Goal: Task Accomplishment & Management: Manage account settings

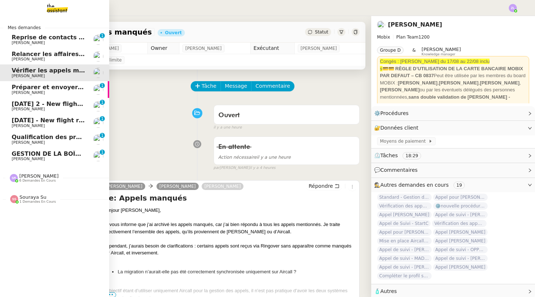
click at [38, 105] on span "[DATE] 2 - New flight request - [PERSON_NAME]" at bounding box center [90, 104] width 157 height 7
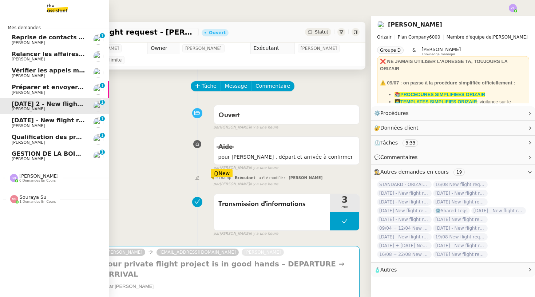
click at [44, 121] on span "[DATE] - New flight request - [PERSON_NAME]" at bounding box center [87, 120] width 150 height 7
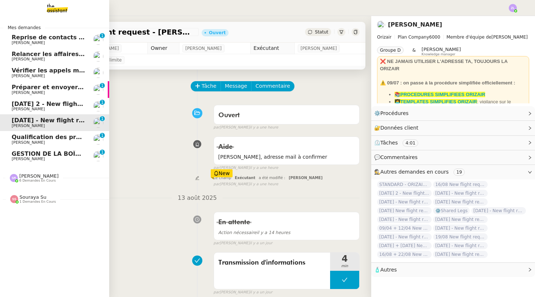
click at [45, 141] on span "[PERSON_NAME]" at bounding box center [28, 142] width 33 height 5
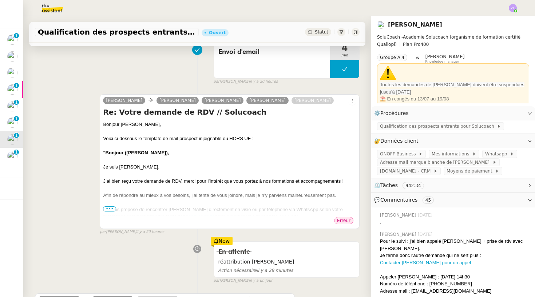
scroll to position [204, 0]
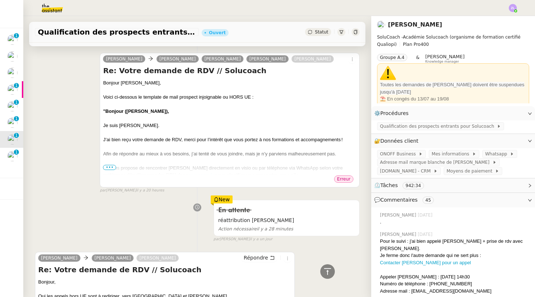
click at [114, 170] on span "•••" at bounding box center [109, 167] width 13 height 5
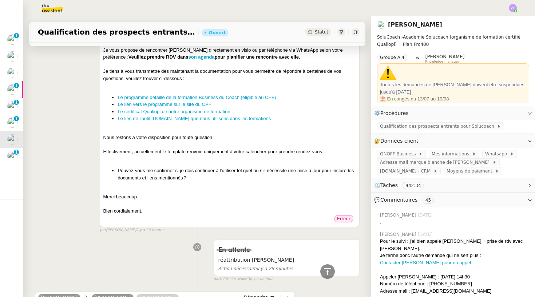
scroll to position [321, 0]
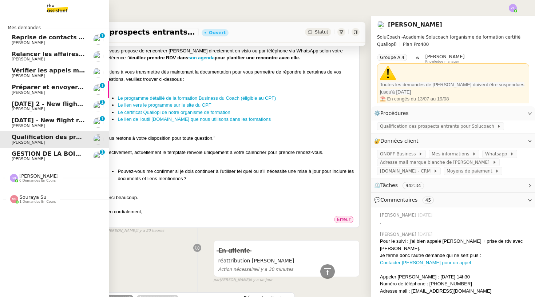
click at [50, 150] on span "GESTION DE LA BOÎTE MAIL* - 11 août 2025 *" at bounding box center [75, 153] width 127 height 7
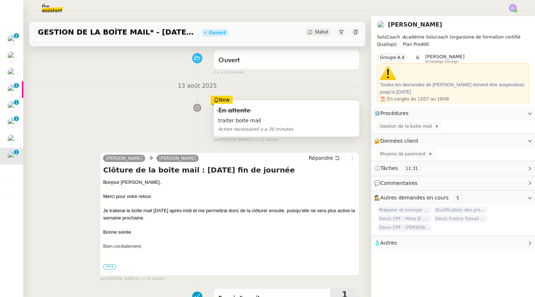
scroll to position [93, 0]
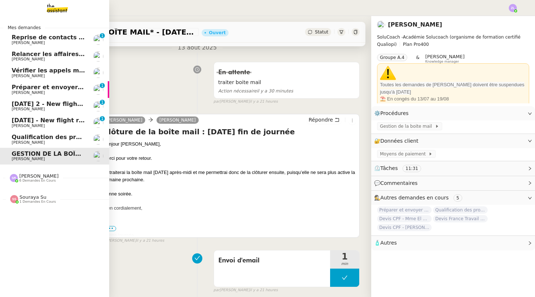
click at [45, 41] on span "[PERSON_NAME]" at bounding box center [28, 42] width 33 height 5
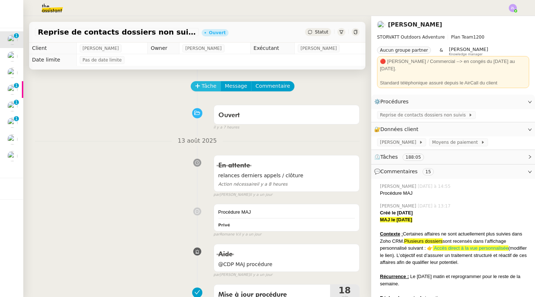
click at [207, 87] on span "Tâche" at bounding box center [209, 86] width 15 height 8
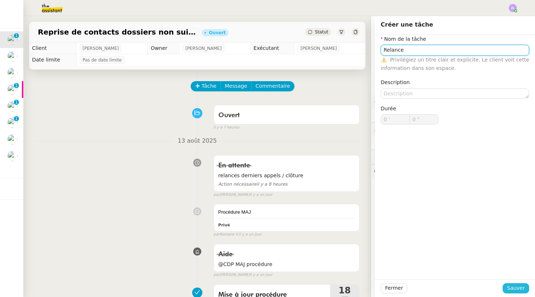
type input "Relance"
click at [521, 286] on span "Sauver" at bounding box center [516, 288] width 18 height 8
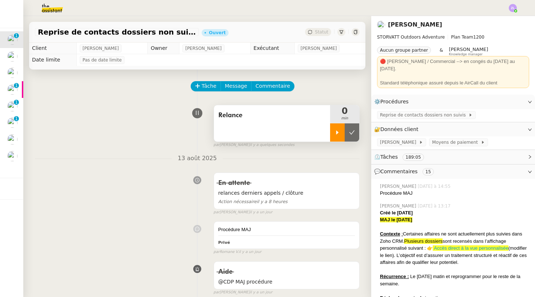
click at [339, 135] on icon at bounding box center [338, 133] width 6 height 6
click at [332, 137] on div at bounding box center [344, 132] width 29 height 18
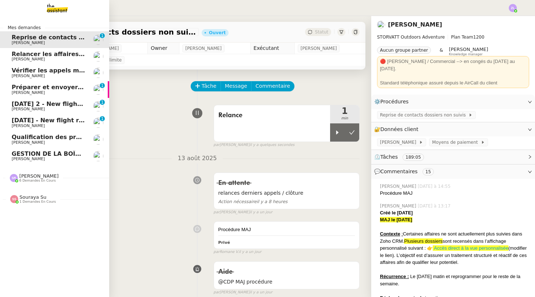
click at [10, 156] on link "GESTION DE LA BOÎTE MAIL* - 11 août 2025 * Edwige Giron-Fleckinger" at bounding box center [54, 156] width 109 height 17
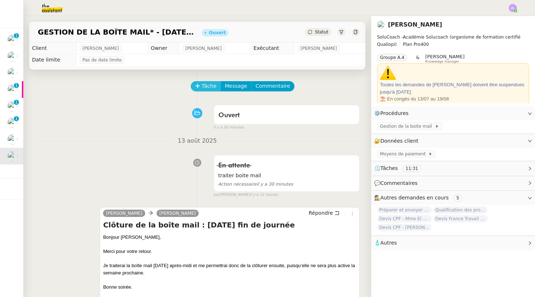
click at [214, 86] on span "Tâche" at bounding box center [209, 86] width 15 height 8
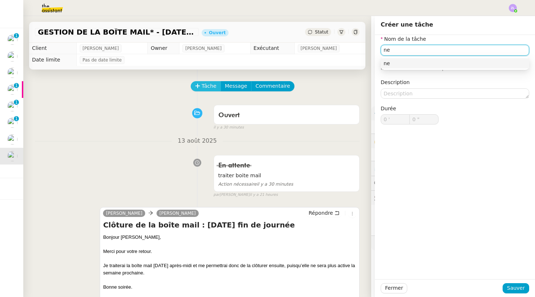
type input "n"
type input "Renvoi mail"
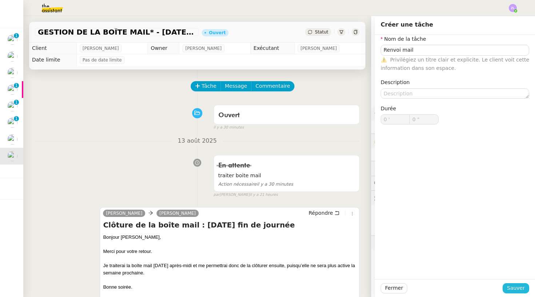
click at [522, 287] on span "Sauver" at bounding box center [516, 288] width 18 height 8
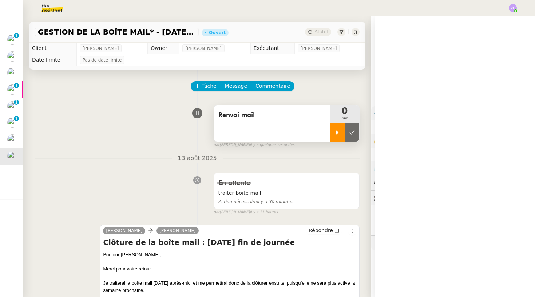
click at [339, 133] on icon at bounding box center [338, 133] width 6 height 6
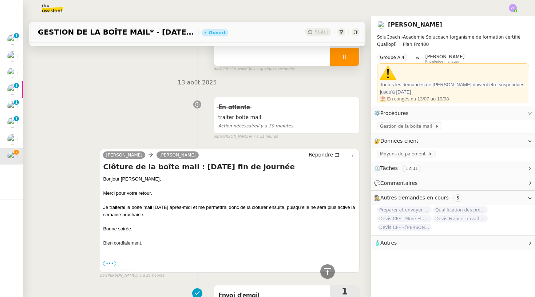
scroll to position [37, 0]
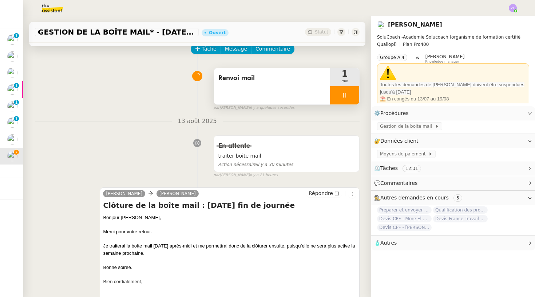
click at [336, 98] on div at bounding box center [344, 95] width 29 height 18
click at [292, 83] on span "Renvoi mail" at bounding box center [272, 78] width 107 height 11
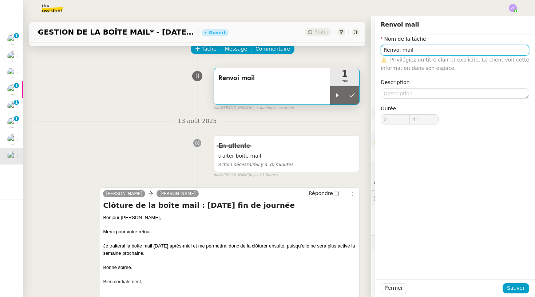
click at [422, 54] on input "Renvoi mail" at bounding box center [455, 50] width 149 height 11
type input "Gestion boite mail"
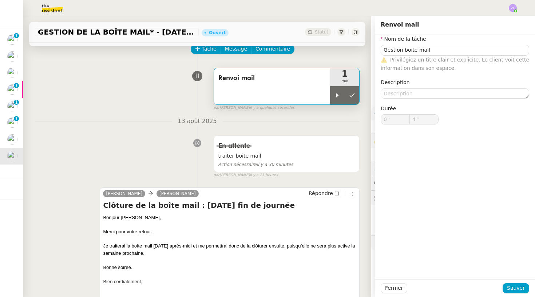
click at [513, 297] on div "Fermer Sauver" at bounding box center [455, 288] width 160 height 18
click at [511, 289] on span "Sauver" at bounding box center [516, 288] width 18 height 8
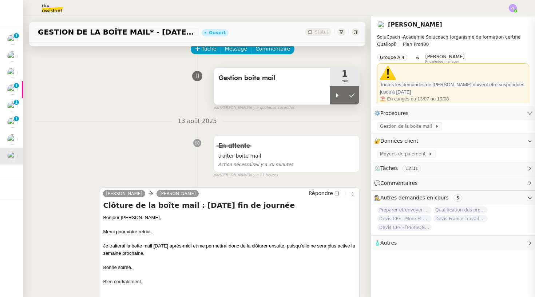
click at [359, 100] on div "Gestion boite mail 1 min" at bounding box center [287, 86] width 146 height 37
click at [355, 100] on button at bounding box center [352, 95] width 15 height 18
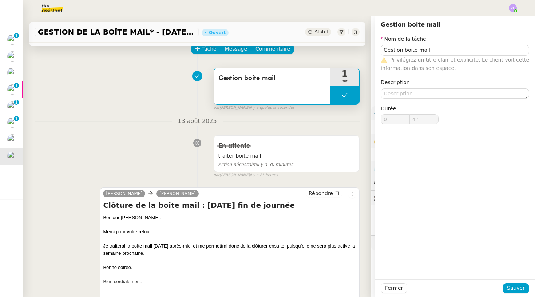
type input "Gestion boite mail"
type input "0 '"
type input "4 ""
type input "Gestion boite mail"
type input "0 '"
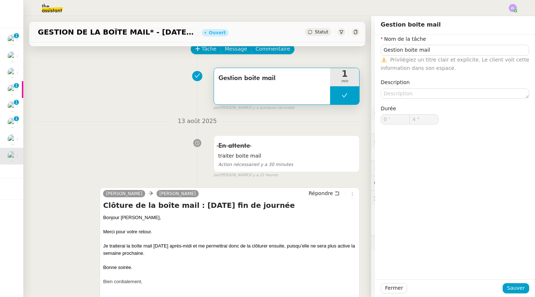
type input "4 ""
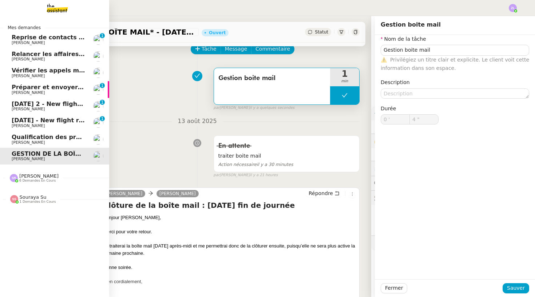
click at [24, 140] on span "[PERSON_NAME]" at bounding box center [28, 142] width 33 height 5
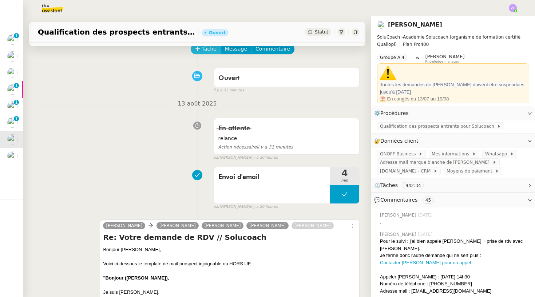
click at [209, 52] on span "Tâche" at bounding box center [209, 49] width 15 height 8
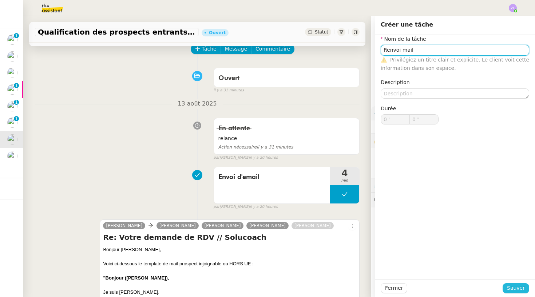
type input "Renvoi mail"
click at [512, 287] on span "Sauver" at bounding box center [516, 288] width 18 height 8
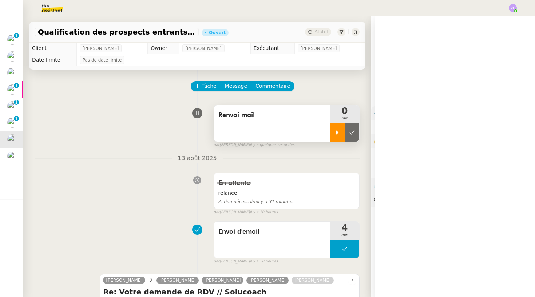
click at [338, 133] on icon at bounding box center [337, 132] width 3 height 4
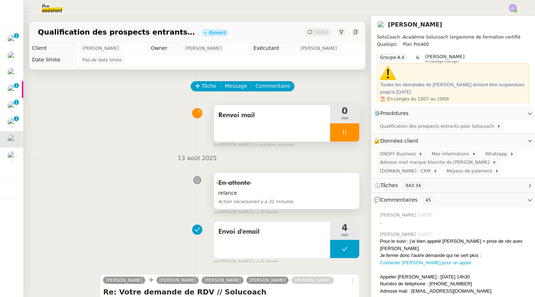
scroll to position [217, 0]
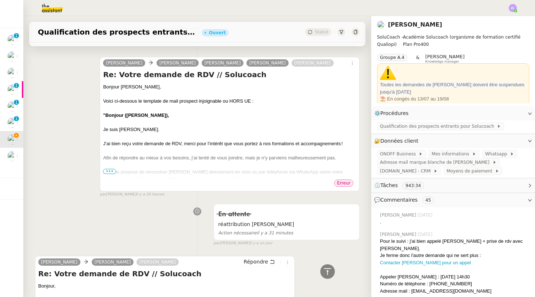
click at [105, 174] on span "•••" at bounding box center [109, 171] width 13 height 5
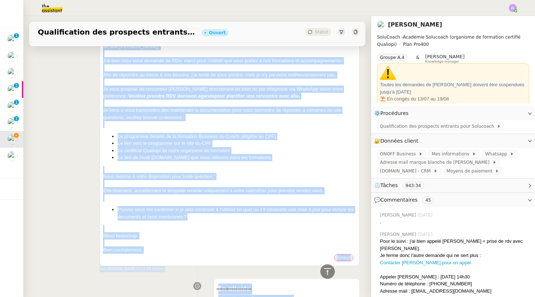
scroll to position [312, 0]
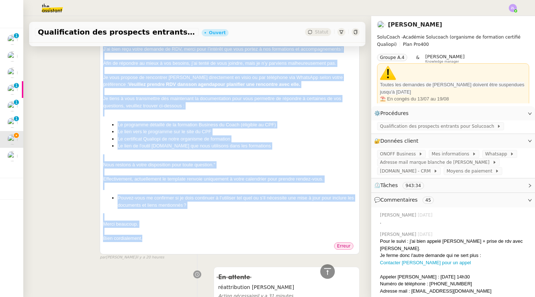
drag, startPoint x: 104, startPoint y: 98, endPoint x: 158, endPoint y: 244, distance: 156.0
click at [158, 242] on div "Bonjour Edwige, Voici ci-dessous le template de mail prospect injoignable ou HO…" at bounding box center [229, 115] width 253 height 253
copy div "Bonjour Edwige, Voici ci-dessous le template de mail prospect injoignable ou HO…"
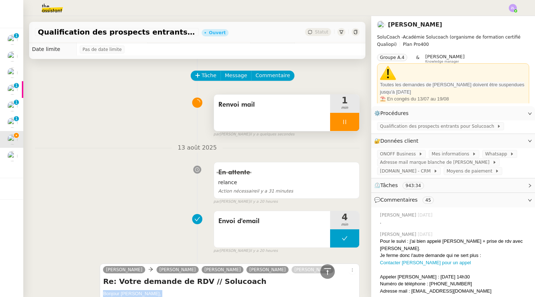
scroll to position [115, 0]
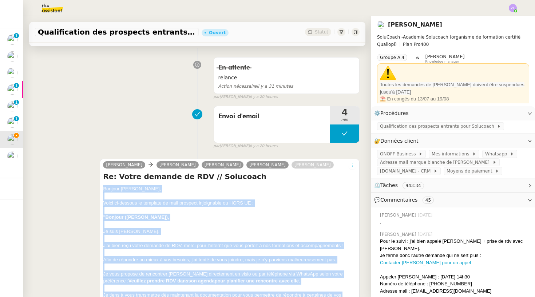
click at [351, 165] on icon at bounding box center [352, 165] width 4 height 4
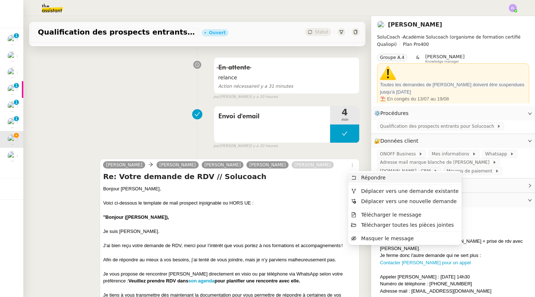
click at [360, 177] on span "Répondre" at bounding box center [368, 177] width 34 height 7
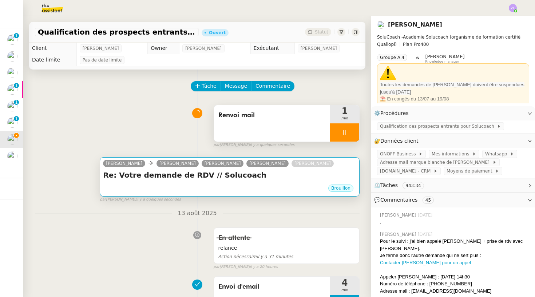
scroll to position [0, 0]
click at [239, 182] on div "Re: Votre demande de RDV // Solucoach •••" at bounding box center [229, 177] width 253 height 14
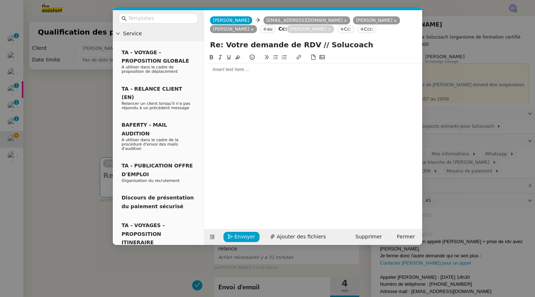
click at [225, 71] on div at bounding box center [313, 69] width 212 height 7
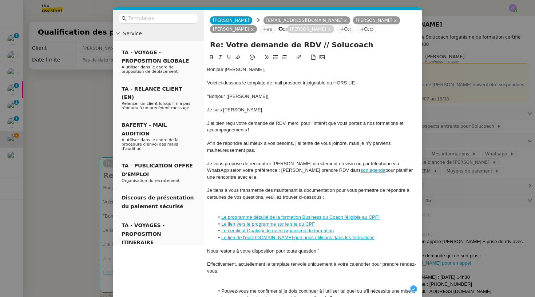
click at [241, 201] on div at bounding box center [313, 204] width 212 height 7
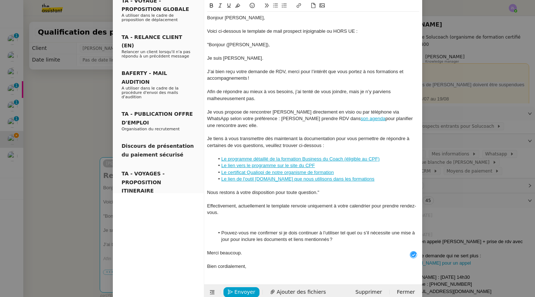
click at [220, 223] on div at bounding box center [313, 226] width 212 height 7
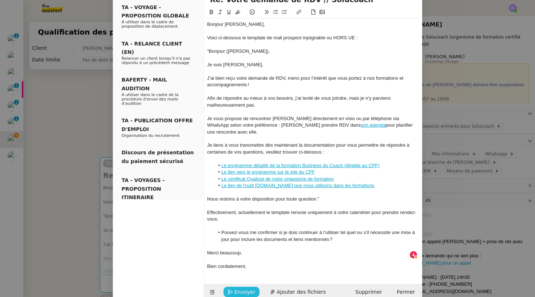
click at [238, 288] on span "Envoyer" at bounding box center [245, 292] width 21 height 8
click at [238, 288] on span "Confirmer l'envoi" at bounding box center [257, 292] width 44 height 8
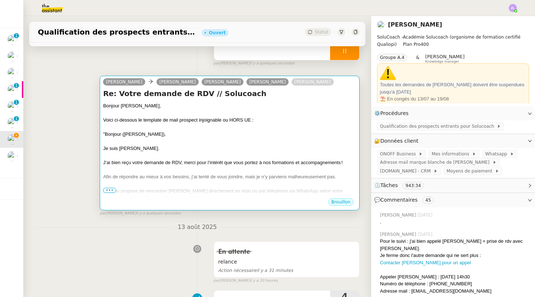
scroll to position [74, 0]
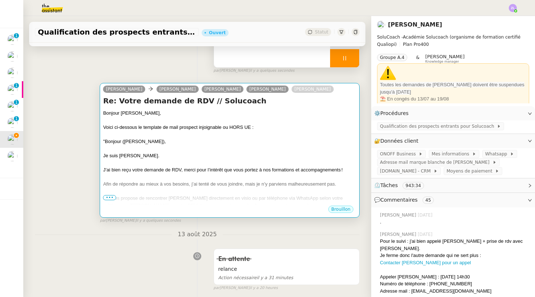
click at [233, 169] on div "J’ai bien reçu votre demande de RDV, merci pour l’intérêt que vous portez à nos…" at bounding box center [229, 169] width 253 height 7
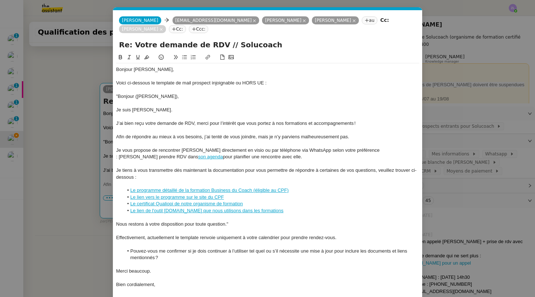
scroll to position [0, 16]
click at [71, 165] on nz-modal-container "Service TA - VOYAGE - PROPOSITION GLOBALE A utiliser dans le cadre de propositi…" at bounding box center [267, 148] width 535 height 297
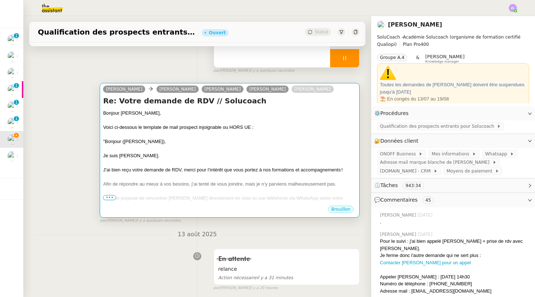
click at [140, 178] on div at bounding box center [229, 177] width 253 height 7
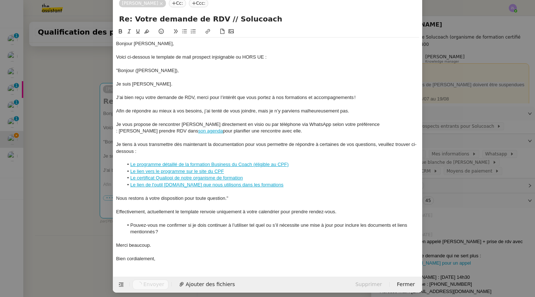
scroll to position [25, 0]
click at [99, 192] on nz-modal-container "Service TA - VOYAGE - PROPOSITION GLOBALE A utiliser dans le cadre de propositi…" at bounding box center [267, 148] width 535 height 297
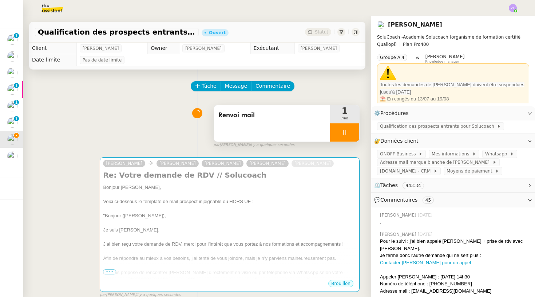
scroll to position [0, 0]
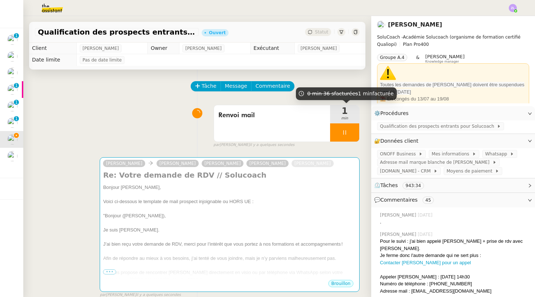
click at [337, 131] on div at bounding box center [344, 132] width 29 height 18
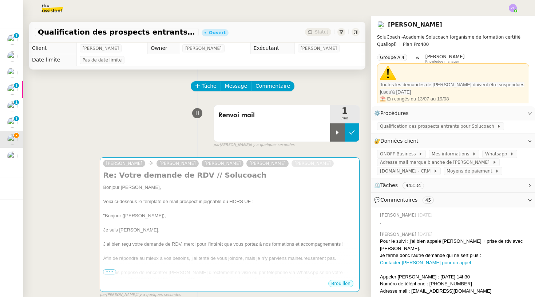
click at [358, 131] on button at bounding box center [352, 132] width 15 height 18
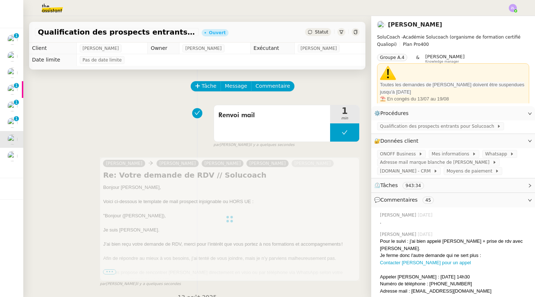
click at [320, 35] on div "Statut" at bounding box center [318, 32] width 26 height 8
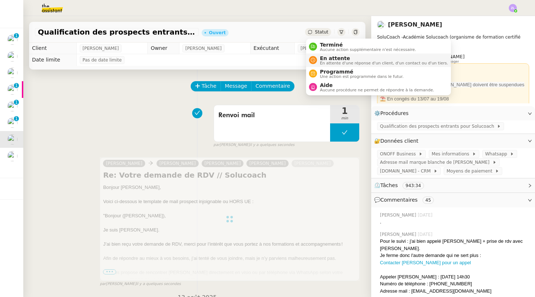
click at [332, 61] on span "En attente d'une réponse d'un client, d'un contact ou d'un tiers." at bounding box center [384, 63] width 128 height 4
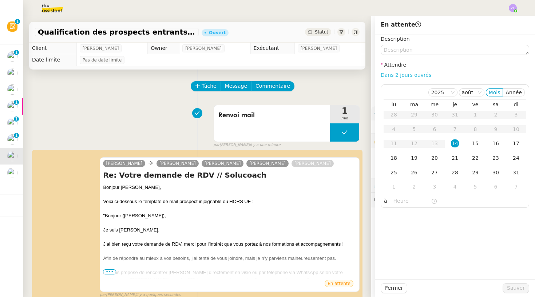
click at [392, 74] on link "Dans 2 jours ouvrés" at bounding box center [406, 75] width 51 height 6
type input "07:00"
click at [395, 290] on span "Fermer" at bounding box center [394, 288] width 18 height 8
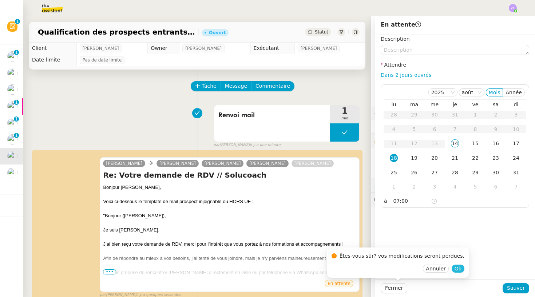
click at [455, 269] on span "Ok" at bounding box center [458, 268] width 7 height 7
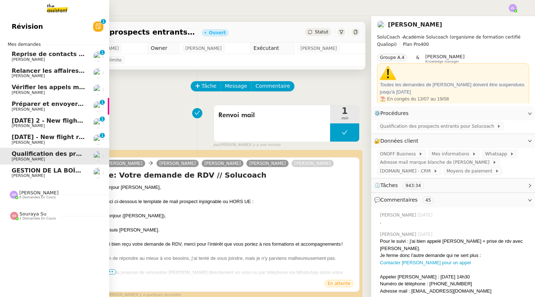
click at [20, 178] on link "GESTION DE LA BOÎTE MAIL* - 11 août 2025 * Edwige Giron-Fleckinger" at bounding box center [54, 173] width 109 height 17
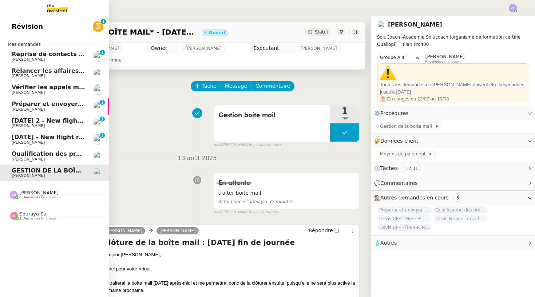
click at [26, 110] on span "[PERSON_NAME]" at bounding box center [28, 109] width 33 height 5
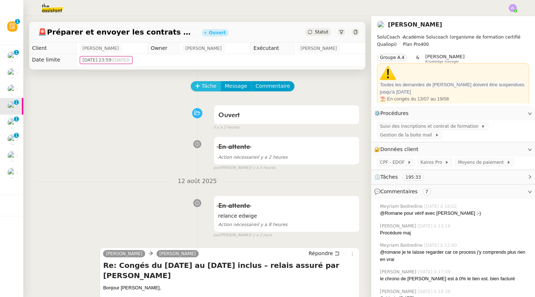
click at [203, 83] on span "Tâche" at bounding box center [209, 86] width 15 height 8
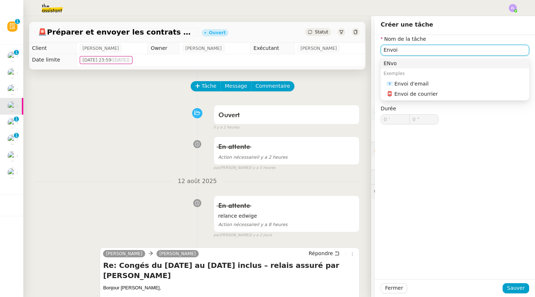
drag, startPoint x: 349, startPoint y: 29, endPoint x: 442, endPoint y: 83, distance: 107.7
click at [442, 86] on div "📧 Envoi d'email" at bounding box center [457, 83] width 140 height 7
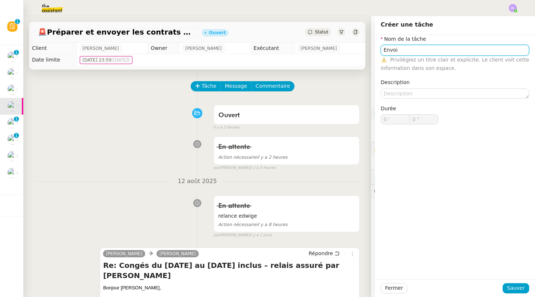
type input "Envoi d'email"
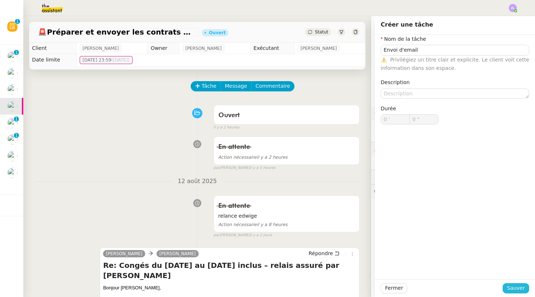
click at [512, 291] on span "Sauver" at bounding box center [516, 288] width 18 height 8
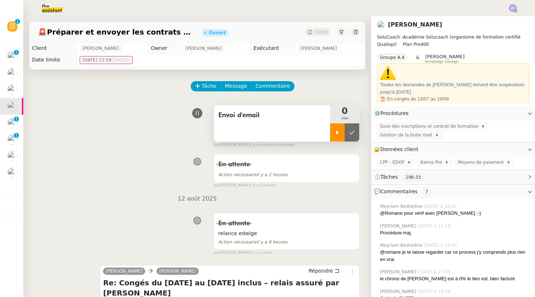
click at [334, 133] on div at bounding box center [337, 132] width 15 height 18
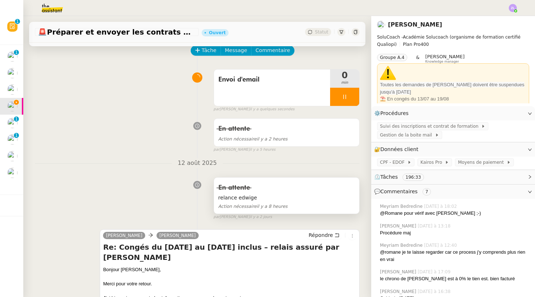
scroll to position [118, 0]
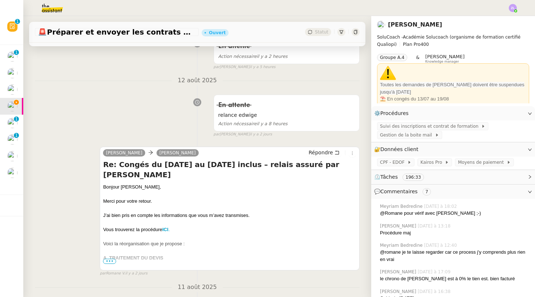
click at [110, 261] on span "•••" at bounding box center [109, 261] width 13 height 5
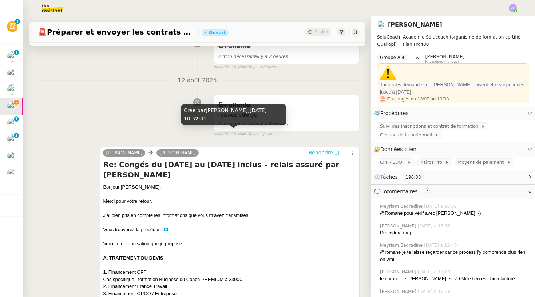
click at [319, 149] on span "Répondre" at bounding box center [321, 152] width 24 height 7
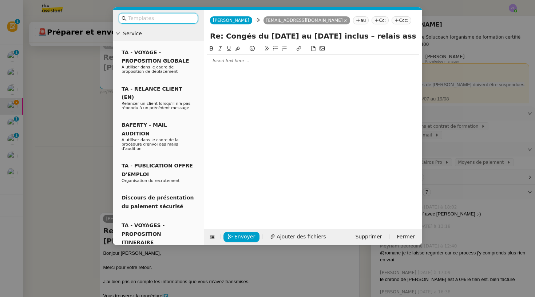
click at [71, 153] on nz-modal-container "Service TA - VOYAGE - PROPOSITION GLOBALE A utiliser dans le cadre de propositi…" at bounding box center [267, 148] width 535 height 297
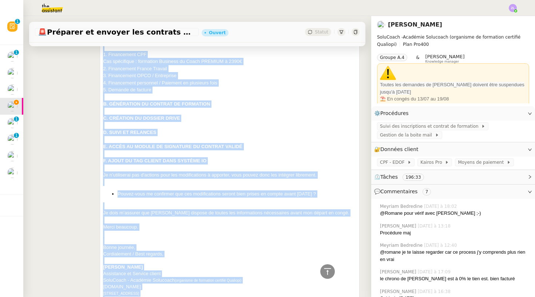
scroll to position [401, 0]
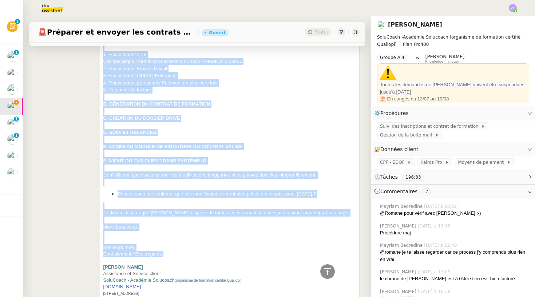
drag, startPoint x: 103, startPoint y: 70, endPoint x: 169, endPoint y: 227, distance: 170.4
click at [169, 227] on div "Charlie Edwige Giron-Fleckinger Répondre Re: Congés du 18 au 22 août inclus – r…" at bounding box center [230, 193] width 260 height 528
copy div "Bonjour Edwige, Merci pour votre retour. J’ai bien pris en compte les informati…"
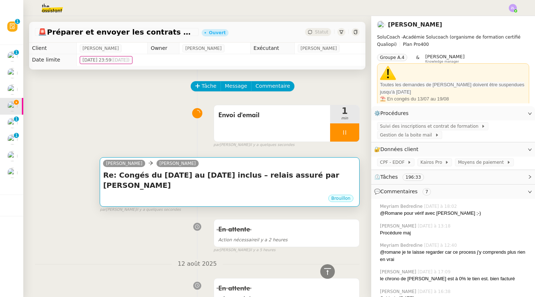
scroll to position [0, 0]
click at [202, 194] on div "Brouillon" at bounding box center [229, 199] width 253 height 11
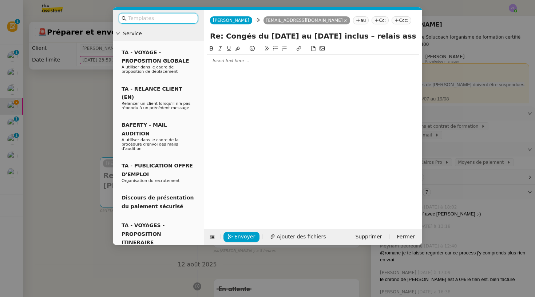
click at [212, 59] on div at bounding box center [313, 61] width 212 height 7
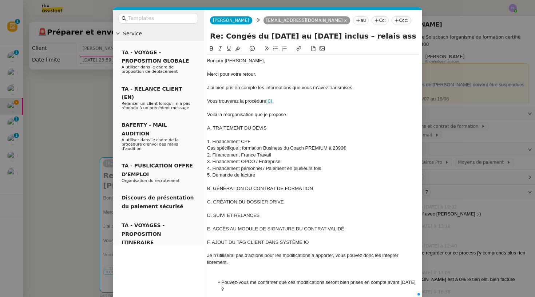
click at [253, 64] on div "Bonjour Edwige," at bounding box center [313, 61] width 212 height 7
click at [268, 75] on div "Merci pour votre retour." at bounding box center [313, 74] width 212 height 7
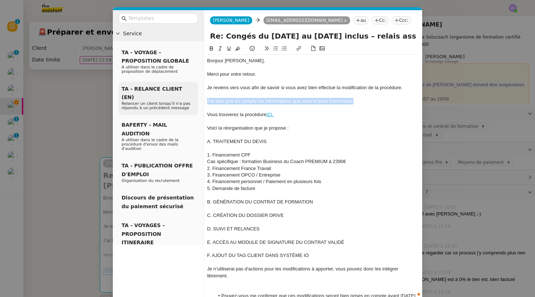
drag, startPoint x: 357, startPoint y: 99, endPoint x: 190, endPoint y: 99, distance: 166.1
click at [190, 99] on nz-layout "Service TA - VOYAGE - PROPOSITION GLOBALE A utiliser dans le cadre de propositi…" at bounding box center [268, 207] width 310 height 394
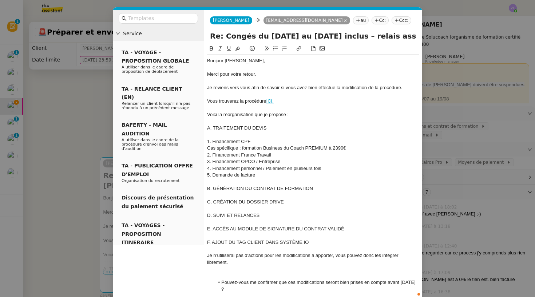
click at [252, 87] on div "Je reviens vers vous afin de savoir si vous avez bien effectué la modification …" at bounding box center [313, 87] width 212 height 7
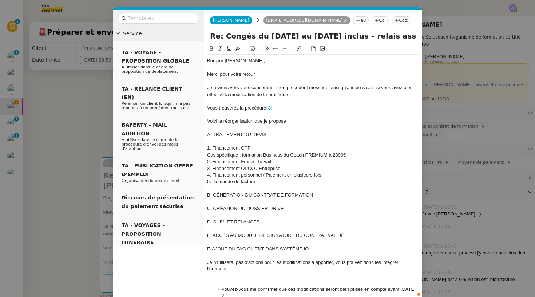
click at [298, 98] on div at bounding box center [313, 101] width 212 height 7
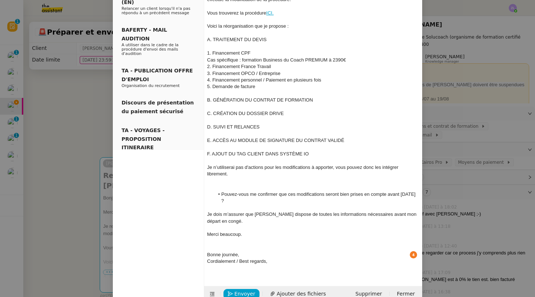
click at [240, 184] on div at bounding box center [313, 187] width 212 height 7
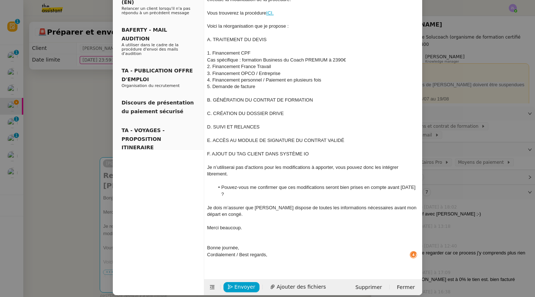
scroll to position [88, 0]
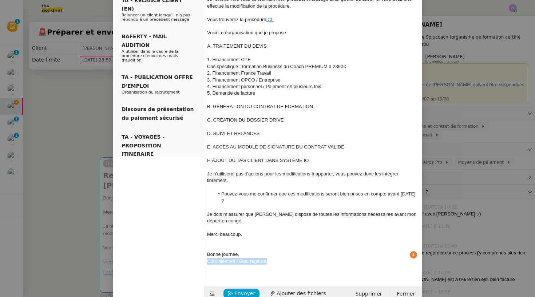
drag, startPoint x: 275, startPoint y: 249, endPoint x: 203, endPoint y: 245, distance: 72.6
click at [203, 245] on nz-layout "Service TA - VOYAGE - PROPOSITION GLOBALE A utiliser dans le cadre de propositi…" at bounding box center [268, 112] width 310 height 380
drag, startPoint x: 247, startPoint y: 247, endPoint x: 191, endPoint y: 231, distance: 57.9
click at [190, 231] on nz-layout "Service TA - VOYAGE - PROPOSITION GLOBALE A utiliser dans le cadre de propositi…" at bounding box center [268, 112] width 310 height 380
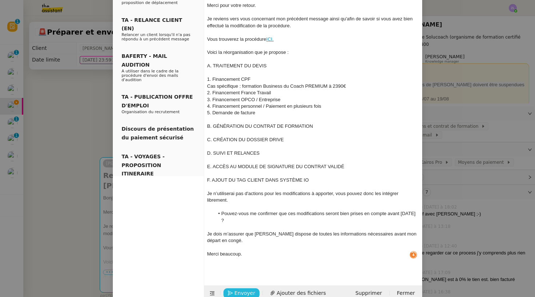
click at [251, 289] on span "Envoyer" at bounding box center [245, 293] width 21 height 8
click at [251, 289] on span "Confirmer l'envoi" at bounding box center [257, 293] width 44 height 8
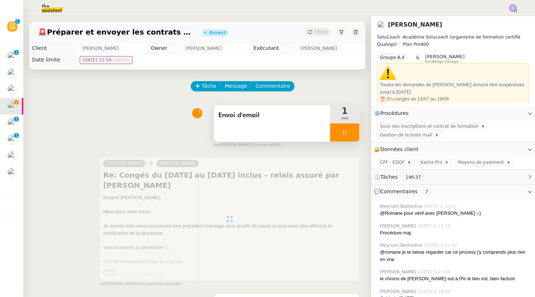
click at [334, 128] on div at bounding box center [344, 132] width 29 height 18
click at [350, 129] on button at bounding box center [352, 132] width 15 height 18
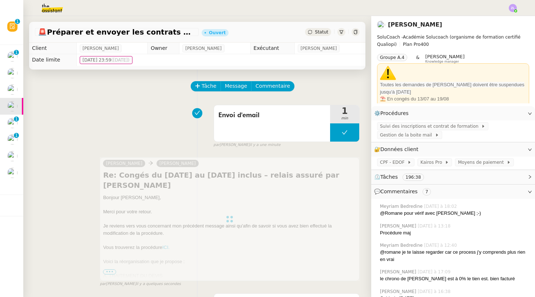
click at [318, 38] on div "🚨 Préparer et envoyer les contrats de formation Ouvert Statut" at bounding box center [197, 32] width 336 height 21
click at [318, 32] on span "Statut" at bounding box center [321, 31] width 13 height 5
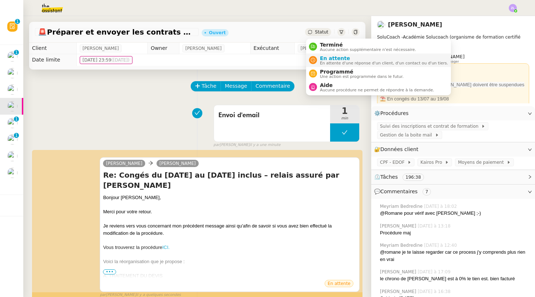
click at [325, 56] on span "En attente" at bounding box center [384, 58] width 128 height 6
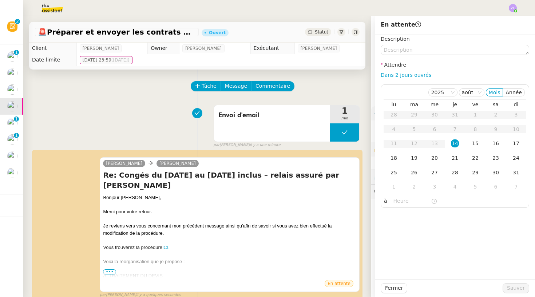
click at [390, 68] on label "Attendre" at bounding box center [393, 65] width 25 height 6
click at [392, 76] on link "Dans 2 jours ouvrés" at bounding box center [406, 75] width 51 height 6
click at [456, 142] on div "14" at bounding box center [455, 143] width 8 height 8
click at [395, 203] on input "07:00" at bounding box center [413, 201] width 38 height 8
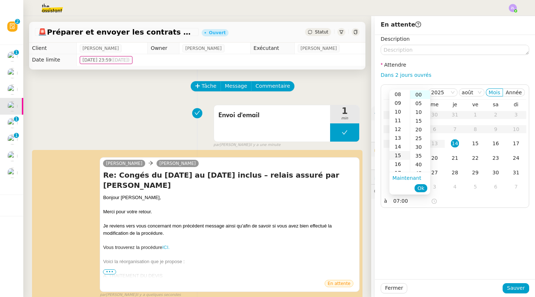
click at [401, 155] on div "15" at bounding box center [400, 155] width 20 height 9
type input "15:00"
click at [419, 186] on span "Ok" at bounding box center [421, 188] width 7 height 7
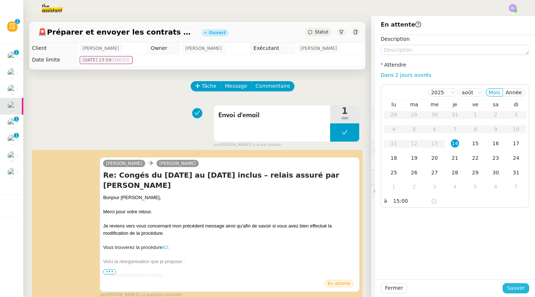
click at [525, 293] on button "Sauver" at bounding box center [516, 288] width 27 height 10
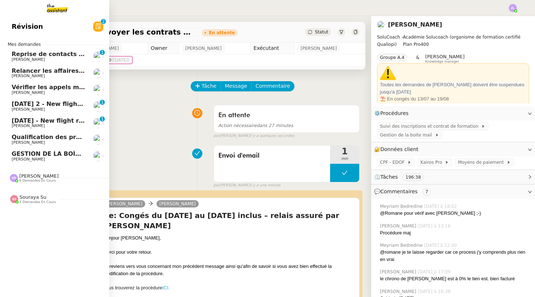
click at [7, 66] on link "Relancer les affaires de Franck Thomas SOULIER" at bounding box center [54, 73] width 109 height 17
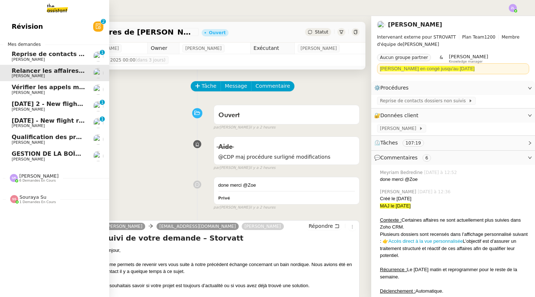
click at [17, 51] on span "Reprise de contacts dossiers non suivis - 29 juillet 2025" at bounding box center [91, 54] width 158 height 7
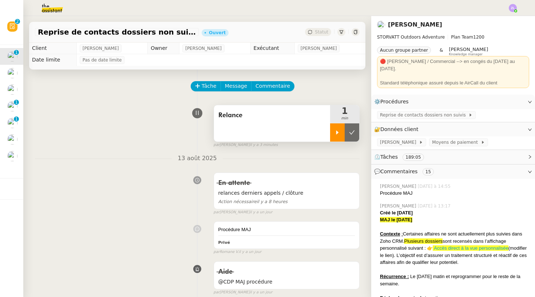
click at [339, 135] on icon at bounding box center [338, 133] width 6 height 6
click at [339, 136] on div at bounding box center [344, 132] width 29 height 18
click at [333, 134] on div at bounding box center [337, 132] width 15 height 18
click at [340, 134] on div at bounding box center [344, 132] width 29 height 18
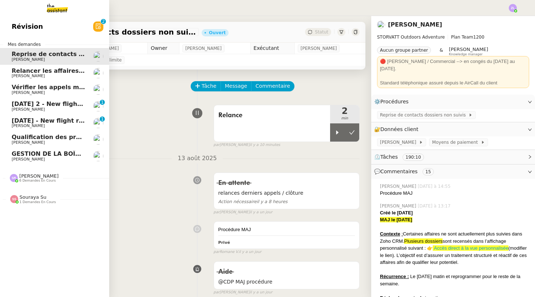
click at [28, 71] on span "Relancer les affaires de [PERSON_NAME]" at bounding box center [79, 70] width 134 height 7
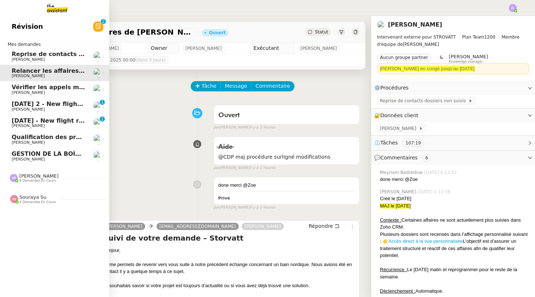
click at [6, 93] on link "Vérifier les appels manqués Florian Parant" at bounding box center [54, 89] width 109 height 17
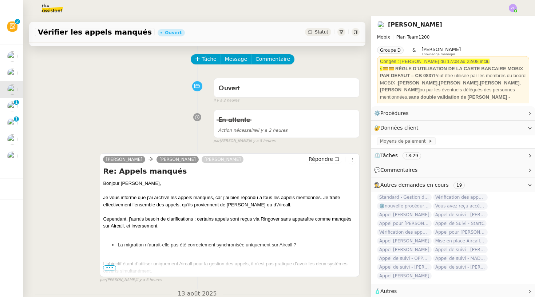
scroll to position [24, 0]
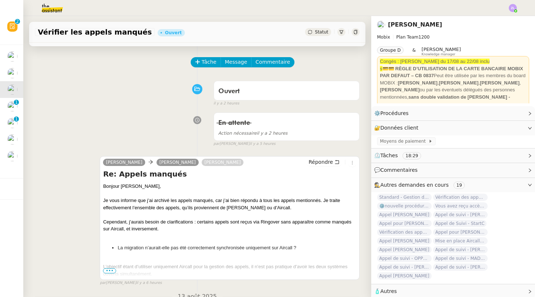
click at [324, 32] on span "Statut" at bounding box center [321, 31] width 13 height 5
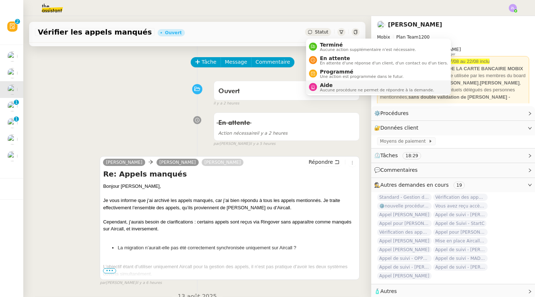
click at [337, 89] on span "Aucune procédure ne permet de répondre à la demande." at bounding box center [377, 90] width 114 height 4
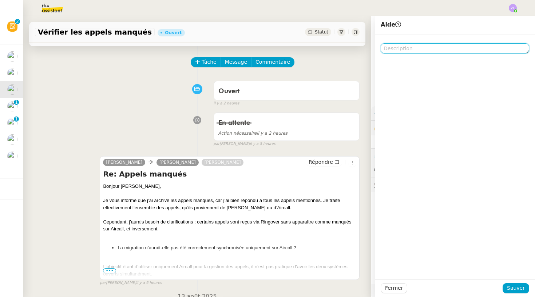
click at [414, 48] on textarea at bounding box center [455, 48] width 149 height 10
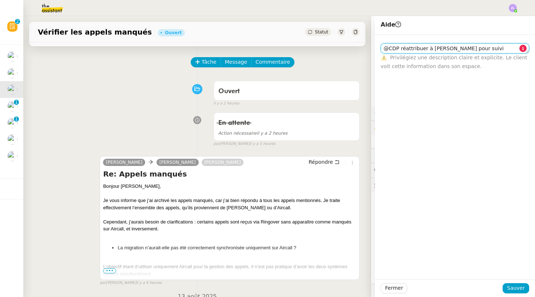
type textarea "@CDP réattribuer à stéphanie pour suivi"
click at [523, 295] on div "Fermer Sauver" at bounding box center [455, 288] width 160 height 18
click at [518, 291] on span "Sauver" at bounding box center [516, 288] width 18 height 8
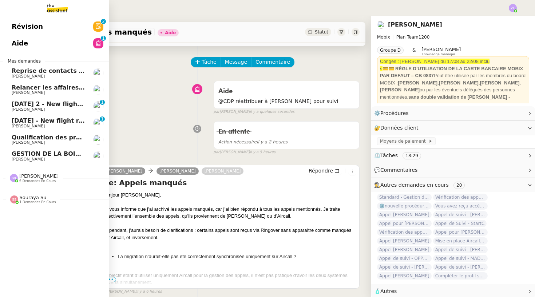
click at [20, 89] on span "Relancer les affaires de [PERSON_NAME]" at bounding box center [79, 87] width 134 height 7
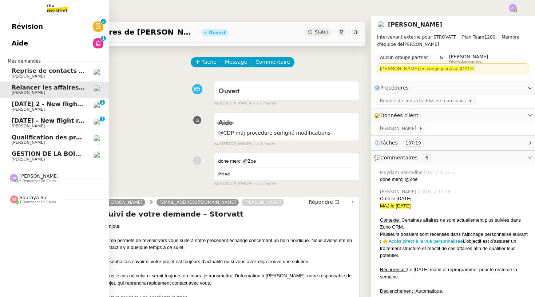
click at [50, 106] on span "23rd January 2 - New flight request - Simon James" at bounding box center [90, 104] width 157 height 7
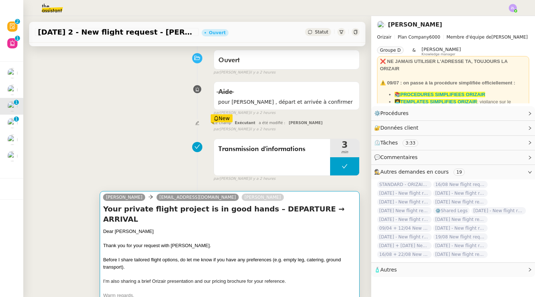
scroll to position [22, 0]
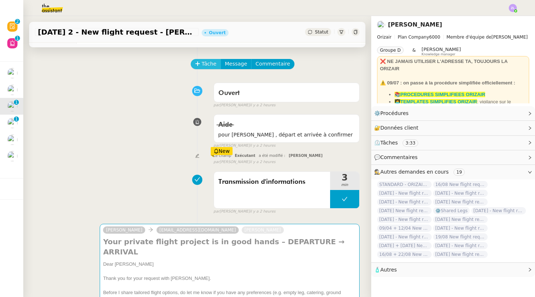
click at [205, 64] on span "Tâche" at bounding box center [209, 64] width 15 height 8
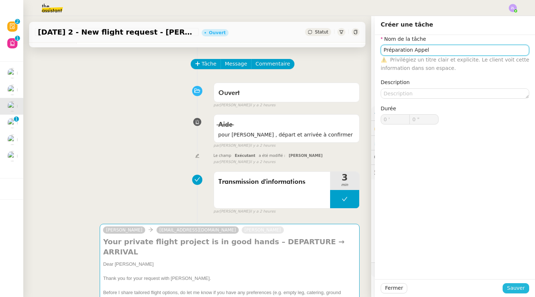
type input "Préparation Appel"
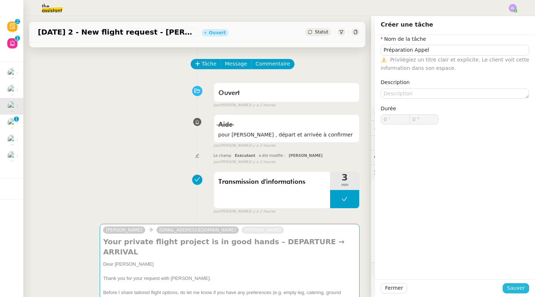
click at [512, 288] on span "Sauver" at bounding box center [516, 288] width 18 height 8
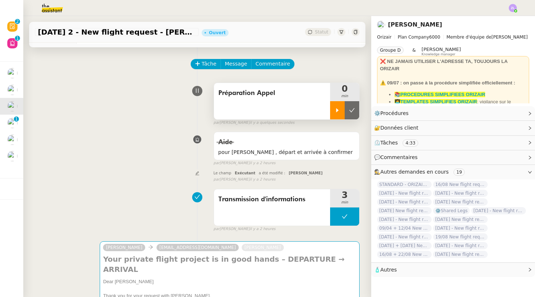
click at [338, 111] on icon at bounding box center [337, 110] width 3 height 4
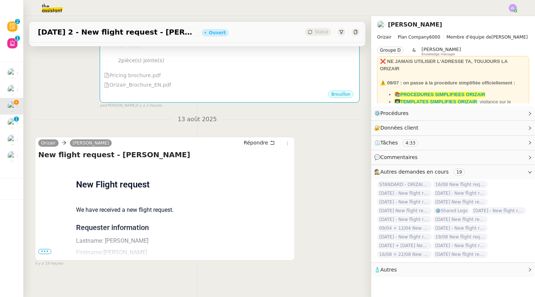
scroll to position [326, 0]
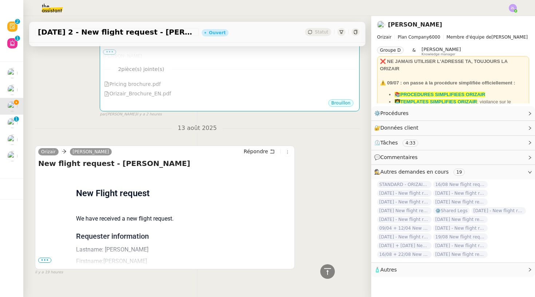
click at [46, 258] on span "•••" at bounding box center [44, 260] width 13 height 5
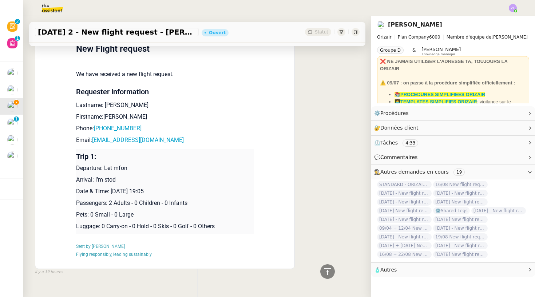
scroll to position [471, 0]
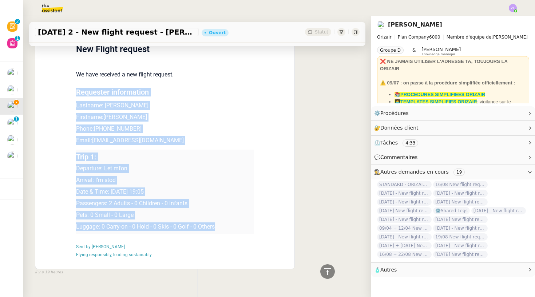
drag, startPoint x: 77, startPoint y: 79, endPoint x: 232, endPoint y: 212, distance: 205.0
click at [232, 212] on td "New Flight request We have received a new flight request. Requester information…" at bounding box center [165, 148] width 178 height 240
copy td "Requester information Lastname: James Firstname:Simon Phone: +447786073310 Emai…"
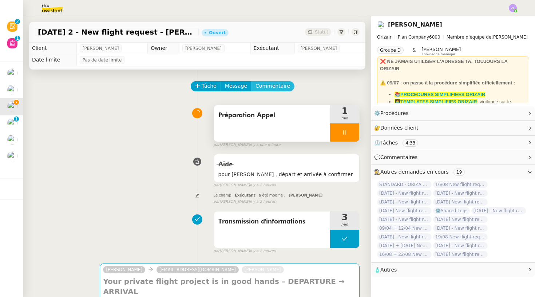
scroll to position [0, 0]
click at [263, 89] on span "Commentaire" at bounding box center [273, 86] width 35 height 8
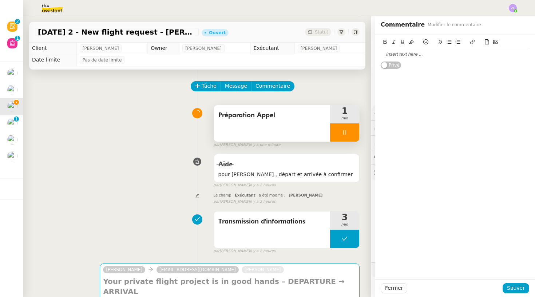
click at [390, 53] on div at bounding box center [455, 54] width 149 height 7
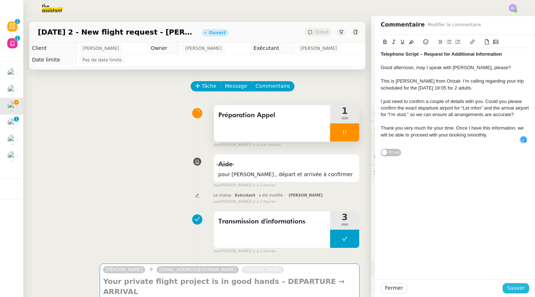
click at [521, 290] on span "Sauver" at bounding box center [516, 288] width 18 height 8
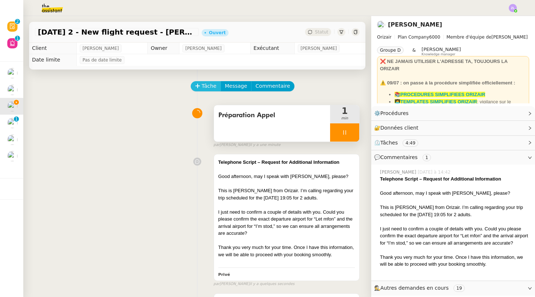
click at [198, 88] on icon at bounding box center [197, 85] width 5 height 5
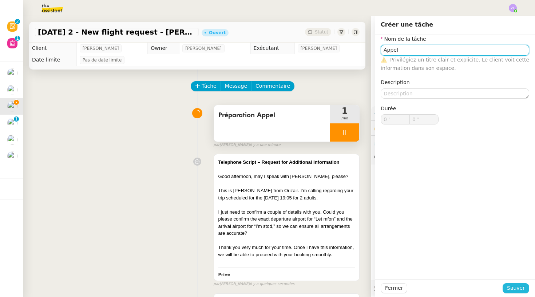
type input "Appel"
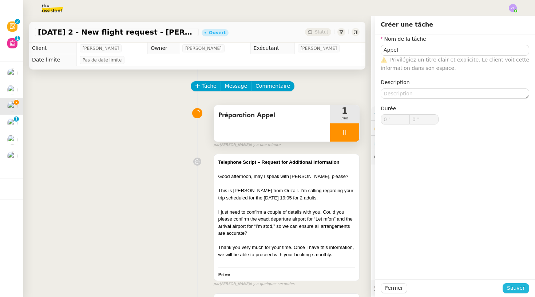
click at [518, 288] on span "Sauver" at bounding box center [516, 288] width 18 height 8
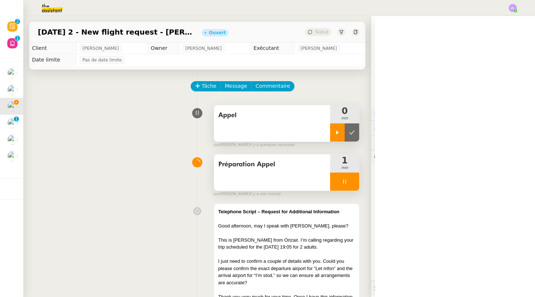
click at [335, 134] on icon at bounding box center [338, 133] width 6 height 6
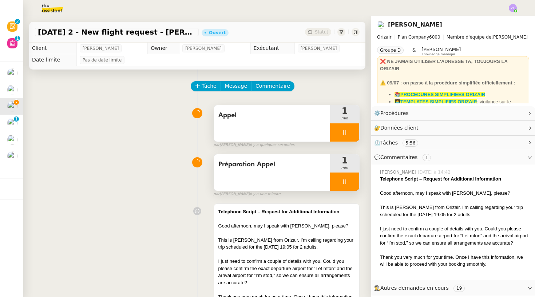
click at [334, 180] on div at bounding box center [344, 182] width 29 height 18
click at [348, 179] on button at bounding box center [352, 182] width 15 height 18
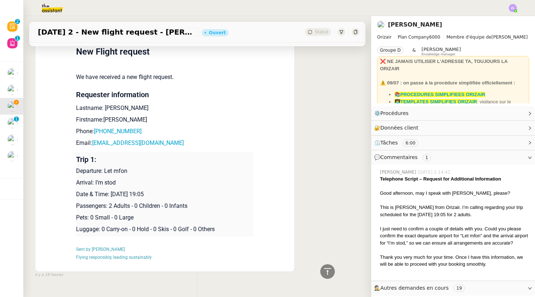
scroll to position [656, 0]
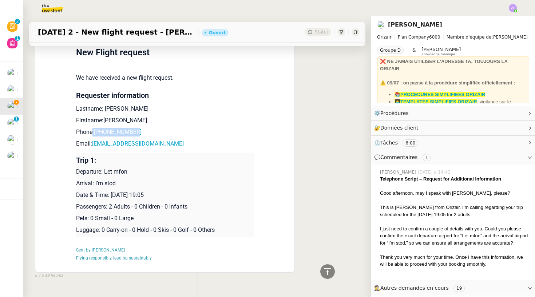
drag, startPoint x: 151, startPoint y: 116, endPoint x: 94, endPoint y: 118, distance: 57.2
click at [94, 128] on p "Phone: +447786073310" at bounding box center [165, 132] width 178 height 9
click at [287, 177] on div "Flight request created by Simon James New Flight request We have received a new…" at bounding box center [164, 151] width 253 height 240
drag, startPoint x: 158, startPoint y: 118, endPoint x: 97, endPoint y: 118, distance: 60.5
click at [97, 128] on p "Phone: +447786073310" at bounding box center [165, 132] width 178 height 9
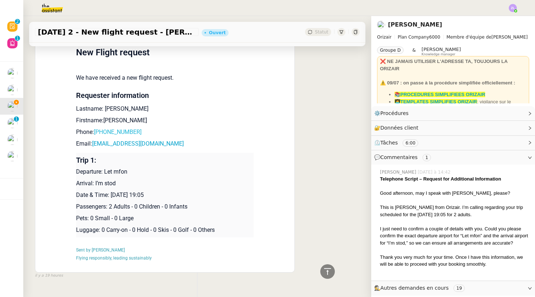
copy p "+447786073310"
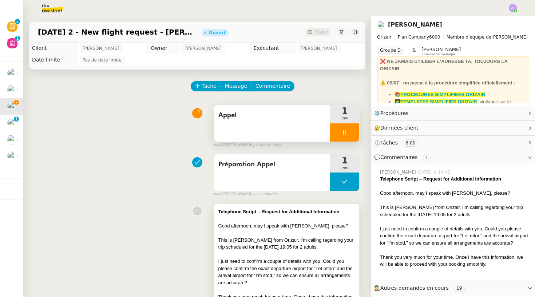
scroll to position [0, 0]
click at [253, 124] on div "Appel" at bounding box center [272, 123] width 116 height 36
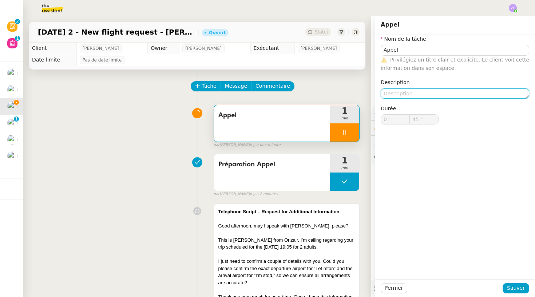
click at [417, 92] on textarea at bounding box center [455, 93] width 149 height 10
type input "46 ""
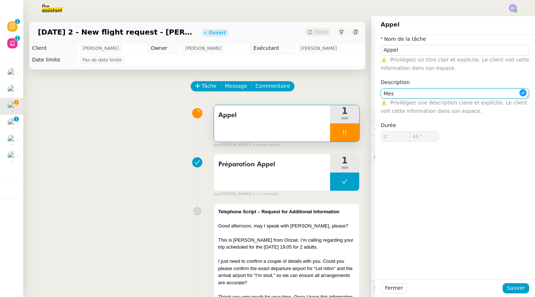
type textarea "Mess"
type input "47 ""
type textarea "Messg"
type input "48 ""
type textarea "Messga"
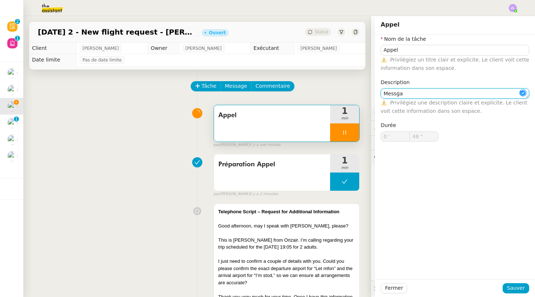
type input "49 ""
type textarea "Messgaerie"
type input "51 ""
type textarea "Messga"
type input "52 ""
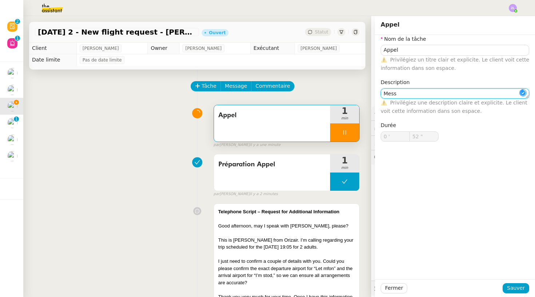
type textarea "Messa"
type input "53 ""
type textarea "Messagere"
type input "54 ""
type textarea "Messagerie"
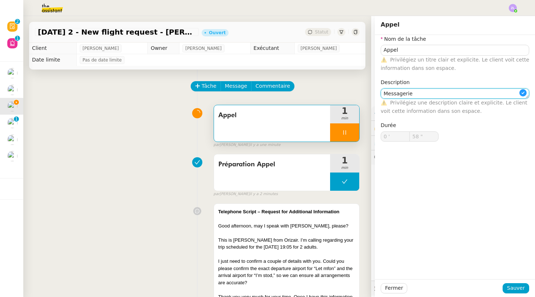
type input "59 ""
type input "1 '"
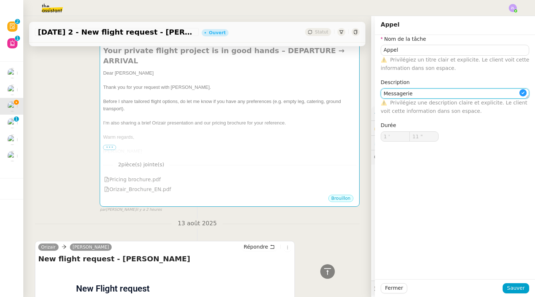
scroll to position [422, 0]
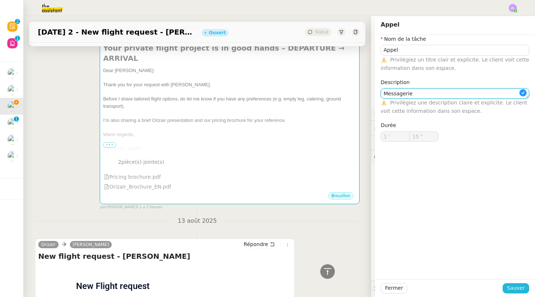
type input "16 ""
type textarea "Messagerie"
click at [510, 286] on span "Sauver" at bounding box center [516, 288] width 18 height 8
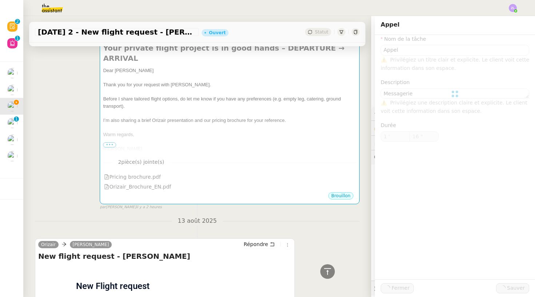
type input "Appel"
type textarea "Messagerie"
type input "1 '"
type input "16 ""
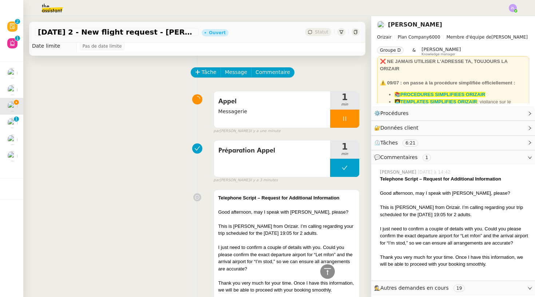
scroll to position [18, 0]
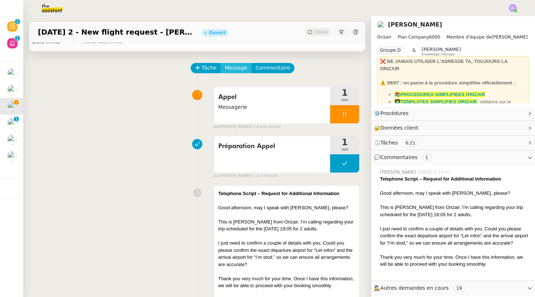
click at [235, 73] on button "Message" at bounding box center [236, 68] width 31 height 10
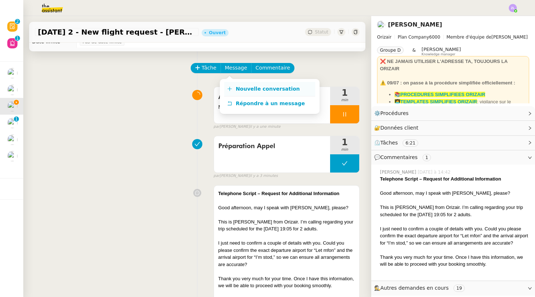
click at [244, 94] on link "Nouvelle conversation" at bounding box center [269, 89] width 91 height 15
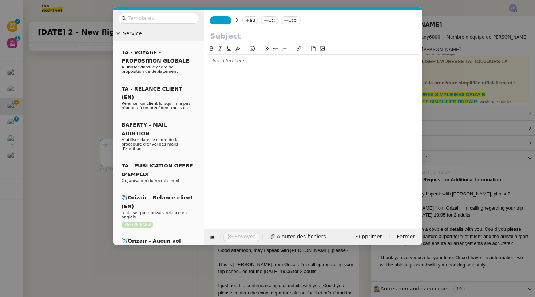
click at [221, 21] on span "_______" at bounding box center [220, 20] width 15 height 5
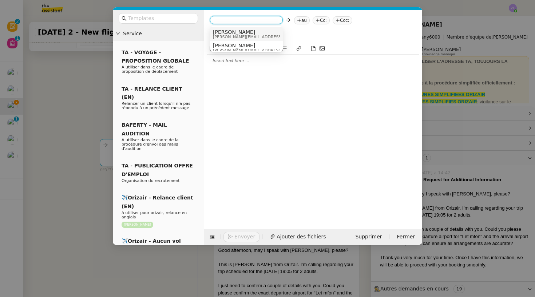
click at [229, 35] on span "josephine.k@orizair.com" at bounding box center [264, 37] width 103 height 4
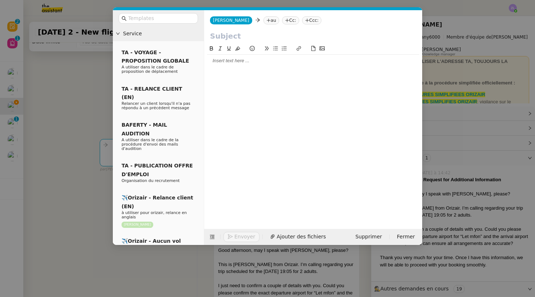
click at [264, 20] on nz-tag "au" at bounding box center [272, 20] width 16 height 8
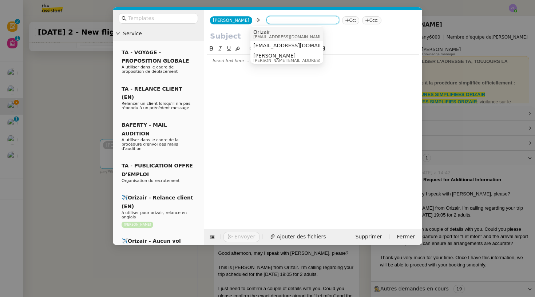
click at [362, 22] on nz-tag "Ccc:" at bounding box center [372, 20] width 20 height 8
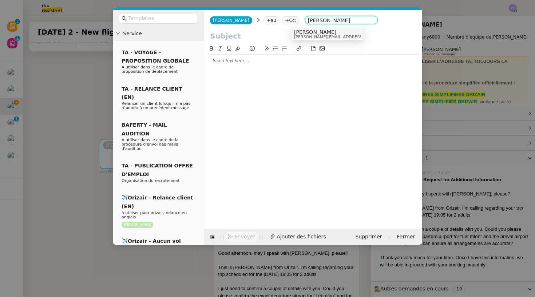
type input "louis frei"
click at [324, 36] on span "louis@orizair.com" at bounding box center [345, 37] width 103 height 4
click at [85, 114] on nz-modal-container "Service TA - VOYAGE - PROPOSITION GLOBALE A utiliser dans le cadre de propositi…" at bounding box center [267, 148] width 535 height 297
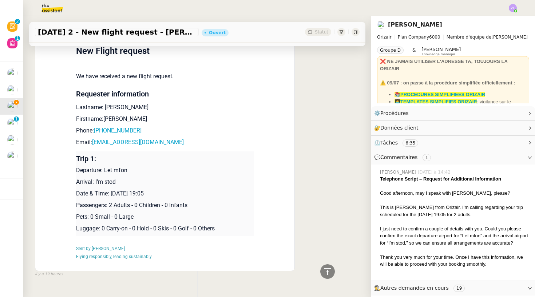
scroll to position [701, 0]
drag, startPoint x: 193, startPoint y: 126, endPoint x: 93, endPoint y: 127, distance: 99.4
click at [93, 139] on p "Email: simonjamescounsel@yahoo.co.uk" at bounding box center [165, 143] width 178 height 9
copy p "simonjamescounsel@yahoo.co.uk"
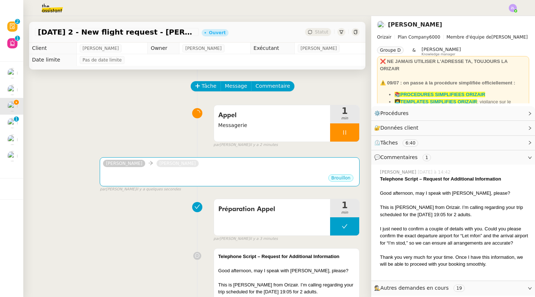
scroll to position [0, 0]
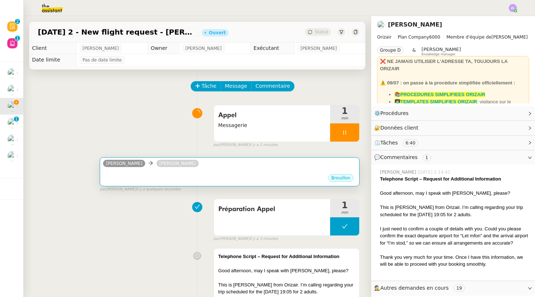
click at [212, 174] on div "•••" at bounding box center [229, 172] width 253 height 4
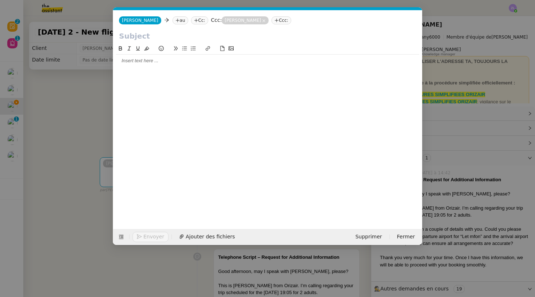
scroll to position [0, 16]
click at [191, 19] on nz-tag "Cc:" at bounding box center [199, 20] width 17 height 8
click at [173, 20] on nz-tag "au" at bounding box center [181, 20] width 16 height 8
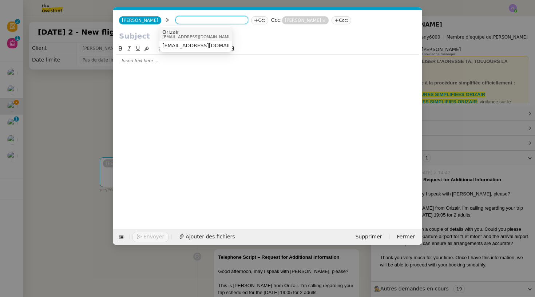
paste input "simonjamescounsel@yahoo.co.uk"
type input "simonjamescounsel@yahoo.co.uk"
click at [213, 37] on nz-option-item "simonjamescounsel@yahoo.co.uk" at bounding box center [196, 32] width 73 height 10
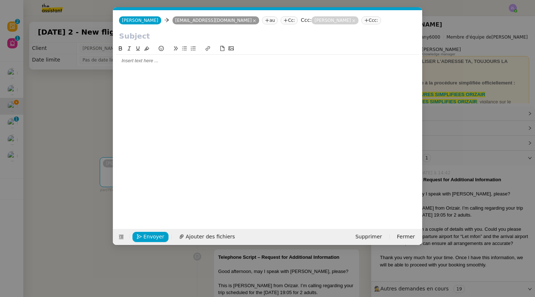
click at [127, 38] on input "text" at bounding box center [268, 36] width 298 height 11
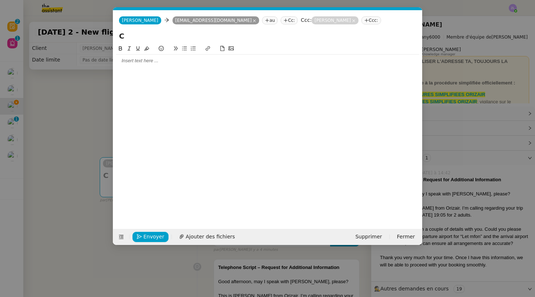
paste input "onfirmation of Trip Details – January 23, 2026"
type input "Confirmation of Trip Details – January 23, 2026"
click at [139, 58] on div at bounding box center [267, 61] width 303 height 7
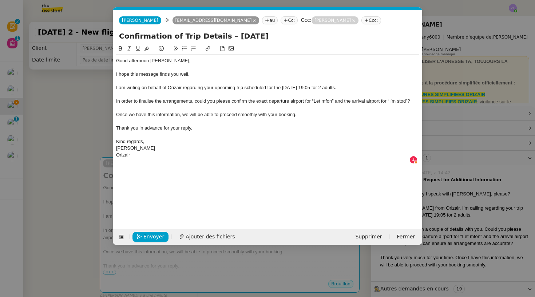
click at [149, 140] on div "Kind regards," at bounding box center [267, 141] width 303 height 7
click at [160, 235] on span "Envoyer" at bounding box center [153, 237] width 21 height 8
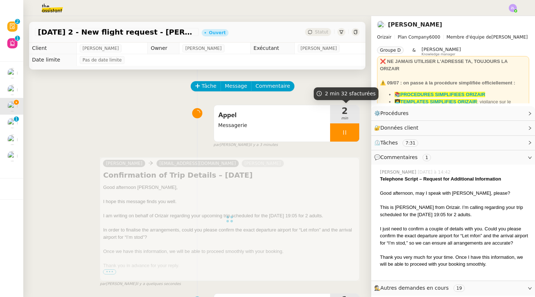
click at [342, 131] on icon at bounding box center [345, 133] width 6 height 6
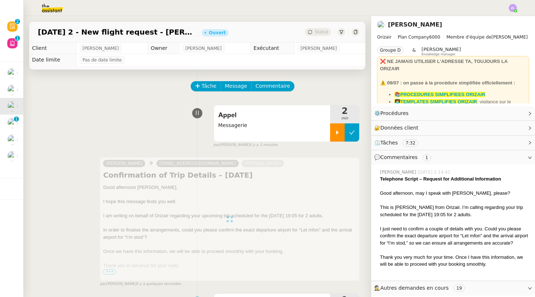
click at [350, 131] on icon at bounding box center [352, 133] width 6 height 6
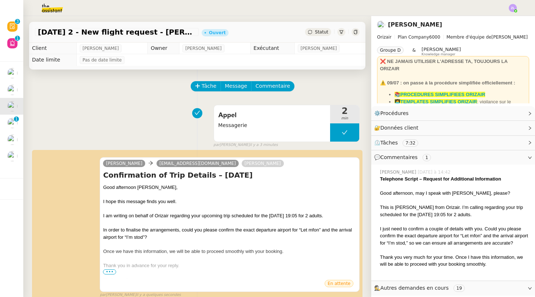
click at [334, 129] on button at bounding box center [344, 132] width 29 height 18
click at [334, 129] on div at bounding box center [337, 132] width 15 height 18
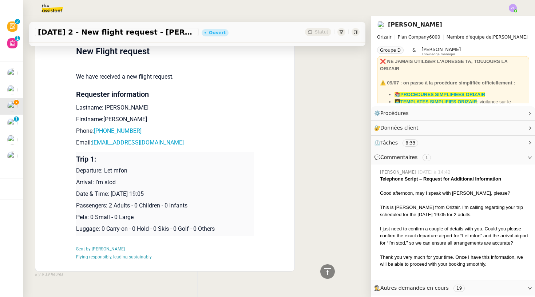
scroll to position [818, 0]
drag, startPoint x: 158, startPoint y: 116, endPoint x: 97, endPoint y: 117, distance: 61.6
click at [97, 127] on p "Phone: +447786073310" at bounding box center [165, 131] width 178 height 9
drag, startPoint x: 194, startPoint y: 128, endPoint x: 94, endPoint y: 129, distance: 100.5
click at [94, 139] on p "Email: simonjamescounsel@yahoo.co.uk" at bounding box center [165, 143] width 178 height 9
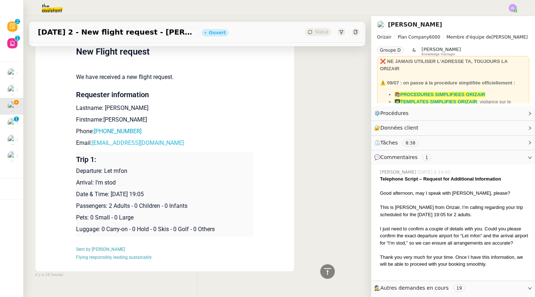
copy p "simonjamescounsel@yahoo.co.uk"
drag, startPoint x: 147, startPoint y: 115, endPoint x: 97, endPoint y: 116, distance: 51.0
click at [97, 127] on p "Phone: +447786073310" at bounding box center [165, 131] width 178 height 9
copy p "+447786073310"
click at [328, 1] on div at bounding box center [267, 8] width 499 height 16
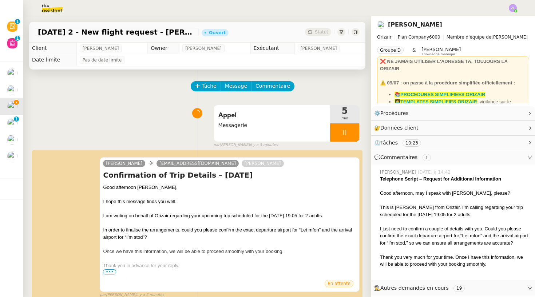
scroll to position [0, 0]
click at [338, 135] on div at bounding box center [344, 132] width 29 height 18
click at [350, 134] on icon at bounding box center [352, 133] width 6 height 6
click at [271, 86] on span "Commentaire" at bounding box center [273, 86] width 35 height 8
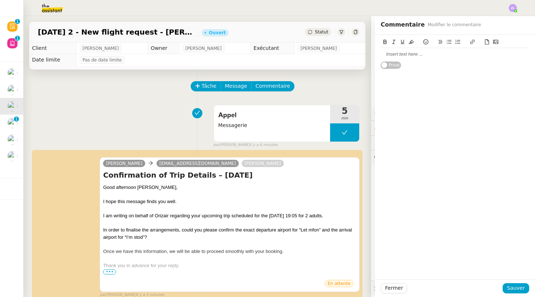
click at [404, 51] on div at bounding box center [455, 54] width 149 height 12
drag, startPoint x: 407, startPoint y: 52, endPoint x: 368, endPoint y: 52, distance: 38.6
click at [367, 52] on app-ticket "23rd January 2 - New flight request - Simon James Ouvert Statut Client Louis Fr…" at bounding box center [279, 156] width 512 height 281
click at [382, 39] on button at bounding box center [385, 42] width 9 height 8
click at [415, 39] on button at bounding box center [411, 42] width 9 height 8
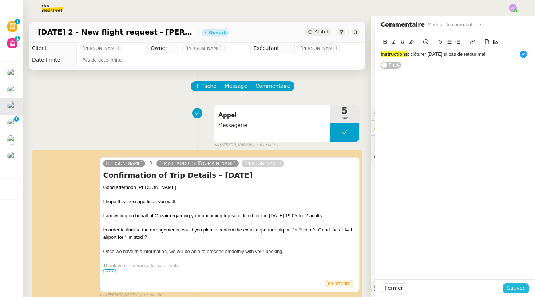
click at [522, 291] on span "Sauver" at bounding box center [516, 288] width 18 height 8
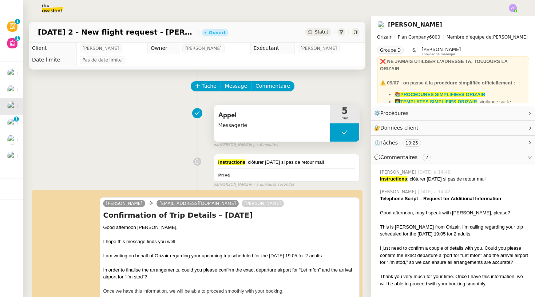
click at [338, 130] on button at bounding box center [344, 132] width 29 height 18
click at [338, 130] on icon at bounding box center [338, 133] width 6 height 6
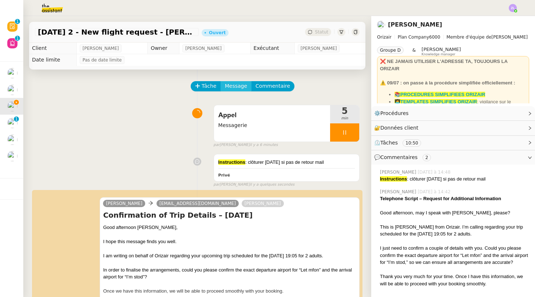
click at [235, 90] on span "Message" at bounding box center [236, 86] width 22 height 8
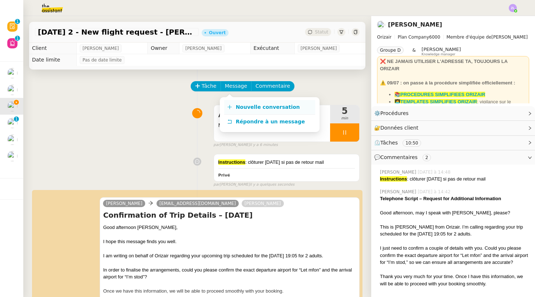
click at [245, 103] on link "Nouvelle conversation" at bounding box center [269, 107] width 91 height 15
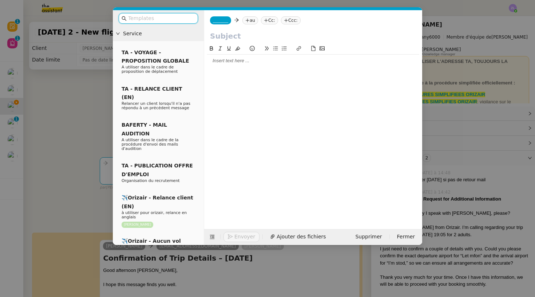
click at [223, 19] on span "_______" at bounding box center [220, 20] width 15 height 5
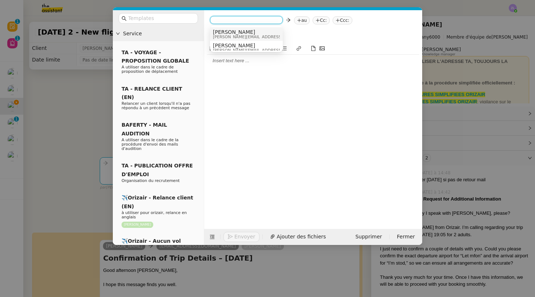
click at [232, 36] on span "josephine.k@orizair.com" at bounding box center [264, 37] width 103 height 4
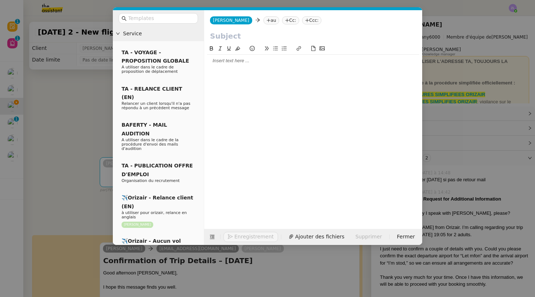
click at [264, 20] on nz-tag "au" at bounding box center [272, 20] width 16 height 8
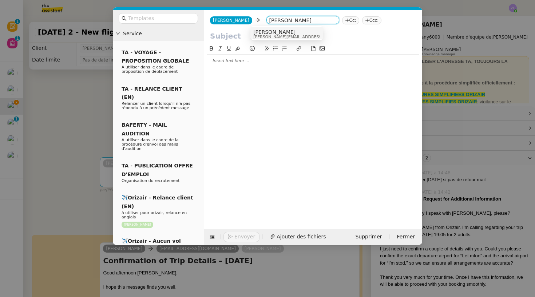
type input "louis frei"
click at [282, 35] on span "louis@orizair.com" at bounding box center [304, 37] width 103 height 4
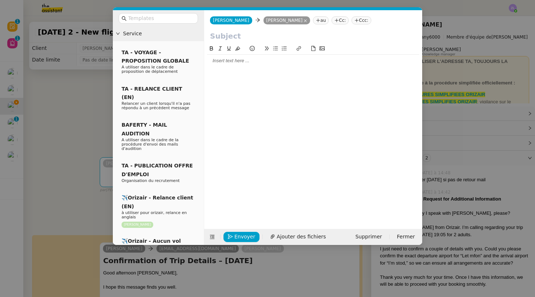
click at [247, 37] on input "text" at bounding box center [313, 36] width 206 height 11
paste input "Demande d’informations – Client Simon James"
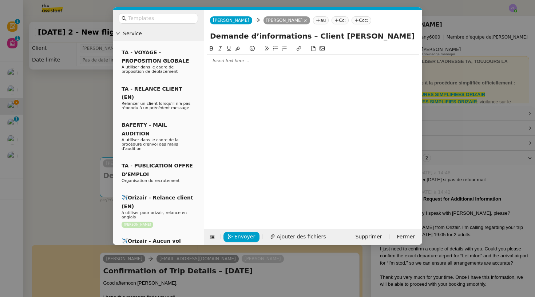
type input "Demande d’informations – Client Simon James"
click at [209, 58] on div at bounding box center [313, 61] width 212 height 7
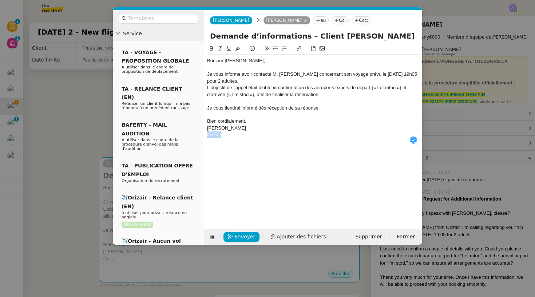
drag, startPoint x: 223, startPoint y: 135, endPoint x: 200, endPoint y: 135, distance: 23.7
click at [200, 135] on nz-layout "Service TA - VOYAGE - PROPOSITION GLOBALE A utiliser dans le cadre de propositi…" at bounding box center [268, 127] width 310 height 235
click at [253, 123] on div "Bien cordialement," at bounding box center [313, 121] width 212 height 7
click at [218, 134] on div "Joséphine" at bounding box center [313, 134] width 212 height 7
click at [255, 82] on div "Je vous informe avoir contacté M. Simon James concernant son voyage prévu le 23…" at bounding box center [313, 77] width 212 height 13
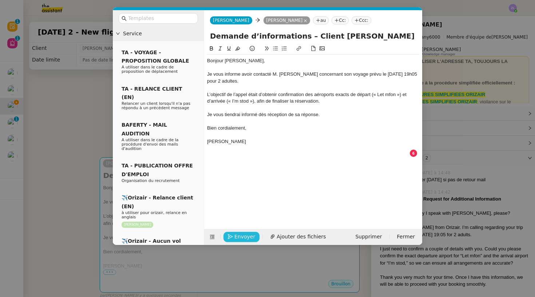
click at [241, 236] on span "Envoyer" at bounding box center [245, 237] width 21 height 8
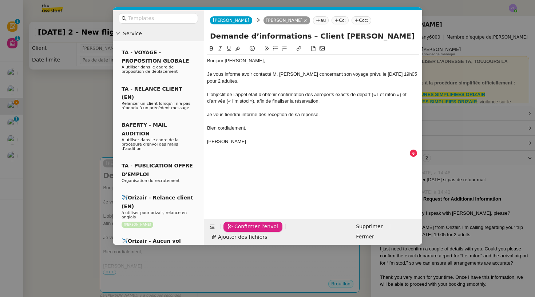
click at [330, 111] on div "Je vous tiendrai informé dès réception de sa réponse." at bounding box center [313, 114] width 212 height 7
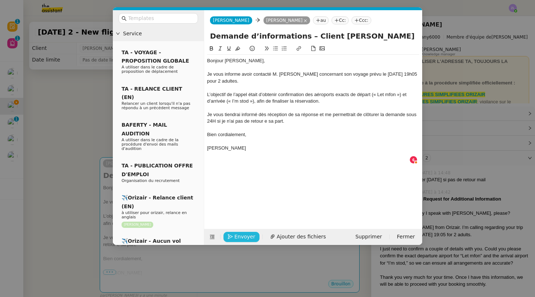
click at [243, 239] on span "Envoyer" at bounding box center [245, 237] width 21 height 8
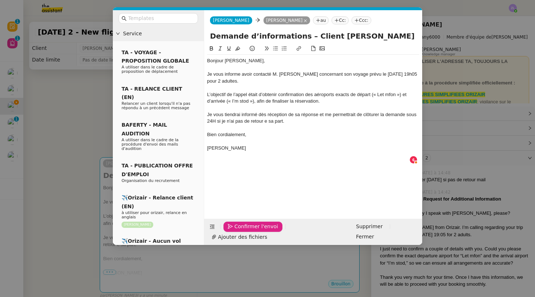
click at [243, 231] on span "Confirmer l'envoi" at bounding box center [257, 227] width 44 height 8
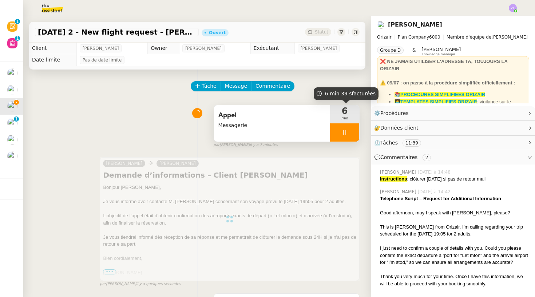
scroll to position [0, 0]
click at [338, 134] on div at bounding box center [344, 132] width 29 height 18
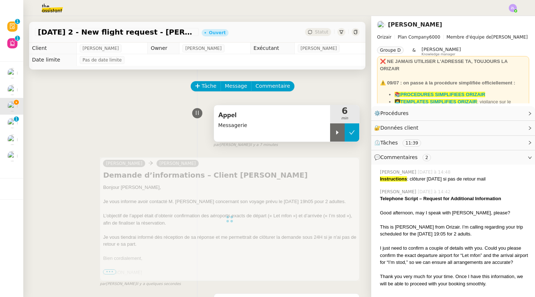
click at [351, 132] on icon at bounding box center [352, 133] width 6 height 6
click at [284, 117] on span "Appel" at bounding box center [272, 115] width 107 height 11
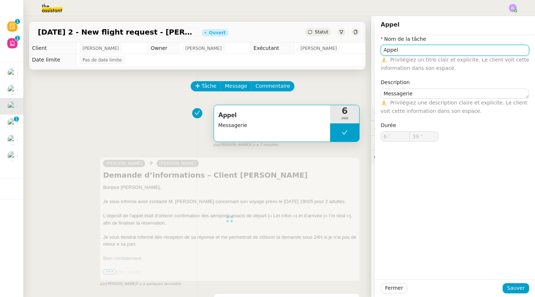
click at [414, 51] on input "Appel" at bounding box center [455, 50] width 149 height 11
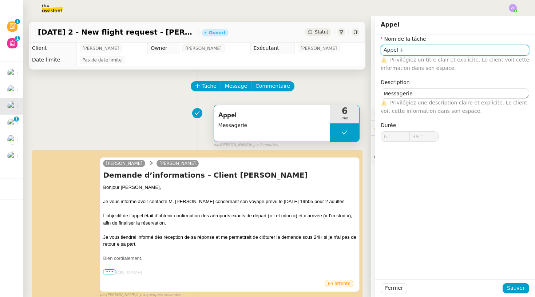
type input "Appel"
type textarea "Messagerie"
type input "6 '"
type input "39 ""
type input "Appel"
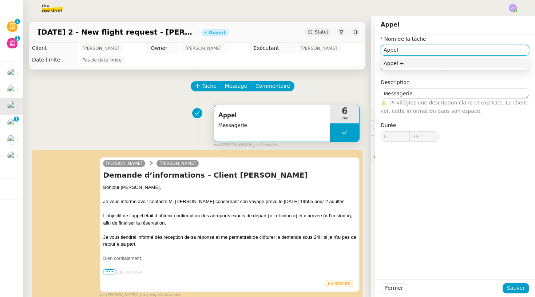
type textarea "Messagerie"
type input "6 '"
type input "39 ""
type input "Appel"
type textarea "Messagerie"
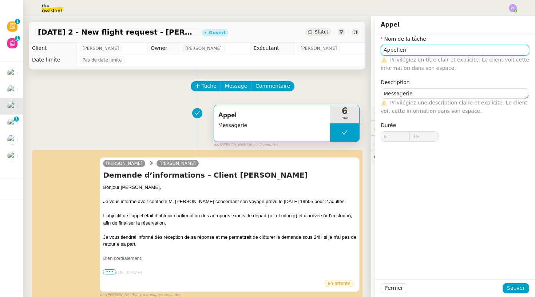
type input "6 '"
type input "39 ""
click at [400, 50] on input "Appel voi email" at bounding box center [455, 50] width 149 height 11
type input "Appel + envoi email"
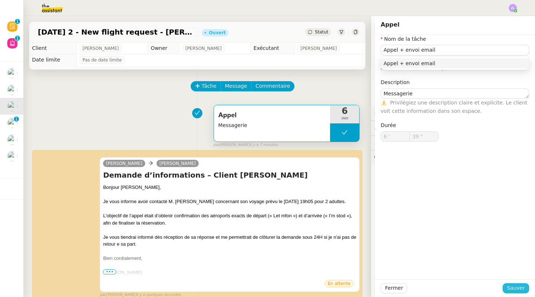
click at [519, 291] on span "Sauver" at bounding box center [516, 288] width 18 height 8
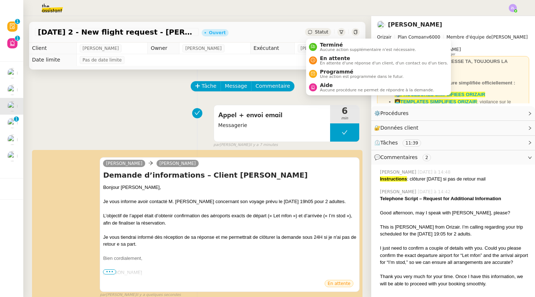
click at [316, 31] on span "Statut" at bounding box center [321, 31] width 13 height 5
click at [335, 86] on span "Aide" at bounding box center [377, 85] width 114 height 6
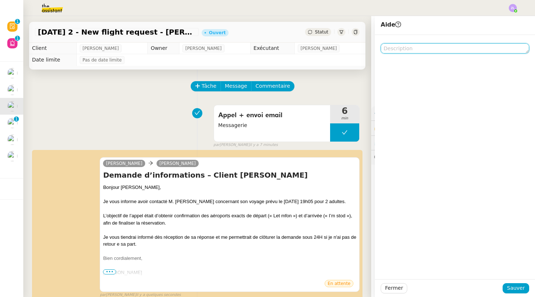
click at [390, 49] on textarea at bounding box center [455, 48] width 149 height 10
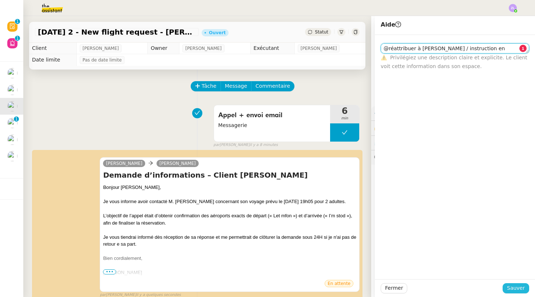
type textarea "@réattribuer à stéphanie / instruction en commentaire"
click at [520, 288] on span "Sauver" at bounding box center [516, 288] width 18 height 8
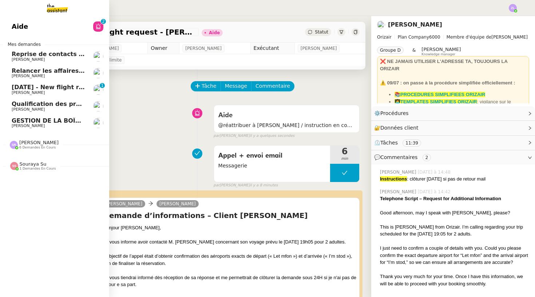
click at [39, 75] on span "[PERSON_NAME]" at bounding box center [28, 76] width 33 height 5
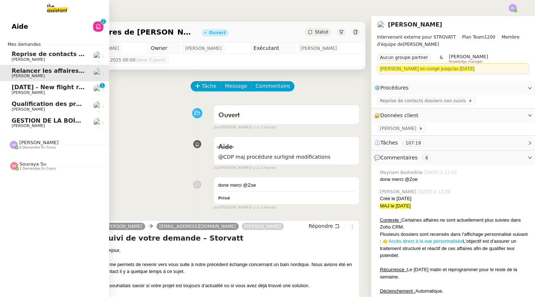
click at [39, 51] on span "Reprise de contacts dossiers non suivis - 29 juillet 2025" at bounding box center [91, 54] width 158 height 7
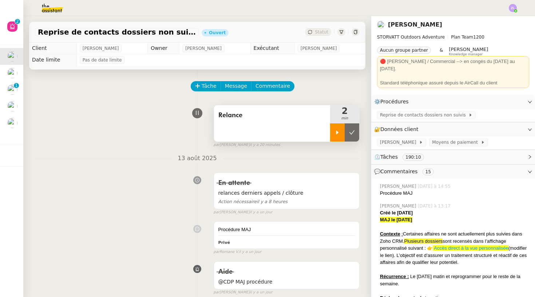
click at [338, 134] on icon at bounding box center [338, 133] width 6 height 6
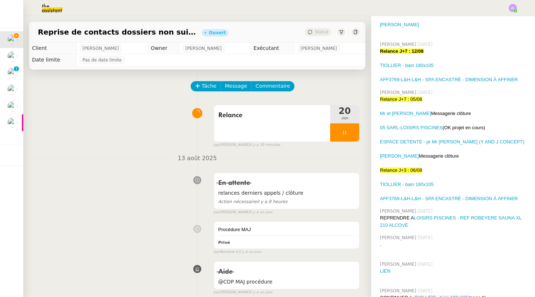
click at [344, 131] on icon at bounding box center [344, 132] width 3 height 4
click at [357, 130] on button at bounding box center [352, 132] width 15 height 18
click at [204, 87] on span "Tâche" at bounding box center [209, 86] width 15 height 8
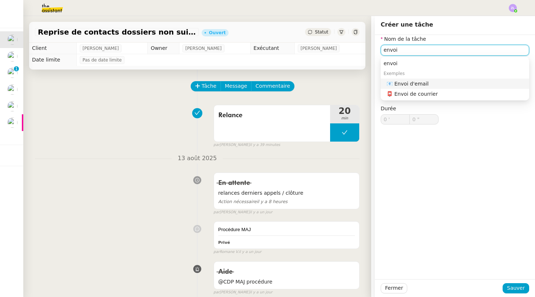
click at [422, 84] on div "📧 Envoi d'email" at bounding box center [457, 83] width 140 height 7
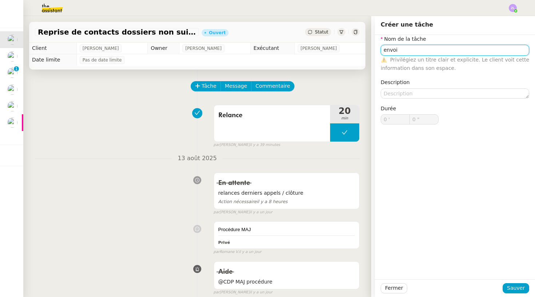
type input "Envoi d'email"
click at [518, 297] on div "Fermer Sauver" at bounding box center [455, 288] width 160 height 18
click at [518, 294] on div "Fermer Sauver" at bounding box center [455, 288] width 160 height 18
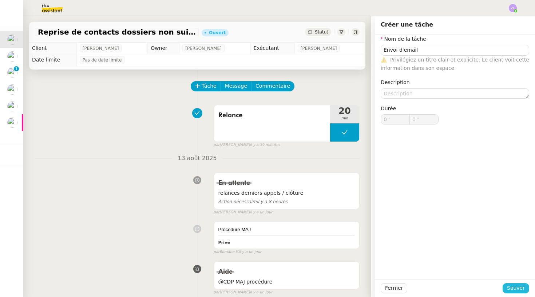
click at [513, 285] on span "Sauver" at bounding box center [516, 288] width 18 height 8
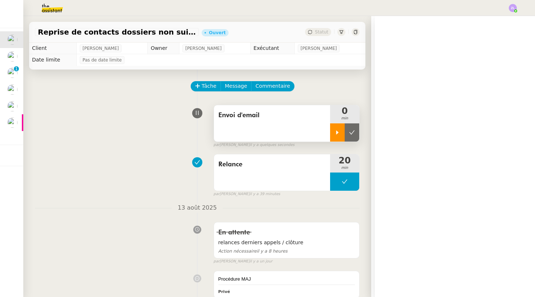
click at [335, 133] on icon at bounding box center [338, 133] width 6 height 6
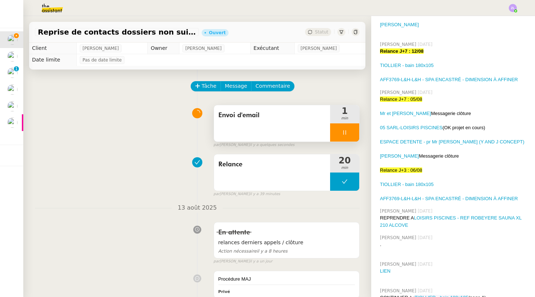
click at [233, 90] on span "Message" at bounding box center [236, 86] width 22 height 8
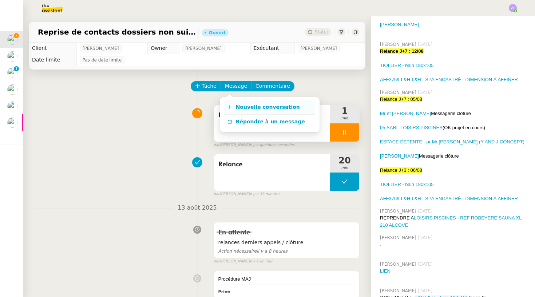
click at [250, 104] on span "Nouvelle conversation" at bounding box center [268, 107] width 64 height 6
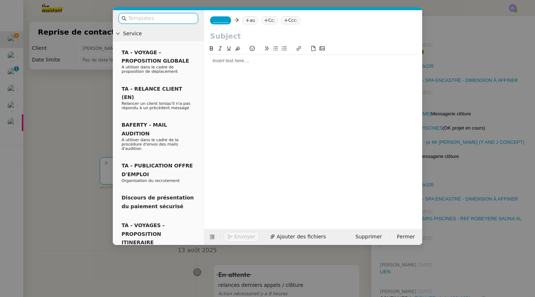
click at [219, 21] on span "_______" at bounding box center [220, 20] width 15 height 5
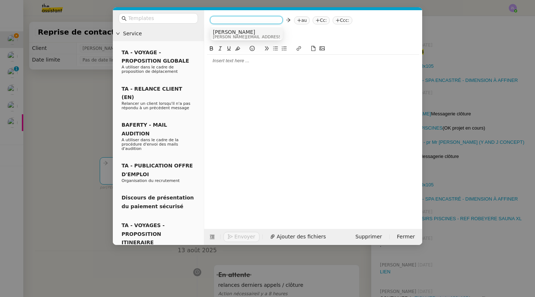
click at [226, 35] on span "[PERSON_NAME][EMAIL_ADDRESS][DOMAIN_NAME]" at bounding box center [264, 37] width 103 height 4
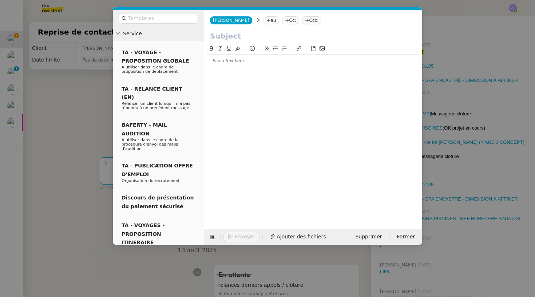
click at [227, 38] on input "text" at bounding box center [313, 36] width 206 height 11
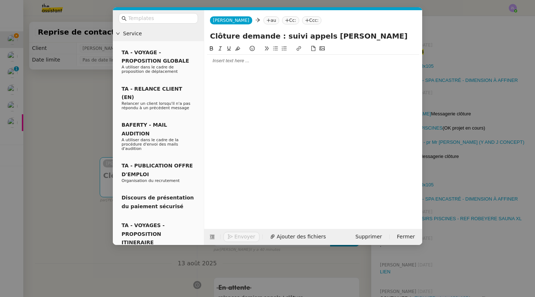
type input "Clôture demande : suivi appels Jennyfer"
click at [264, 21] on nz-tag "au" at bounding box center [272, 20] width 16 height 8
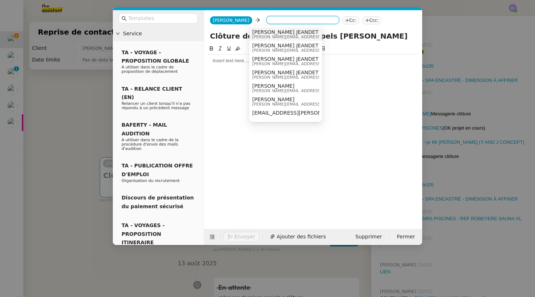
click at [267, 39] on span "franck.jeandet@storvatt.fr" at bounding box center [303, 37] width 103 height 4
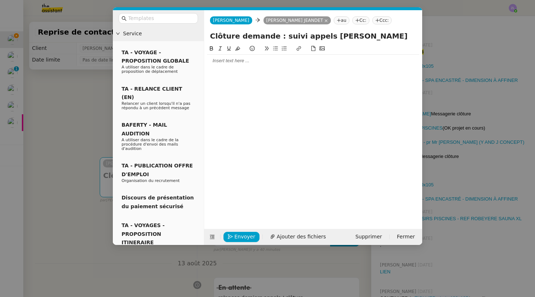
click at [221, 59] on div at bounding box center [313, 61] width 212 height 7
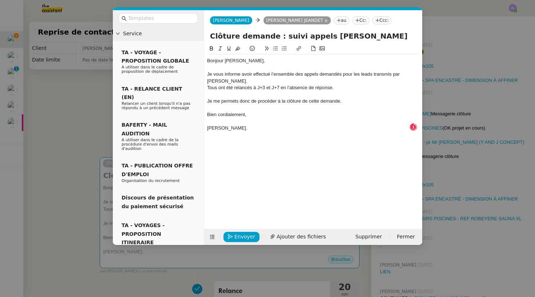
click at [248, 82] on div "Je vous informe avoir effectué l’ensemble des appels demandés pour les leads tr…" at bounding box center [313, 77] width 212 height 13
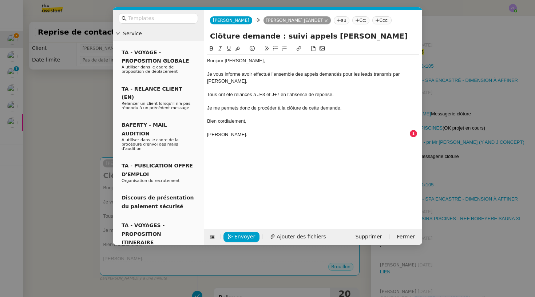
click at [349, 106] on div "Je me permets donc de procéder à la clôture de cette demande." at bounding box center [313, 108] width 212 height 7
click at [235, 234] on span "Envoyer" at bounding box center [245, 237] width 21 height 8
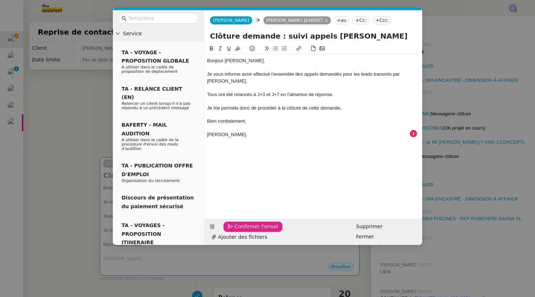
click at [235, 231] on span "Confirmer l'envoi" at bounding box center [257, 227] width 44 height 8
click at [235, 234] on nz-modal-container "Service TA - VOYAGE - PROPOSITION GLOBALE A utiliser dans le cadre de propositi…" at bounding box center [267, 148] width 535 height 297
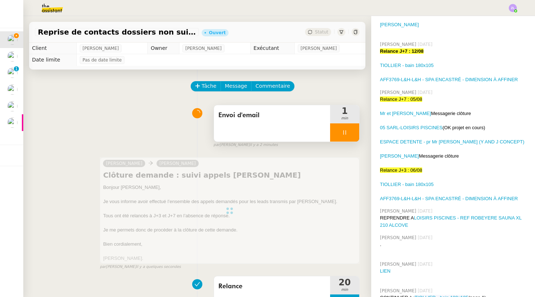
click at [337, 127] on div at bounding box center [344, 132] width 29 height 18
click at [349, 129] on button at bounding box center [352, 132] width 15 height 18
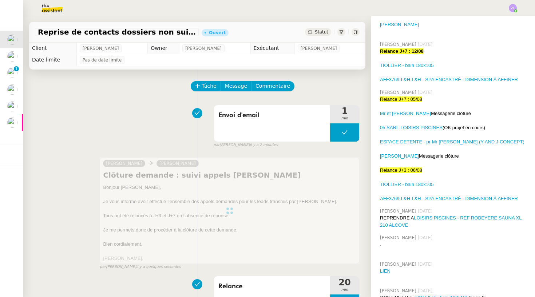
click at [317, 32] on span "Statut" at bounding box center [321, 31] width 13 height 5
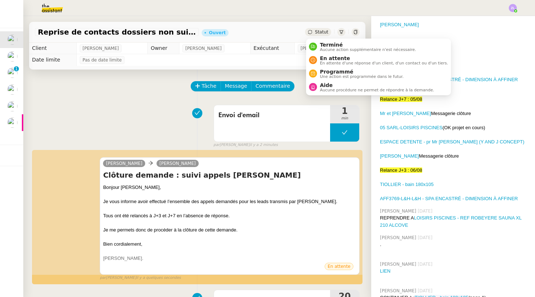
click at [326, 32] on span "Statut" at bounding box center [321, 31] width 13 height 5
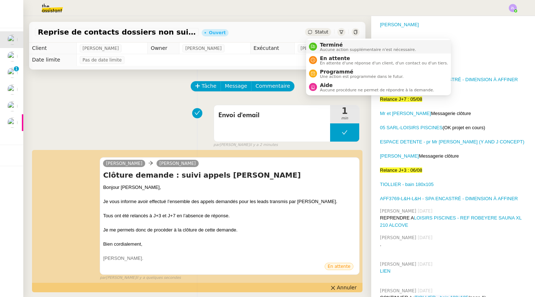
click at [335, 48] on span "Aucune action supplémentaire n'est nécessaire." at bounding box center [368, 50] width 96 height 4
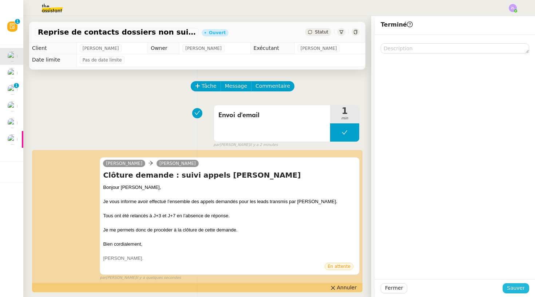
click at [517, 290] on span "Sauver" at bounding box center [516, 288] width 18 height 8
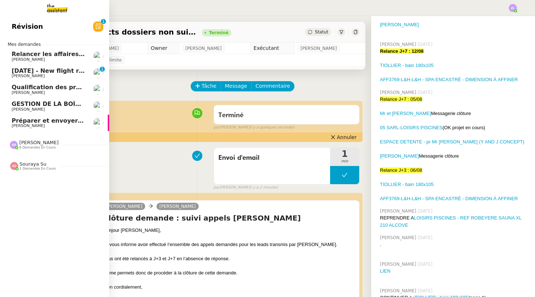
click at [21, 60] on span "[PERSON_NAME]" at bounding box center [28, 59] width 33 height 5
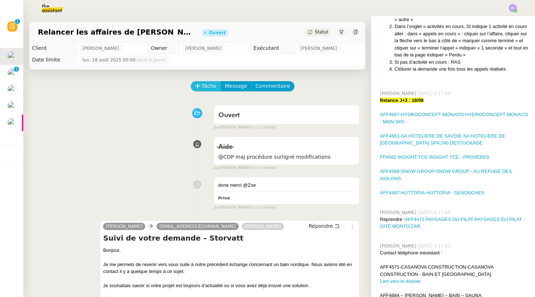
click at [208, 87] on span "Tâche" at bounding box center [209, 86] width 15 height 8
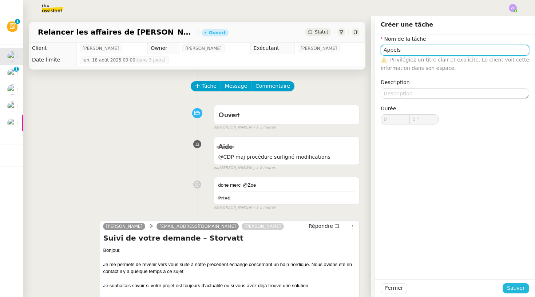
type input "Appels"
click at [517, 290] on span "Sauver" at bounding box center [516, 288] width 18 height 8
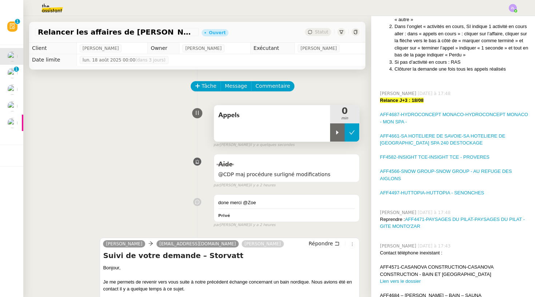
click at [359, 136] on button at bounding box center [352, 132] width 15 height 18
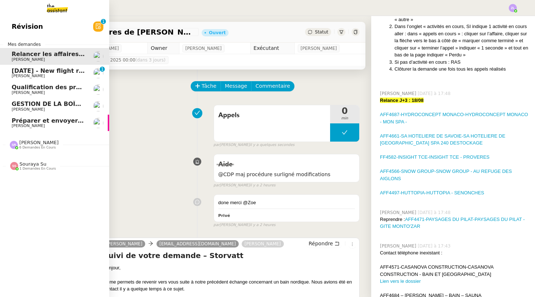
click at [11, 72] on link "30th October - New flight request - Chris Cameron Louis Frei 0 1 2 3 4 5 6 7 8 9" at bounding box center [54, 73] width 109 height 17
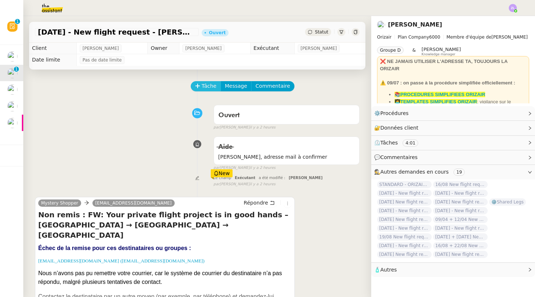
click at [198, 85] on icon at bounding box center [197, 85] width 5 height 5
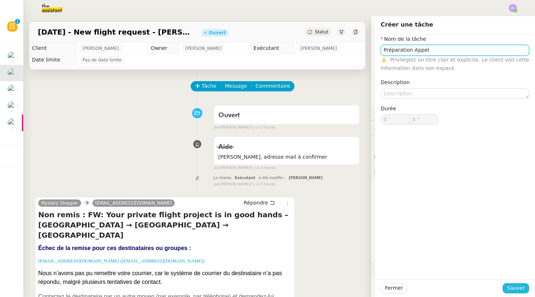
type input "Préparation Appel"
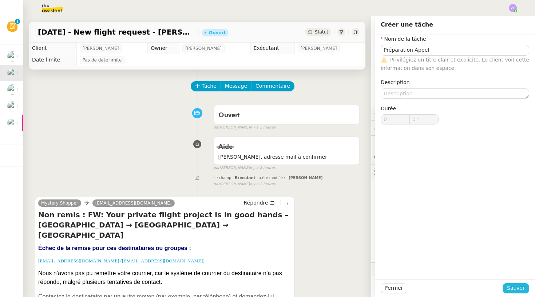
click at [513, 283] on button "Sauver" at bounding box center [516, 288] width 27 height 10
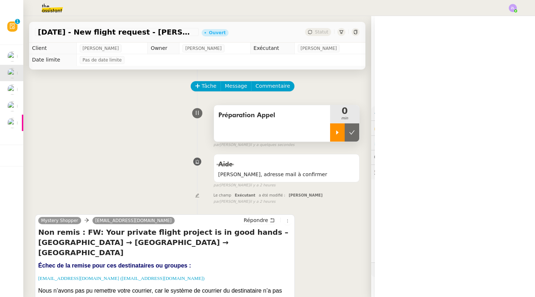
click at [339, 140] on div at bounding box center [337, 132] width 15 height 18
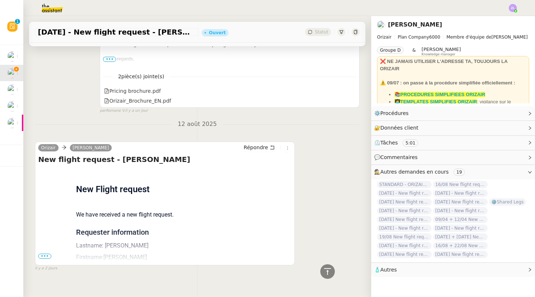
click at [45, 254] on span "•••" at bounding box center [44, 256] width 13 height 5
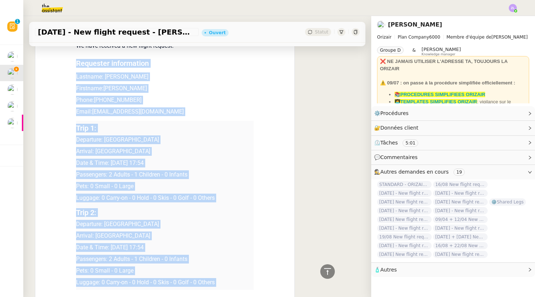
scroll to position [729, 0]
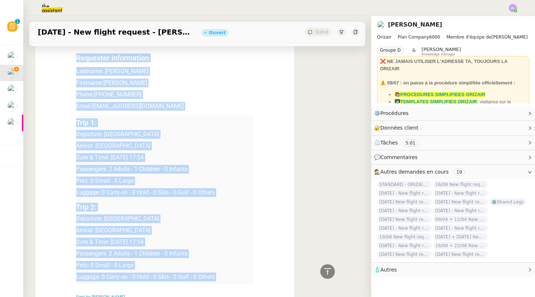
drag, startPoint x: 76, startPoint y: 117, endPoint x: 110, endPoint y: 277, distance: 164.0
click at [110, 277] on td "New Flight request We have received a new flight request. Requester information…" at bounding box center [165, 156] width 178 height 324
copy td "Requester information Lastname: Cameron Firstname:Chris Phone: +4407807230790 E…"
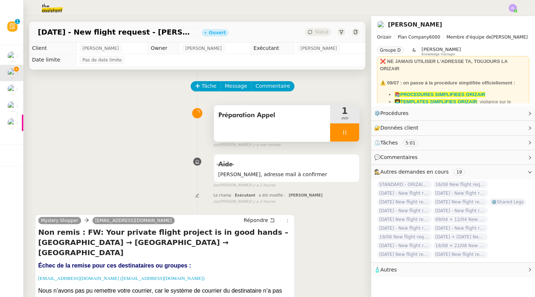
scroll to position [0, 0]
click at [266, 90] on span "Commentaire" at bounding box center [273, 86] width 35 height 8
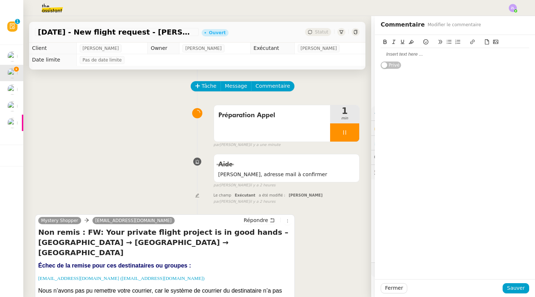
click at [386, 53] on div at bounding box center [455, 54] width 149 height 7
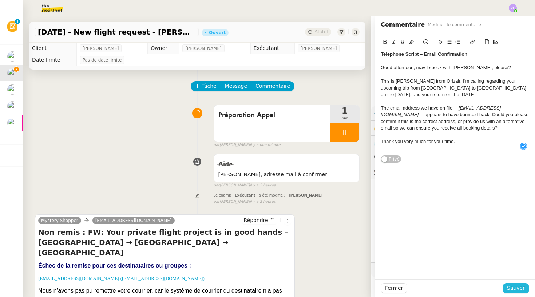
click at [520, 290] on span "Sauver" at bounding box center [516, 288] width 18 height 8
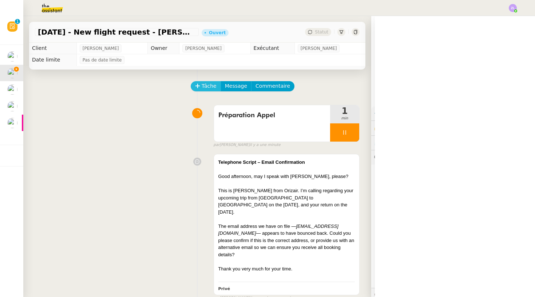
click at [212, 88] on span "Tâche" at bounding box center [209, 86] width 15 height 8
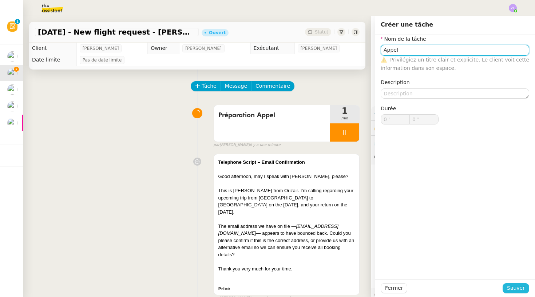
type input "Appel"
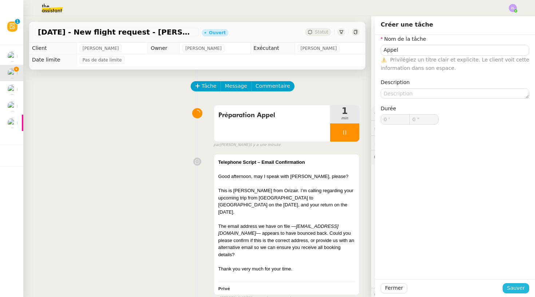
click at [517, 289] on span "Sauver" at bounding box center [516, 288] width 18 height 8
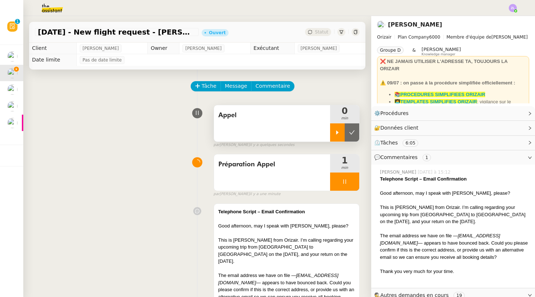
click at [331, 132] on div at bounding box center [337, 132] width 15 height 18
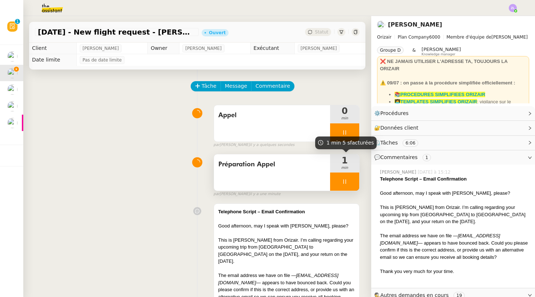
click at [337, 173] on div at bounding box center [344, 182] width 29 height 18
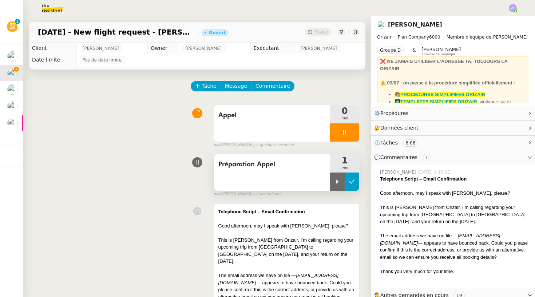
click at [347, 186] on button at bounding box center [352, 182] width 15 height 18
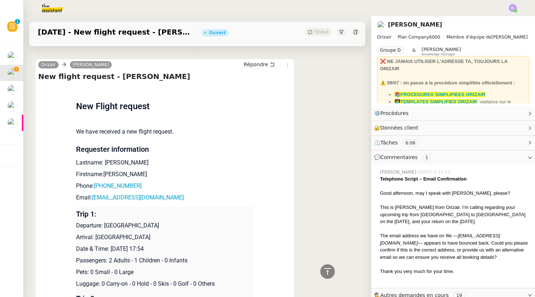
scroll to position [824, 0]
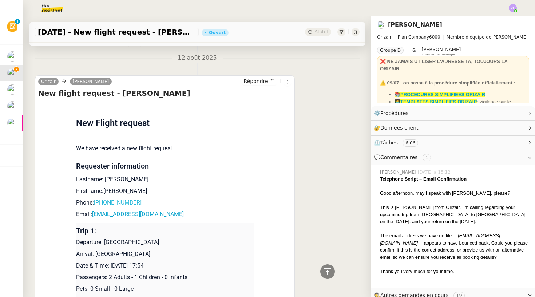
drag, startPoint x: 151, startPoint y: 189, endPoint x: 97, endPoint y: 189, distance: 54.3
click at [97, 198] on p "Phone: +4407807230790" at bounding box center [165, 202] width 178 height 9
copy p "+4407807230790"
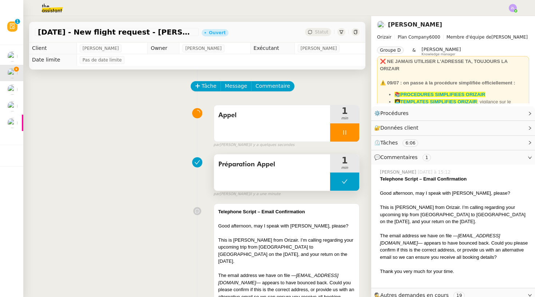
scroll to position [0, 0]
click at [336, 177] on button at bounding box center [344, 182] width 29 height 18
click at [336, 177] on div at bounding box center [337, 182] width 15 height 18
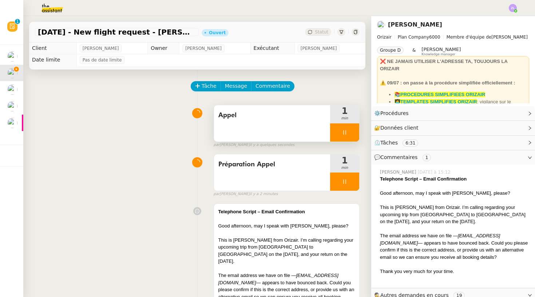
click at [259, 135] on div "Appel" at bounding box center [272, 123] width 116 height 36
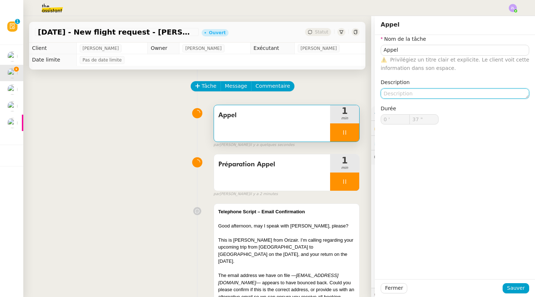
click at [398, 95] on textarea at bounding box center [455, 93] width 149 height 10
type input "38 ""
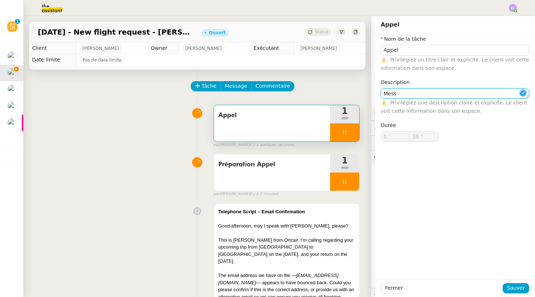
type textarea "Messg"
type input "39 ""
type textarea "Messageri"
type input "40 ""
type textarea "Messagerie"
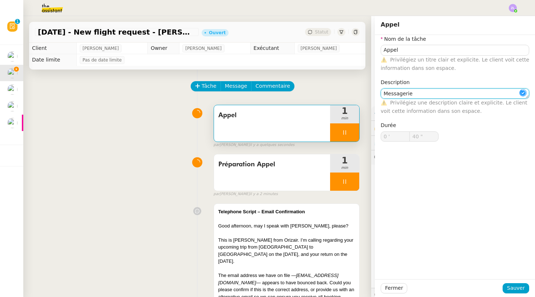
type input "41 ""
type textarea "Messagerie"
click at [511, 293] on button "Sauver" at bounding box center [516, 288] width 27 height 10
type input "42 ""
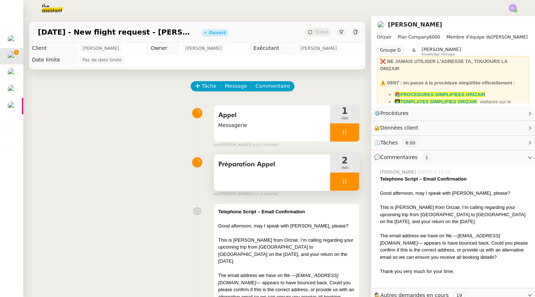
click at [338, 191] on div "Préparation Appel 2 min" at bounding box center [287, 172] width 146 height 37
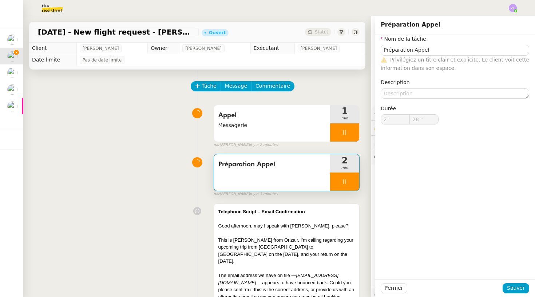
click at [340, 184] on div at bounding box center [344, 182] width 29 height 18
type input "Préparation Appel"
type input "2 '"
type input "28 ""
click at [349, 184] on icon at bounding box center [352, 182] width 6 height 6
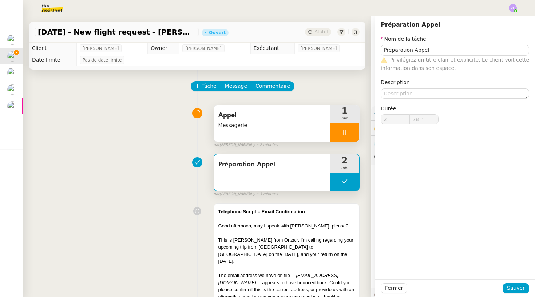
type input "Préparation Appel"
type input "2 '"
type input "28 ""
type input "Préparation Appel"
type input "2 '"
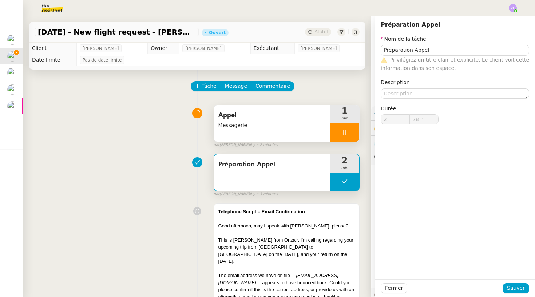
type input "28 ""
click at [330, 129] on div at bounding box center [344, 132] width 29 height 18
type input "Préparation Appel"
type input "2 '"
type input "28 ""
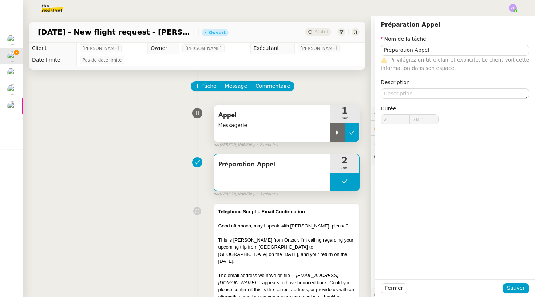
click at [354, 133] on icon at bounding box center [352, 133] width 6 height 6
type input "Préparation Appel"
type input "2 '"
type input "28 ""
type input "Préparation Appel"
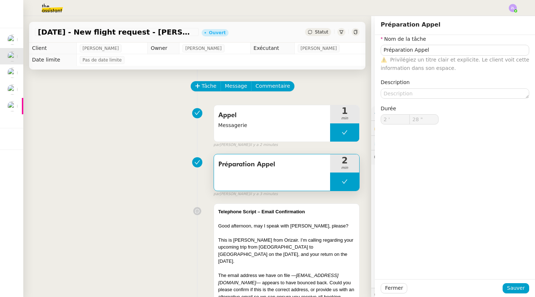
type input "2 '"
type input "28 ""
type input "Préparation Appel"
type input "2 '"
type input "28 ""
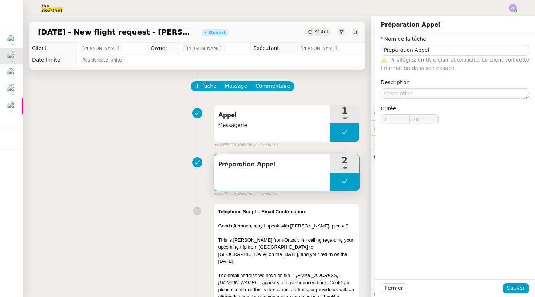
click at [210, 94] on div "Tâche Message Commentaire" at bounding box center [276, 89] width 168 height 17
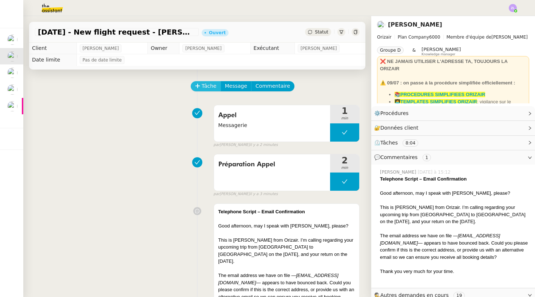
click at [211, 88] on span "Tâche" at bounding box center [209, 86] width 15 height 8
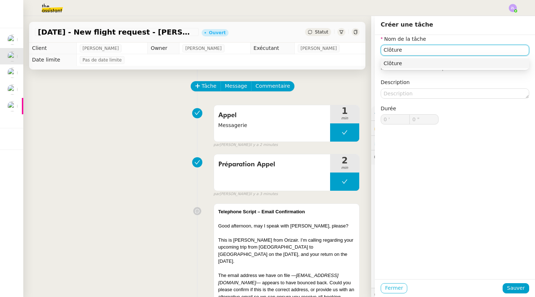
type input "Clôture"
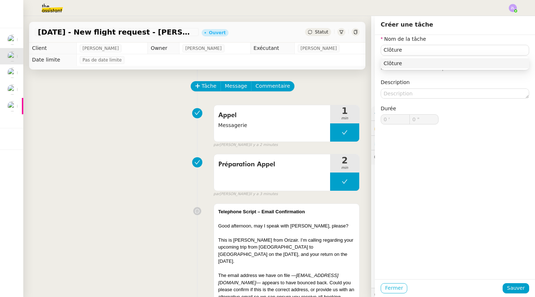
click at [392, 284] on button "Fermer" at bounding box center [394, 288] width 27 height 10
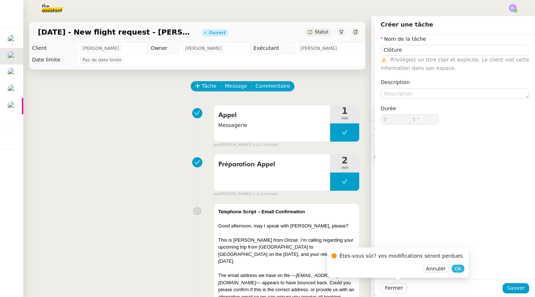
click at [455, 270] on span "Ok" at bounding box center [458, 268] width 7 height 7
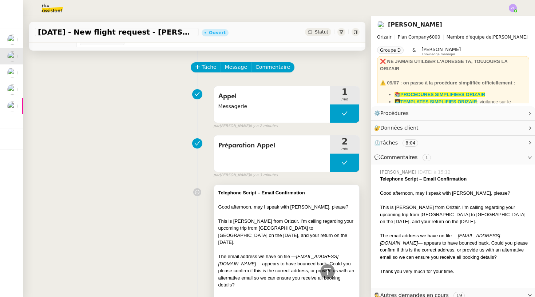
scroll to position [7, 0]
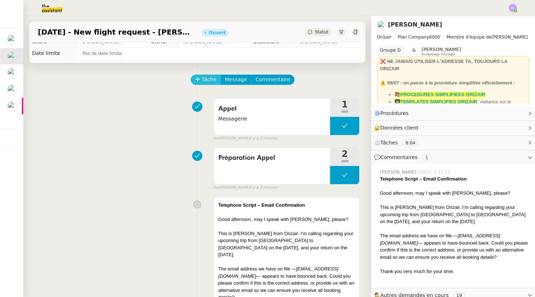
click at [201, 75] on button "Tâche" at bounding box center [206, 80] width 30 height 10
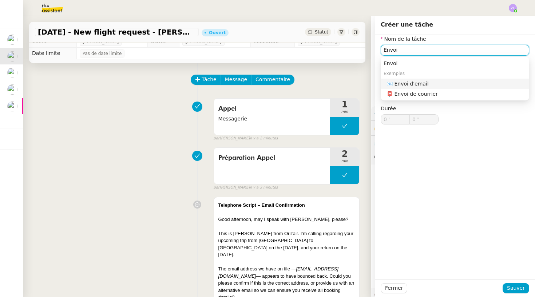
click at [407, 87] on div "📧 Envoi d'email" at bounding box center [457, 83] width 140 height 7
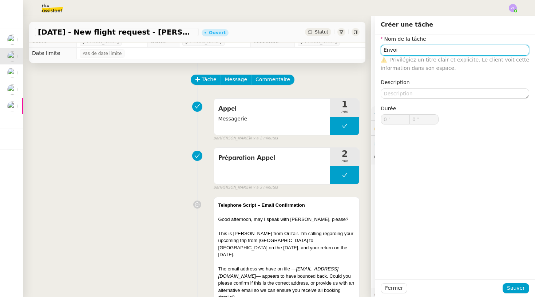
type input "Envoi d'email"
click at [515, 283] on div "Fermer Sauver" at bounding box center [455, 288] width 160 height 18
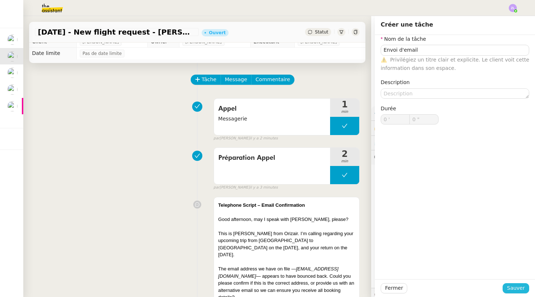
click at [515, 284] on span "Sauver" at bounding box center [516, 288] width 18 height 8
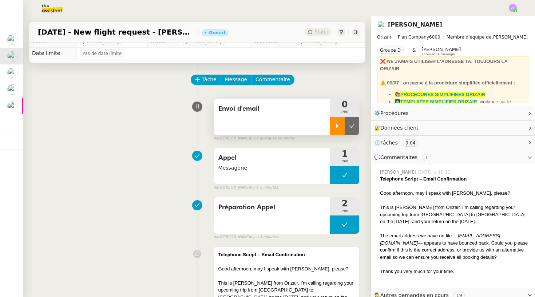
click at [336, 122] on div at bounding box center [337, 126] width 15 height 18
click at [240, 82] on span "Message" at bounding box center [236, 79] width 22 height 8
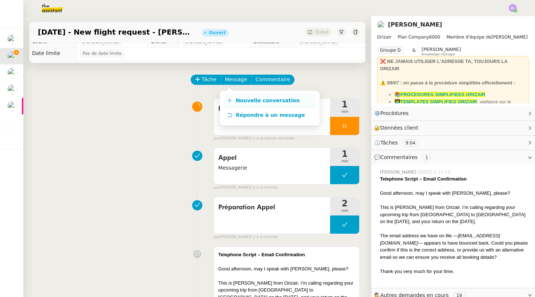
click at [249, 96] on link "Nouvelle conversation" at bounding box center [269, 101] width 91 height 15
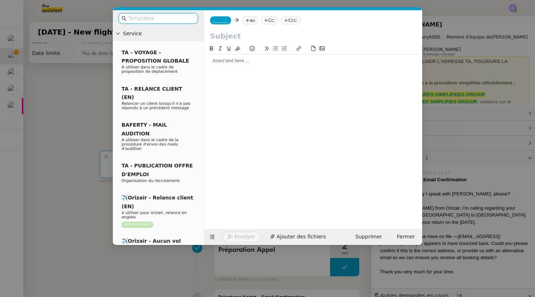
click at [76, 188] on nz-modal-container "Service TA - VOYAGE - PROPOSITION GLOBALE A utiliser dans le cadre de propositi…" at bounding box center [267, 148] width 535 height 297
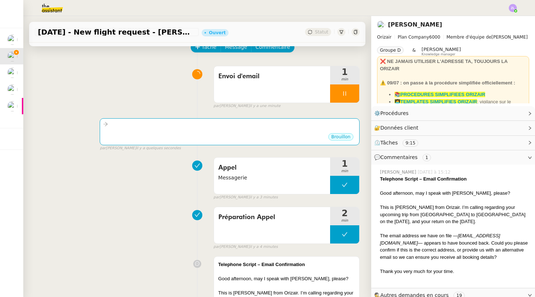
scroll to position [31, 0]
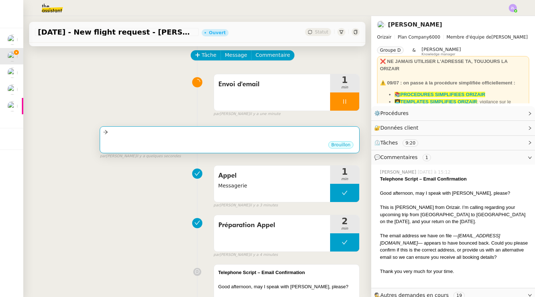
click at [131, 147] on div "Brouillon" at bounding box center [229, 146] width 253 height 11
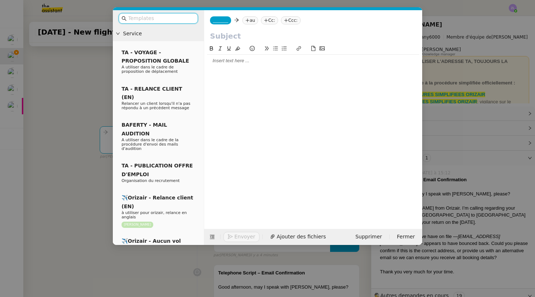
click at [222, 19] on span "_______" at bounding box center [220, 20] width 15 height 5
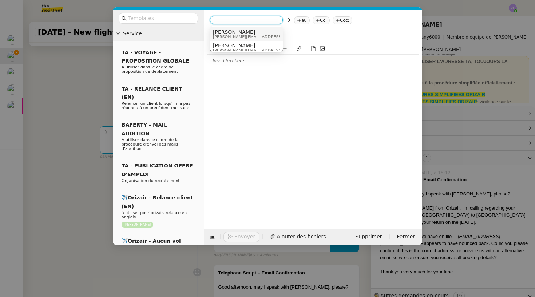
click at [228, 35] on span "josephine.k@orizair.com" at bounding box center [264, 37] width 103 height 4
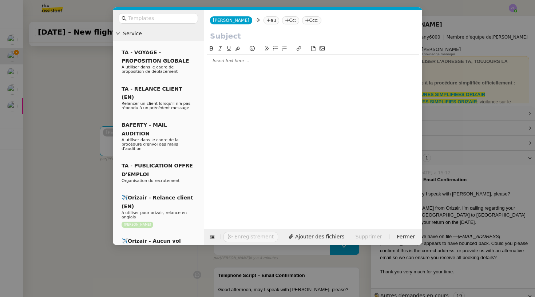
click at [264, 21] on nz-tag "au" at bounding box center [272, 20] width 16 height 8
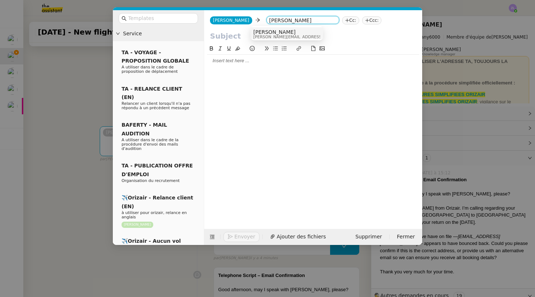
type input "louis frei"
click at [280, 32] on span "[PERSON_NAME]" at bounding box center [304, 32] width 103 height 6
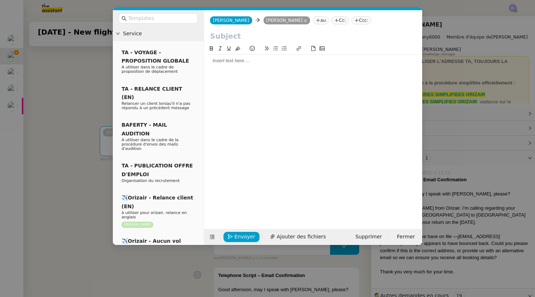
click at [212, 33] on input "text" at bounding box center [313, 36] width 206 height 11
paste input "Clôture de la demande – M. Cameron"
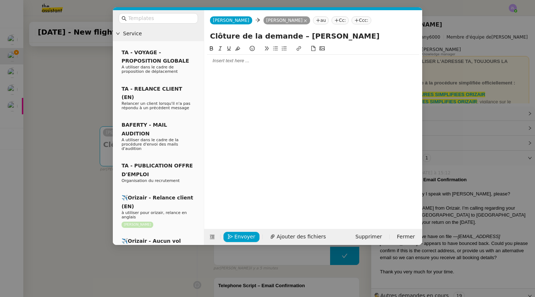
type input "Clôture de la demande – M. Cameron"
click at [219, 63] on div at bounding box center [313, 61] width 212 height 7
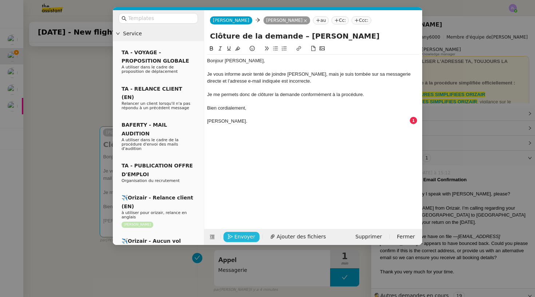
click at [241, 236] on span "Envoyer" at bounding box center [245, 237] width 21 height 8
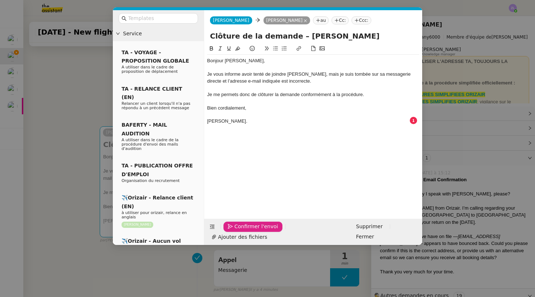
click at [241, 231] on span "Confirmer l'envoi" at bounding box center [257, 227] width 44 height 8
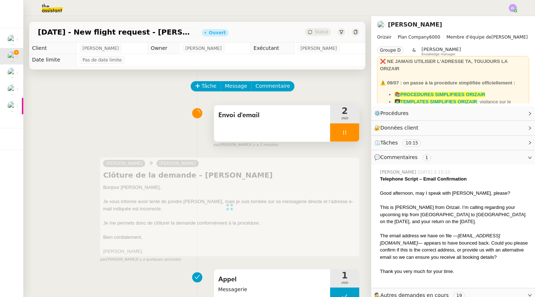
scroll to position [0, 0]
click at [339, 136] on div at bounding box center [344, 132] width 29 height 18
click at [349, 134] on button at bounding box center [352, 132] width 15 height 18
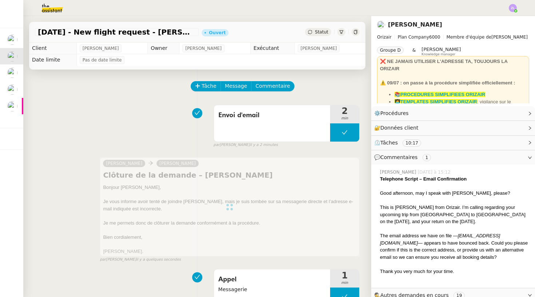
click at [316, 29] on span "Statut" at bounding box center [321, 31] width 13 height 5
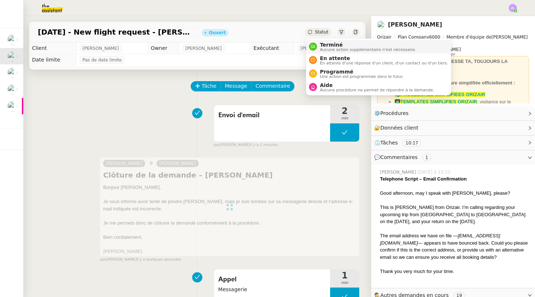
click at [336, 47] on span "Terminé" at bounding box center [368, 45] width 96 height 6
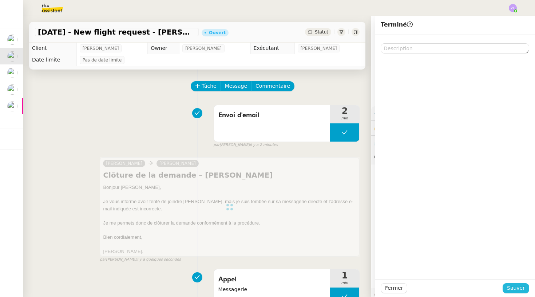
click at [521, 292] on span "Sauver" at bounding box center [516, 288] width 18 height 8
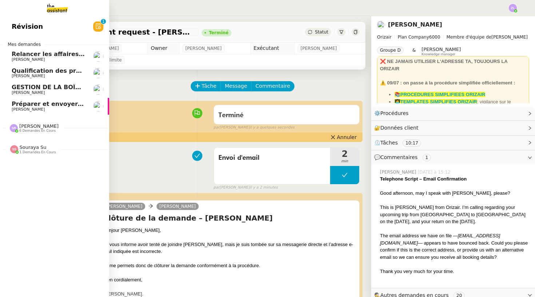
click at [17, 72] on span "Qualification des prospects entrants pour Solucoach- 29 avril 2025" at bounding box center [122, 70] width 220 height 7
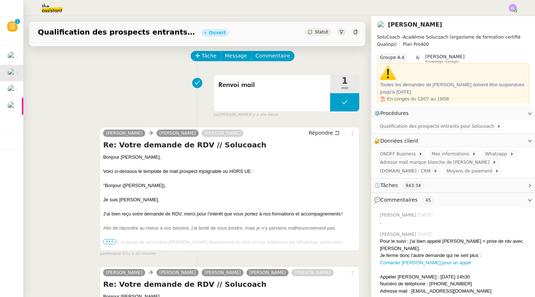
scroll to position [86, 0]
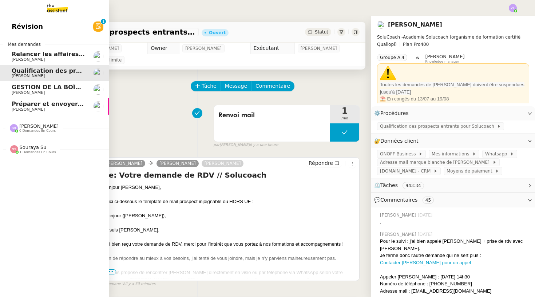
click at [9, 82] on link "GESTION DE LA BOÎTE MAIL* - [DATE] * [PERSON_NAME]" at bounding box center [54, 89] width 109 height 17
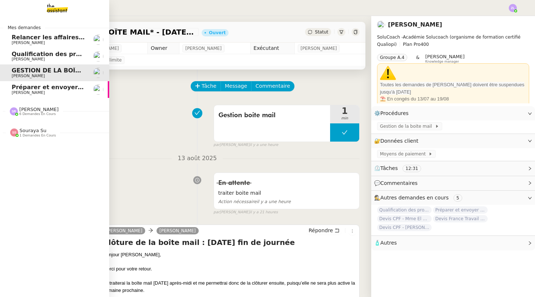
click at [16, 54] on span "Qualification des prospects entrants pour Solucoach- 29 avril 2025" at bounding box center [122, 54] width 220 height 7
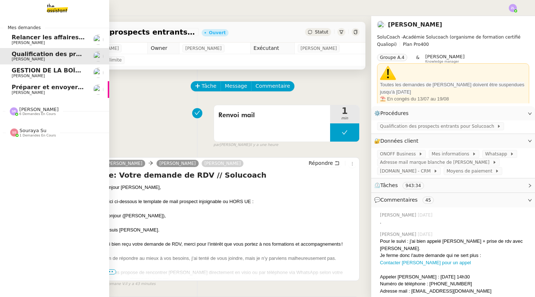
click at [59, 74] on span "[PERSON_NAME]" at bounding box center [49, 76] width 74 height 4
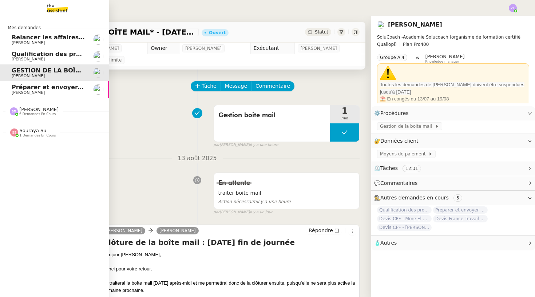
click at [16, 85] on span "Préparer et envoyer les contrats de formation" at bounding box center [87, 87] width 151 height 7
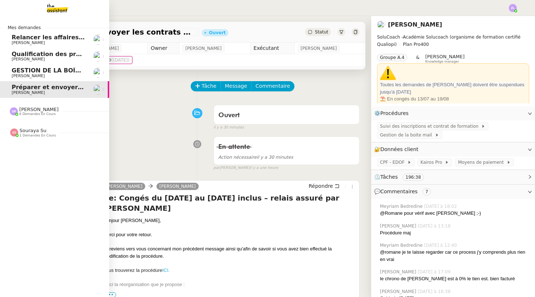
click at [20, 76] on span "[PERSON_NAME]" at bounding box center [28, 76] width 33 height 5
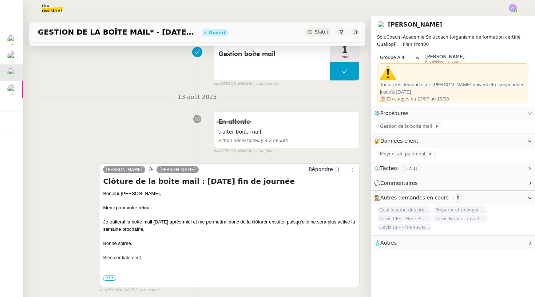
scroll to position [125, 0]
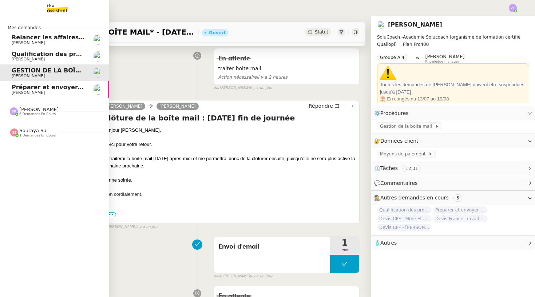
click at [9, 57] on link "Qualification des prospects entrants pour Solucoach- 29 avril 2025 Edwige Giron…" at bounding box center [54, 56] width 109 height 17
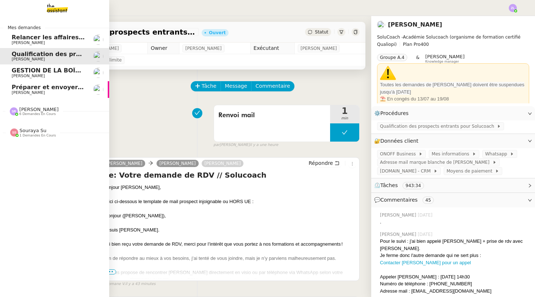
click at [20, 84] on span "Préparer et envoyer les contrats de formation" at bounding box center [87, 87] width 151 height 7
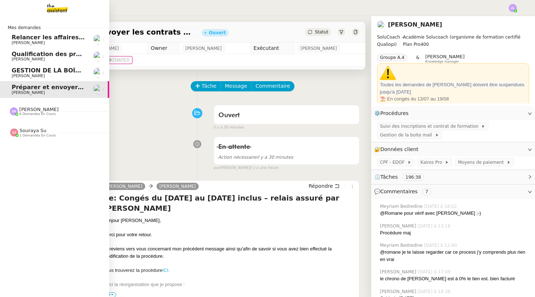
click at [21, 70] on span "GESTION DE LA BOÎTE MAIL* - 11 août 2025 *" at bounding box center [75, 70] width 127 height 7
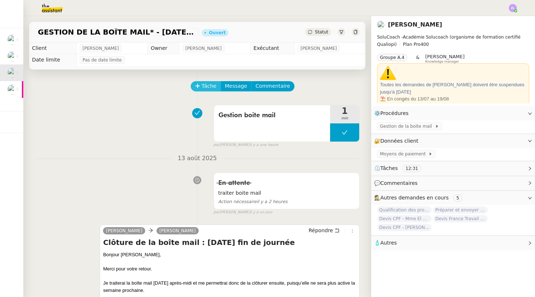
click at [214, 90] on span "Tâche" at bounding box center [209, 86] width 15 height 8
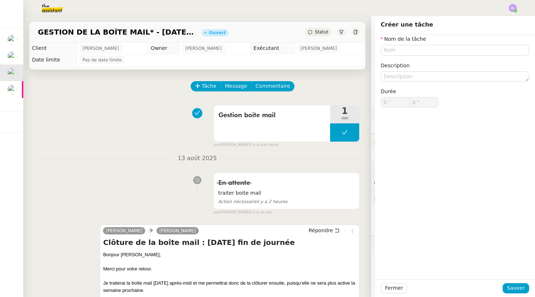
click at [158, 113] on div "Gestion boite mail 1 min false par Zoé L. il y a une heure" at bounding box center [197, 125] width 325 height 47
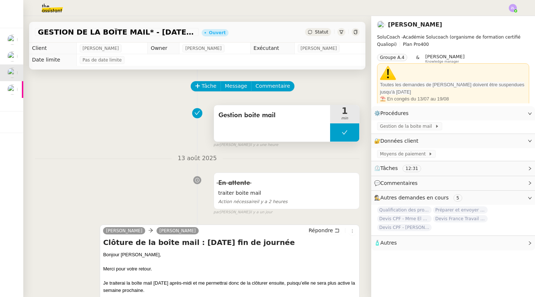
click at [338, 135] on button at bounding box center [344, 132] width 29 height 18
click at [338, 135] on icon at bounding box center [338, 133] width 6 height 6
click at [340, 130] on div at bounding box center [344, 132] width 29 height 18
click at [352, 131] on icon at bounding box center [352, 133] width 6 height 6
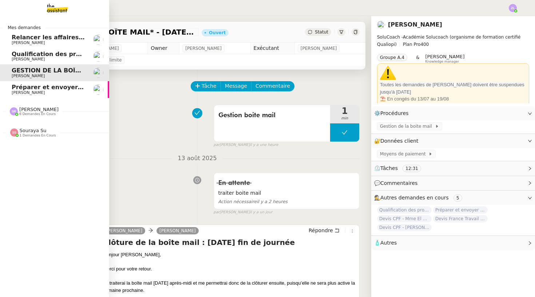
click at [19, 57] on span "[PERSON_NAME]" at bounding box center [28, 59] width 33 height 5
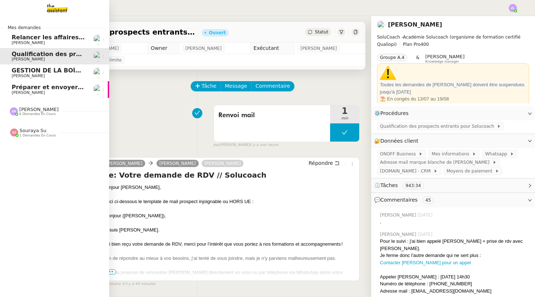
click at [13, 92] on span "[PERSON_NAME]" at bounding box center [28, 92] width 33 height 5
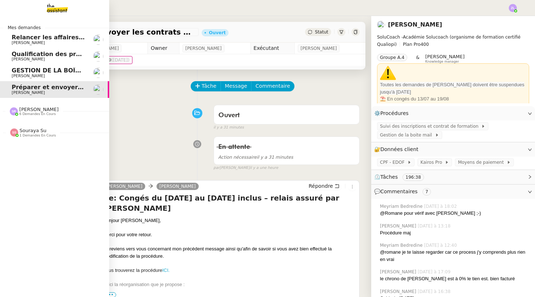
click at [1, 70] on link "GESTION DE LA BOÎTE MAIL* - 11 août 2025 * Edwige Giron-Fleckinger" at bounding box center [54, 72] width 109 height 17
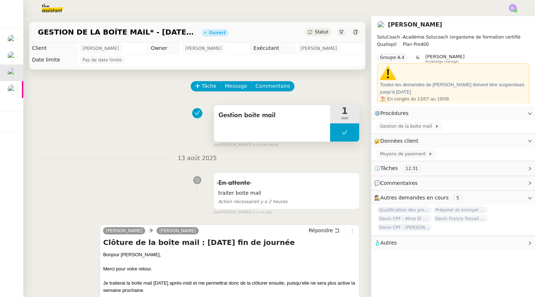
click at [346, 134] on icon at bounding box center [345, 133] width 6 height 6
click at [346, 134] on button at bounding box center [352, 132] width 15 height 18
click at [339, 134] on button at bounding box center [344, 132] width 29 height 18
click at [339, 134] on icon at bounding box center [338, 133] width 6 height 6
click at [334, 138] on div at bounding box center [344, 132] width 29 height 18
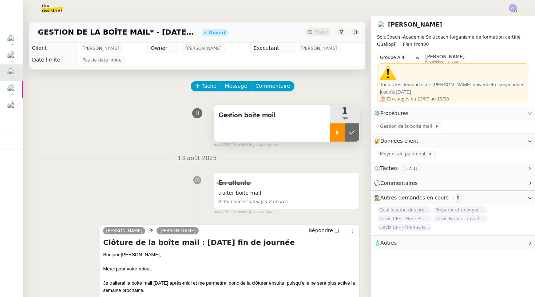
click at [335, 136] on div at bounding box center [337, 132] width 15 height 18
click at [338, 136] on div at bounding box center [344, 132] width 29 height 18
click at [350, 134] on icon at bounding box center [352, 133] width 6 height 6
click at [338, 129] on button at bounding box center [344, 132] width 29 height 18
click at [338, 129] on div at bounding box center [337, 132] width 15 height 18
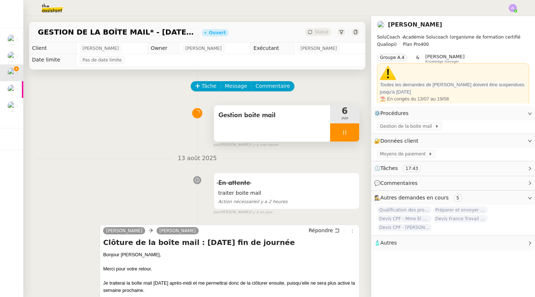
click at [337, 134] on div at bounding box center [344, 132] width 29 height 18
click at [347, 131] on button at bounding box center [352, 132] width 15 height 18
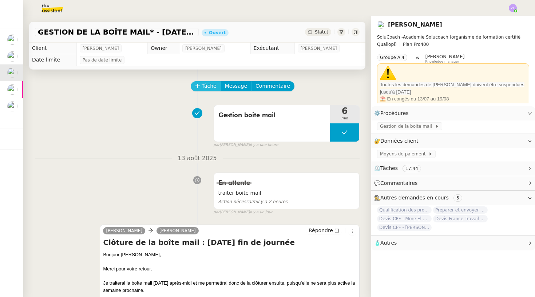
click at [200, 87] on button "Tâche" at bounding box center [206, 86] width 30 height 10
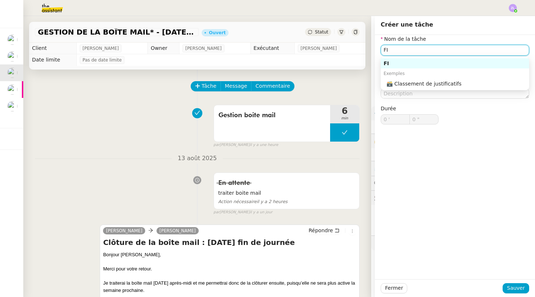
type input "F"
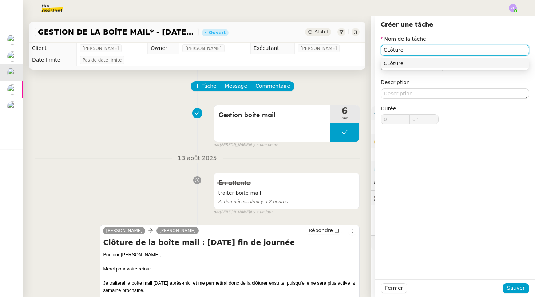
click at [389, 54] on input "CLôture" at bounding box center [455, 50] width 149 height 11
click at [390, 50] on input "CLôture" at bounding box center [455, 50] width 149 height 11
type input "Clôture"
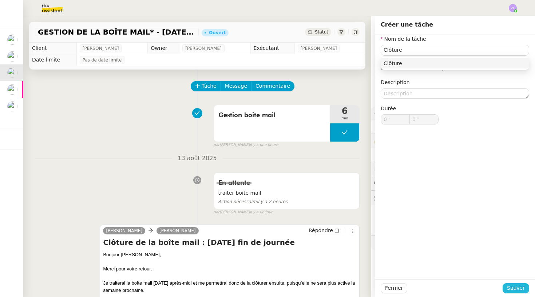
click at [515, 284] on span "Sauver" at bounding box center [516, 288] width 18 height 8
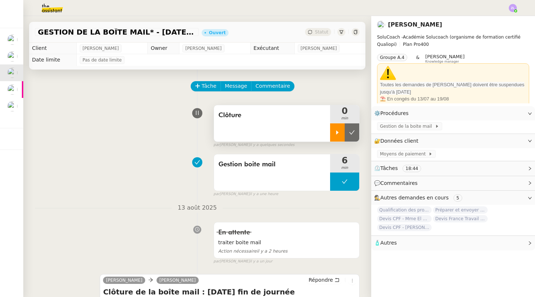
click at [337, 137] on div at bounding box center [337, 132] width 15 height 18
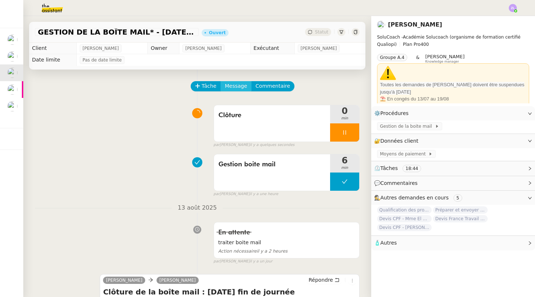
click at [229, 87] on span "Message" at bounding box center [236, 86] width 22 height 8
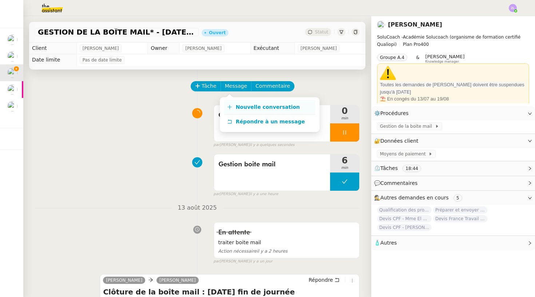
click at [257, 113] on link "Nouvelle conversation" at bounding box center [269, 107] width 91 height 15
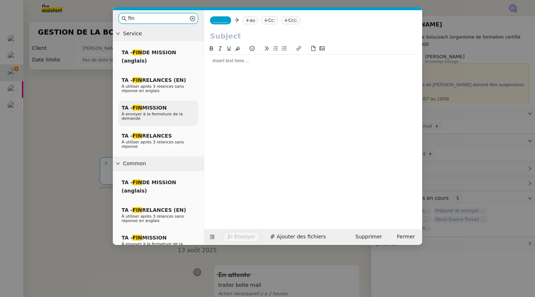
type input "fin"
click at [138, 117] on span "À envoyer à la fermeture de la demande" at bounding box center [152, 116] width 61 height 9
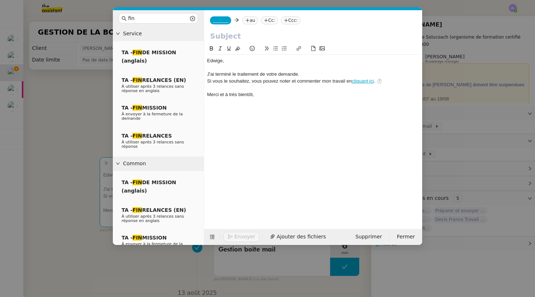
click at [205, 60] on nz-spin "﻿Edwige﻿, J'ai terminé le traitement de votre demande. Si vous le souhaitez, vo…" at bounding box center [313, 132] width 218 height 176
click at [208, 60] on div "﻿Edwige﻿," at bounding box center [313, 61] width 212 height 7
click at [298, 73] on div "J'ai terminé le traitement de votre demande." at bounding box center [313, 74] width 212 height 7
drag, startPoint x: 298, startPoint y: 73, endPoint x: 278, endPoint y: 74, distance: 19.7
click at [278, 74] on div "J'ai terminé le traitement de votre demande." at bounding box center [313, 74] width 212 height 7
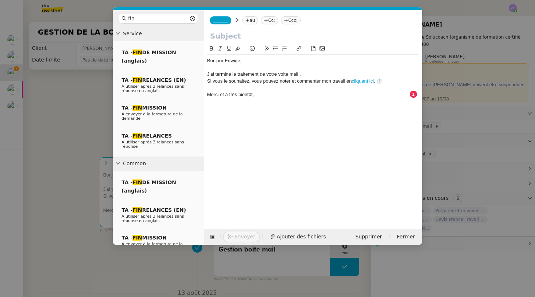
click at [281, 75] on div "J'ai terminé le traitement de votre voite mail ." at bounding box center [313, 74] width 212 height 7
click at [300, 74] on div "J'ai terminé le traitement de votre boite mail ." at bounding box center [313, 74] width 212 height 7
click at [346, 75] on div "J'ai terminé le traitement de votre boite mail pour aujourd'hui." at bounding box center [313, 74] width 212 height 7
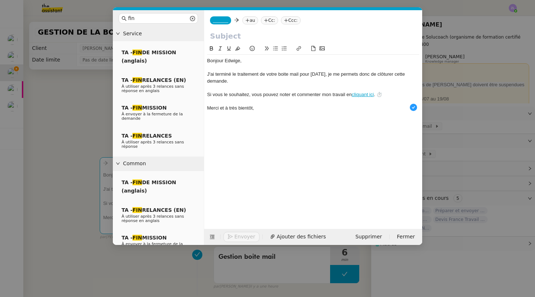
click at [212, 36] on input "text" at bounding box center [313, 36] width 206 height 11
type input "<"
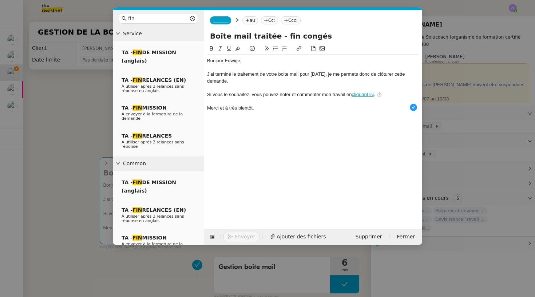
type input "Boîte mail traitée - fin congés"
click at [217, 24] on nz-tag "_______" at bounding box center [220, 20] width 21 height 8
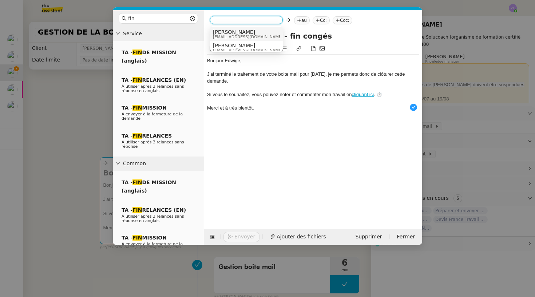
click at [229, 37] on span "[EMAIL_ADDRESS][DOMAIN_NAME]" at bounding box center [248, 37] width 70 height 4
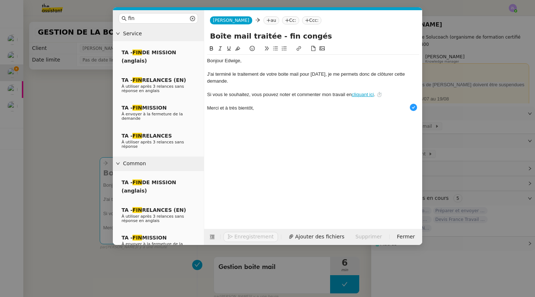
click at [264, 21] on nz-tag "au" at bounding box center [272, 20] width 16 height 8
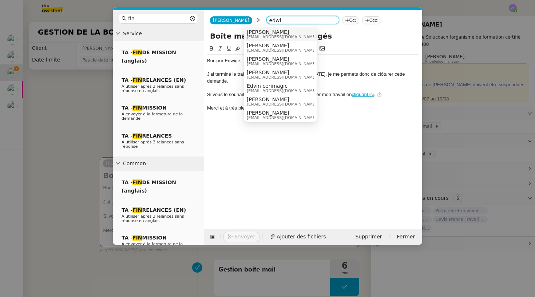
type input "Edwige"
click at [285, 37] on span "edwige@solucoach.com" at bounding box center [282, 37] width 70 height 4
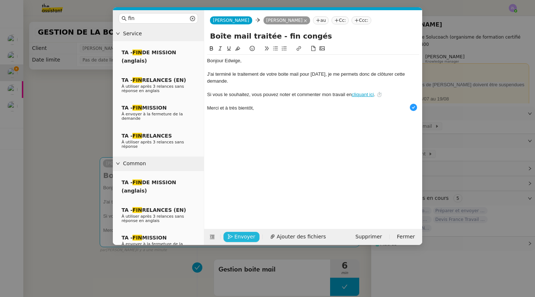
click at [247, 239] on span "Envoyer" at bounding box center [245, 237] width 21 height 8
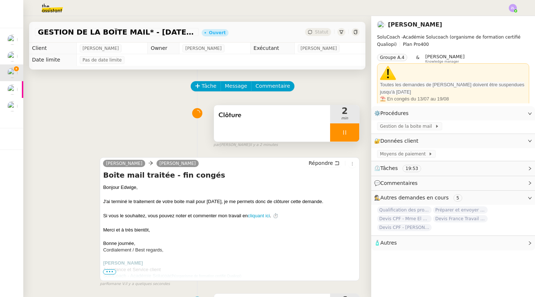
click at [341, 133] on div at bounding box center [344, 132] width 29 height 18
click at [357, 132] on button at bounding box center [352, 132] width 15 height 18
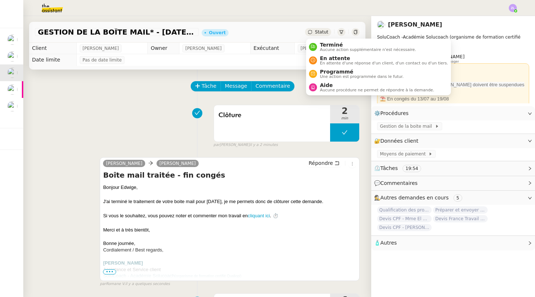
click at [321, 36] on div "Statut" at bounding box center [318, 32] width 26 height 8
click at [329, 58] on span "En attente" at bounding box center [384, 58] width 128 height 6
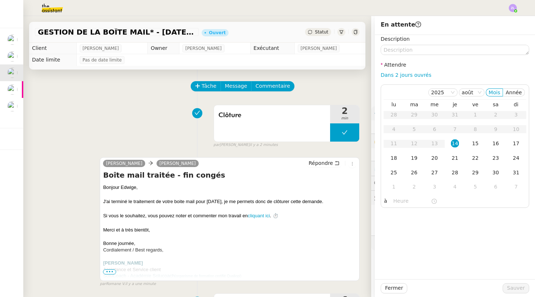
click at [323, 36] on div "GESTION DE LA BOÎTE MAIL* - 11 août 2025 * Ouvert Statut" at bounding box center [197, 32] width 336 height 21
click at [323, 33] on span "Statut" at bounding box center [321, 31] width 13 height 5
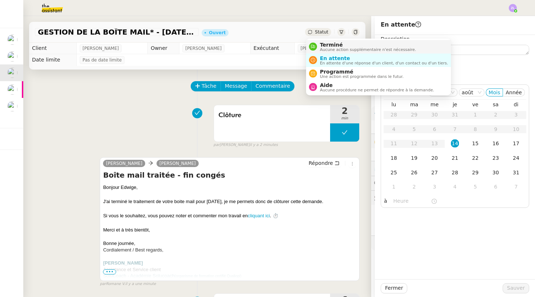
click at [327, 44] on span "Terminé" at bounding box center [368, 45] width 96 height 6
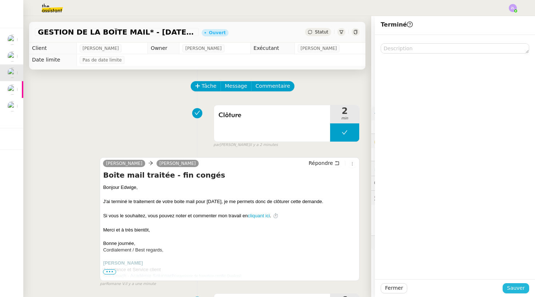
click at [516, 290] on span "Sauver" at bounding box center [516, 288] width 18 height 8
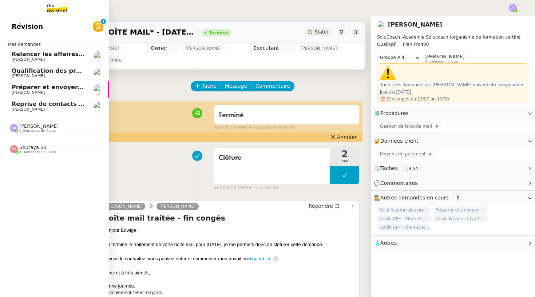
click at [26, 58] on span "[PERSON_NAME]" at bounding box center [28, 59] width 33 height 5
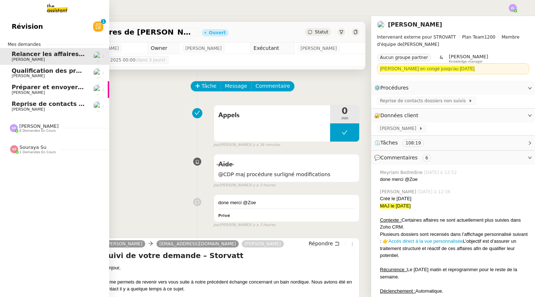
click at [64, 70] on span "Qualification des prospects entrants pour Solucoach- 29 avril 2025" at bounding box center [122, 70] width 220 height 7
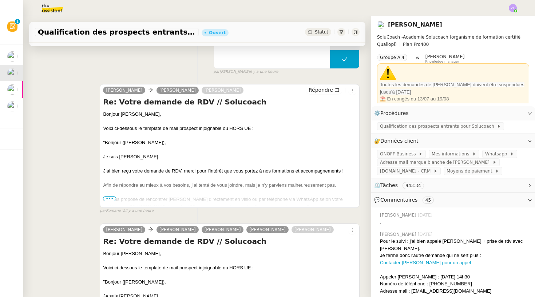
scroll to position [31, 0]
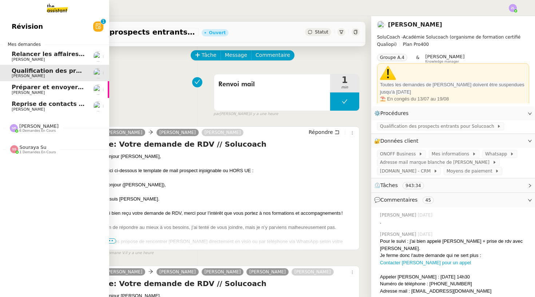
click at [11, 91] on link "Préparer et envoyer les contrats de formation Edwige Giron-Fleckinger" at bounding box center [54, 89] width 109 height 17
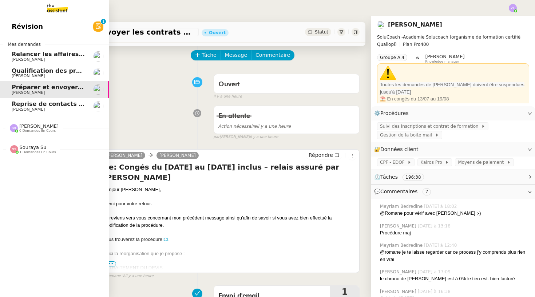
click at [16, 78] on link "Qualification des prospects entrants pour Solucoach- 29 avril 2025 Edwige Giron…" at bounding box center [54, 73] width 109 height 17
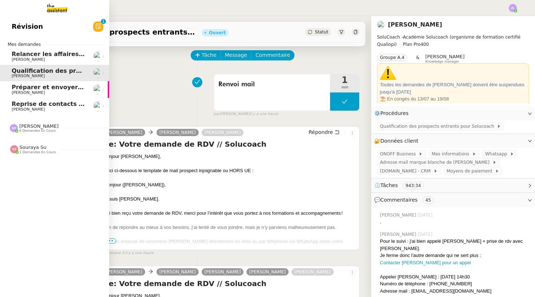
click at [20, 88] on span "Préparer et envoyer les contrats de formation" at bounding box center [87, 87] width 151 height 7
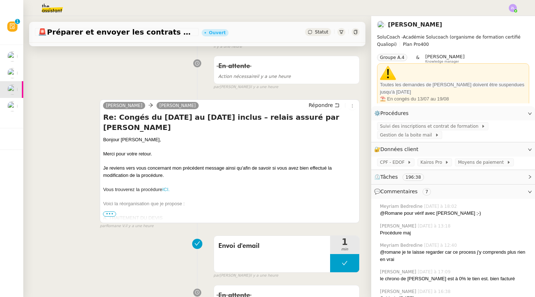
scroll to position [123, 0]
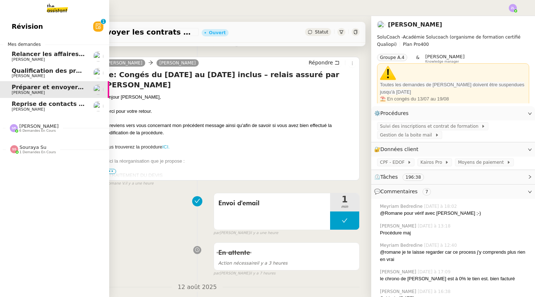
click at [14, 105] on span "Reprise de contacts dossiers non suivis - 29 juillet 2025" at bounding box center [91, 104] width 158 height 7
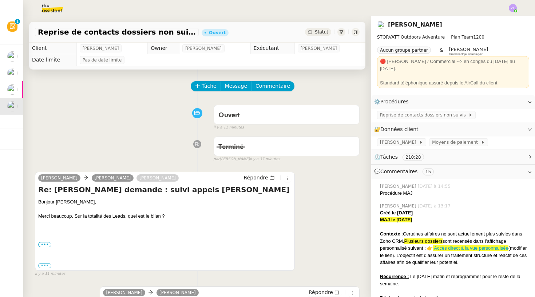
click at [206, 83] on span "Tâche" at bounding box center [209, 86] width 15 height 8
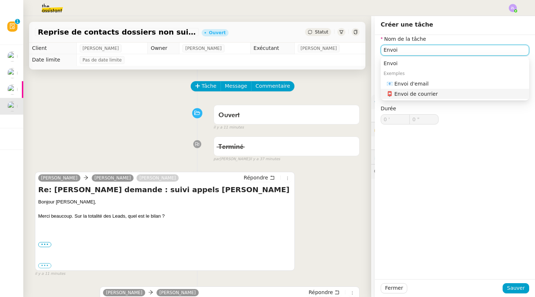
click at [431, 86] on div "📧 Envoi d'email" at bounding box center [457, 83] width 140 height 7
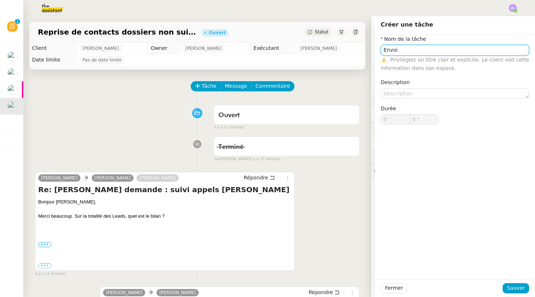
type input "Envoi d'email"
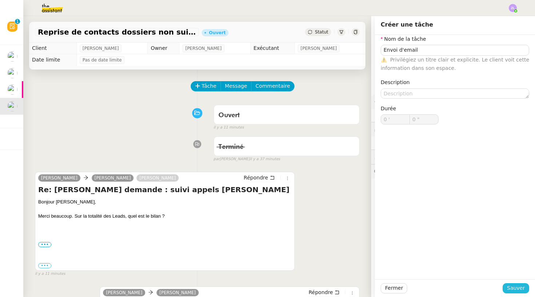
click at [518, 286] on span "Sauver" at bounding box center [516, 288] width 18 height 8
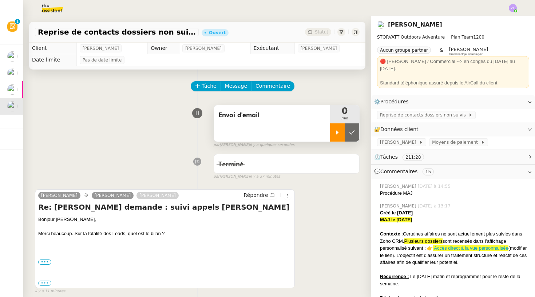
click at [340, 132] on icon at bounding box center [338, 133] width 6 height 6
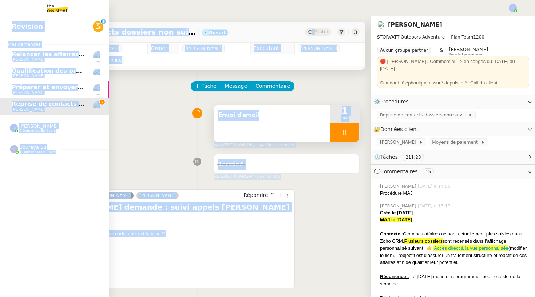
drag, startPoint x: 173, startPoint y: 237, endPoint x: 0, endPoint y: 214, distance: 174.5
click at [0, 214] on nz-layout "Révision 0 1 2 3 4 5 6 7 8 9 Mes demandes Relancer les affaires de Franck Thoma…" at bounding box center [267, 148] width 535 height 297
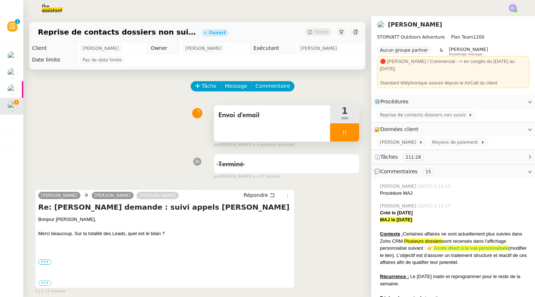
click at [168, 243] on div at bounding box center [164, 240] width 253 height 7
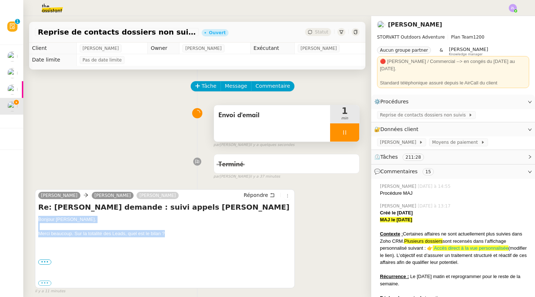
drag, startPoint x: 174, startPoint y: 235, endPoint x: 38, endPoint y: 221, distance: 137.3
click at [38, 221] on div "Franck MUFFAT-JEANDET Géraldine Armand MANNERIE Répondre Re: Clôture demande : …" at bounding box center [165, 238] width 260 height 99
copy div "Bonjour Géraldine, Merci beaucoup. Sur la totalité des Leads, quel est le bilan…"
click at [257, 196] on span "Répondre" at bounding box center [256, 195] width 24 height 7
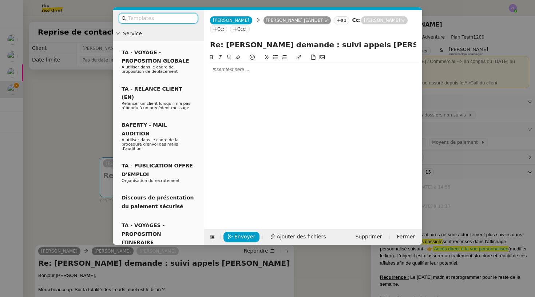
click at [217, 66] on div at bounding box center [313, 69] width 212 height 12
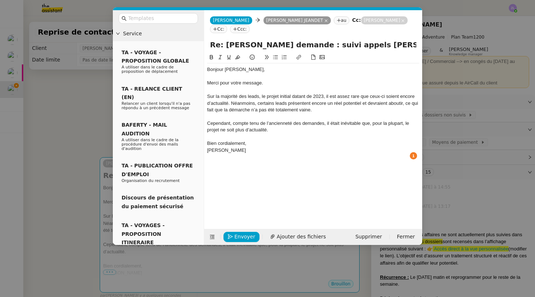
click at [231, 103] on div "Sur la majorité des leads, le projet initial datant de 2023, il est assez rare …" at bounding box center [313, 103] width 212 height 20
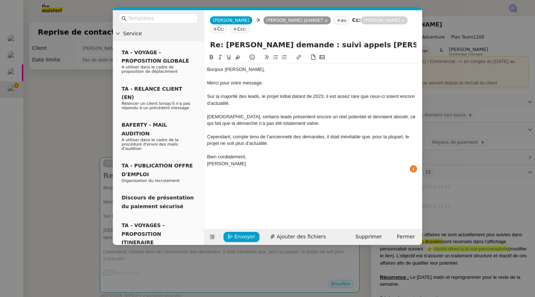
click at [250, 157] on div "Bien cordialement," at bounding box center [313, 157] width 212 height 7
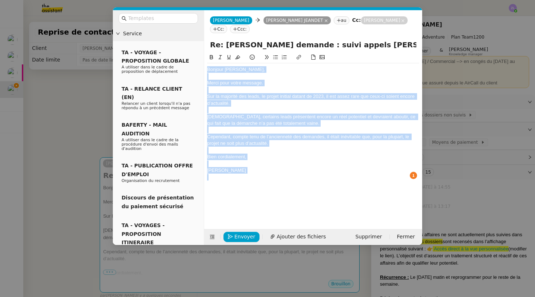
drag, startPoint x: 207, startPoint y: 68, endPoint x: 241, endPoint y: 189, distance: 125.5
click at [241, 189] on div "Bonjour Franck, Merci pour votre message. Sur la majorité des leads, le projet …" at bounding box center [313, 135] width 212 height 165
copy div "Bonjour Franck, Merci pour votre message. Sur la majorité des leads, le projet …"
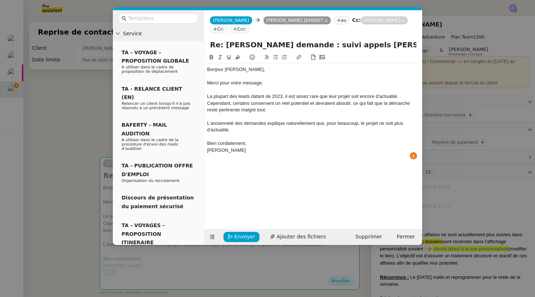
click at [251, 142] on div "Bien cordialement," at bounding box center [313, 143] width 212 height 7
click at [243, 235] on span "Envoyer" at bounding box center [245, 237] width 21 height 8
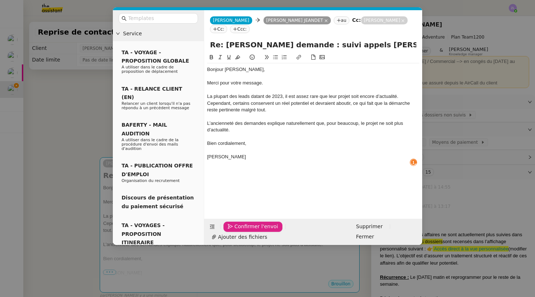
click at [243, 231] on span "Confirmer l'envoi" at bounding box center [257, 227] width 44 height 8
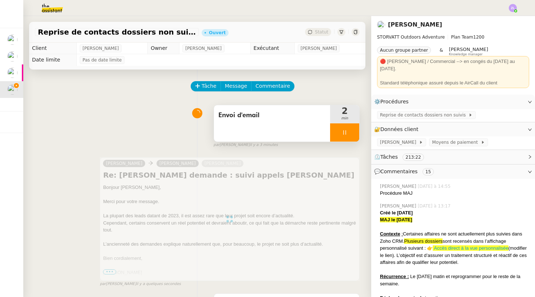
click at [332, 133] on div at bounding box center [344, 132] width 29 height 18
click at [354, 131] on icon at bounding box center [352, 132] width 5 height 4
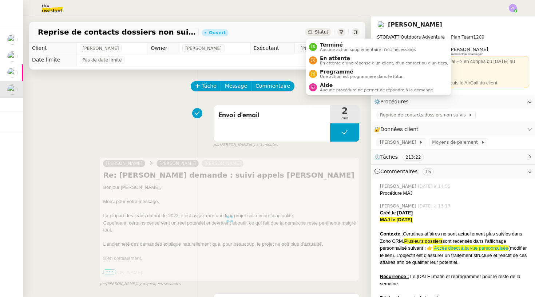
click at [315, 31] on div "Statut" at bounding box center [318, 32] width 26 height 8
click at [322, 51] on span "Aucune action supplémentaire n'est nécessaire." at bounding box center [368, 50] width 96 height 4
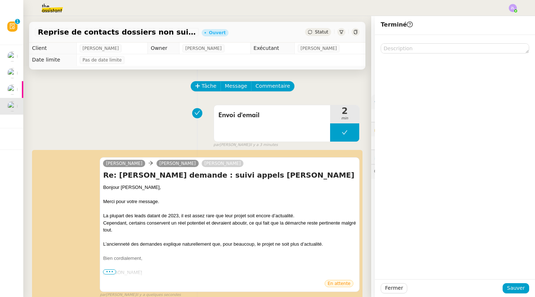
click at [517, 294] on div "Fermer Sauver" at bounding box center [455, 288] width 160 height 18
click at [511, 290] on span "Sauver" at bounding box center [516, 288] width 18 height 8
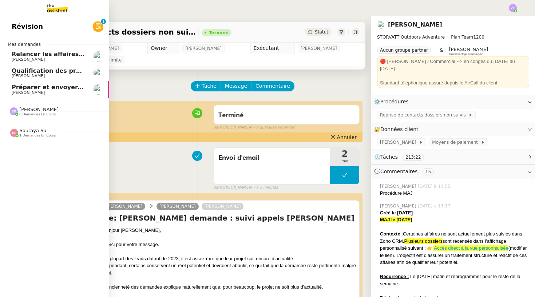
click at [28, 58] on span "[PERSON_NAME]" at bounding box center [28, 59] width 33 height 5
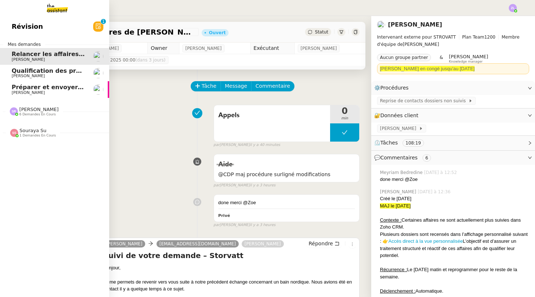
click at [54, 71] on span "Qualification des prospects entrants pour Solucoach- 29 avril 2025" at bounding box center [122, 70] width 220 height 7
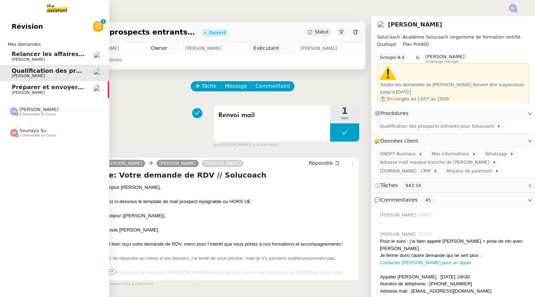
click at [13, 90] on span "Préparer et envoyer les contrats de formation" at bounding box center [87, 87] width 151 height 7
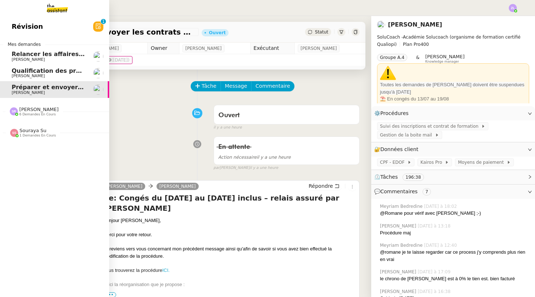
click at [49, 56] on span "Relancer les affaires de [PERSON_NAME]" at bounding box center [79, 54] width 134 height 7
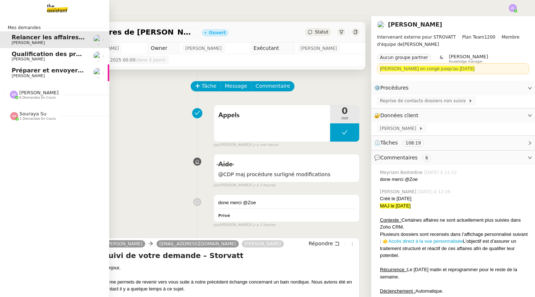
click at [14, 75] on span "[PERSON_NAME]" at bounding box center [28, 76] width 33 height 5
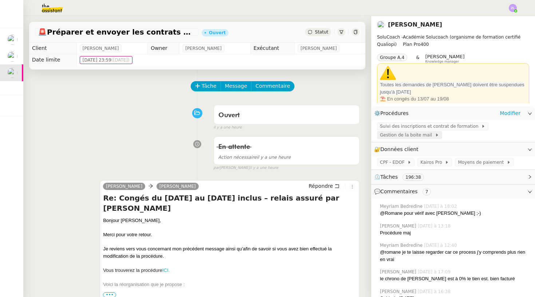
click at [419, 132] on span "Gestion de la boite mail" at bounding box center [407, 134] width 55 height 7
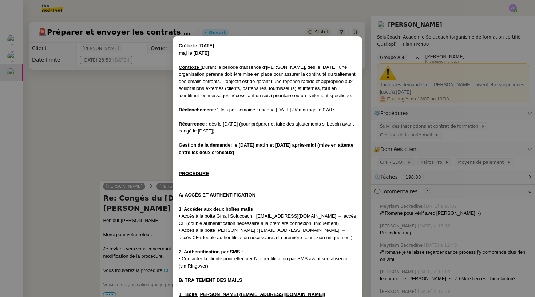
click at [391, 151] on nz-modal-container "Créée le 09/06/2025 maj le 11/08/2025 Contexte : Durant la période d’absence d’…" at bounding box center [267, 148] width 535 height 297
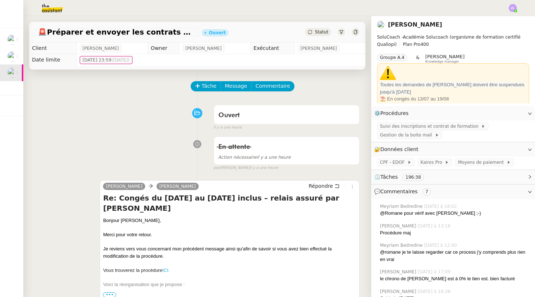
click at [315, 31] on div "Statut" at bounding box center [318, 32] width 26 height 8
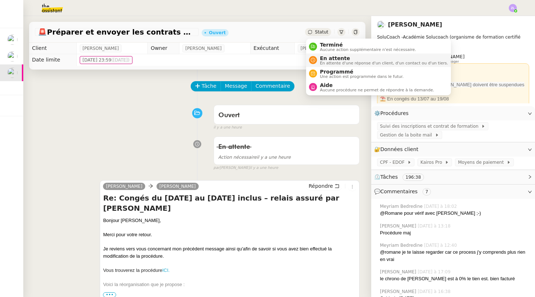
click at [325, 60] on span "En attente" at bounding box center [384, 58] width 128 height 6
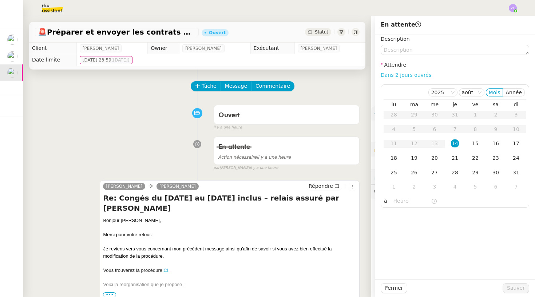
click at [401, 77] on link "Dans 2 jours ouvrés" at bounding box center [406, 75] width 51 height 6
type input "07:00"
click at [473, 144] on div "15" at bounding box center [476, 143] width 8 height 8
click at [396, 203] on input "07:00" at bounding box center [413, 201] width 38 height 8
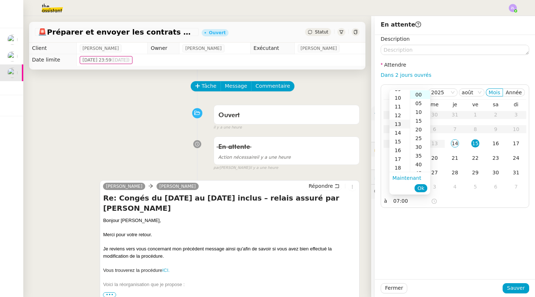
scroll to position [85, 0]
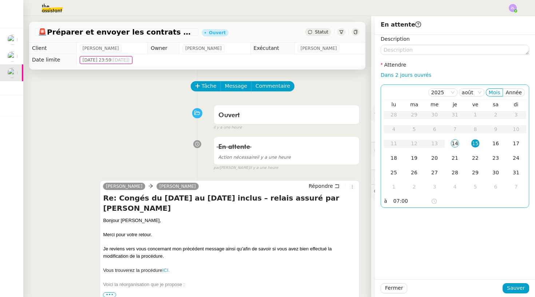
click at [456, 150] on td "14" at bounding box center [455, 144] width 20 height 15
click at [395, 157] on div "18" at bounding box center [394, 158] width 8 height 8
click at [508, 284] on button "Sauver" at bounding box center [516, 288] width 27 height 10
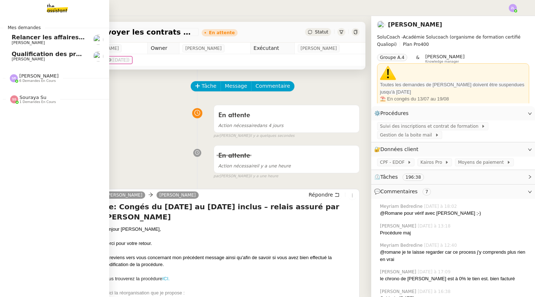
click at [19, 55] on span "Qualification des prospects entrants pour Solucoach- 29 avril 2025" at bounding box center [122, 54] width 220 height 7
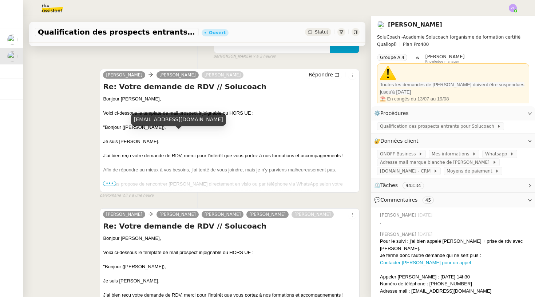
scroll to position [105, 0]
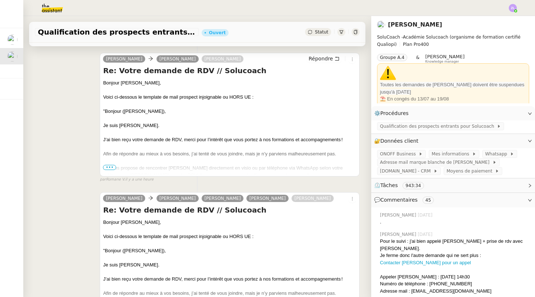
click at [310, 31] on icon at bounding box center [310, 32] width 4 height 4
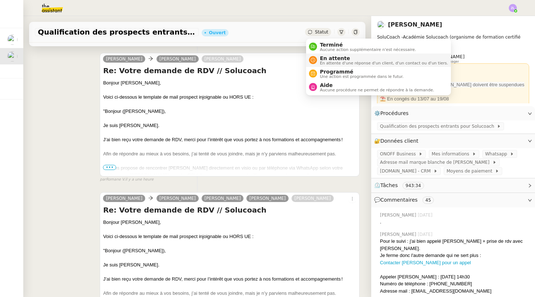
click at [328, 58] on span "En attente" at bounding box center [384, 58] width 128 height 6
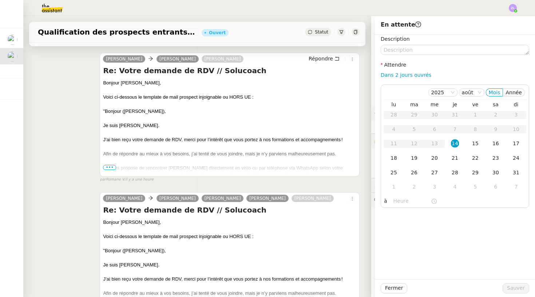
click at [394, 79] on div "Dans 2 jours ouvrés" at bounding box center [455, 75] width 149 height 8
click at [394, 75] on link "Dans 2 jours ouvrés" at bounding box center [406, 75] width 51 height 6
type input "07:00"
click at [394, 170] on div "25" at bounding box center [394, 173] width 8 height 8
click at [515, 288] on span "Sauver" at bounding box center [516, 288] width 18 height 8
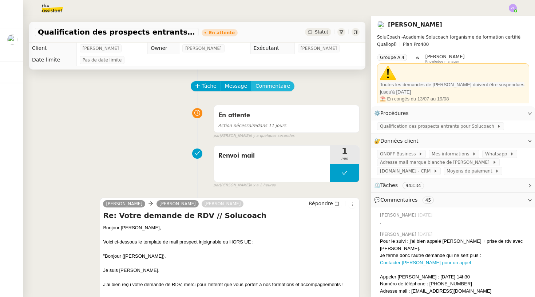
click at [266, 86] on span "Commentaire" at bounding box center [273, 86] width 35 height 8
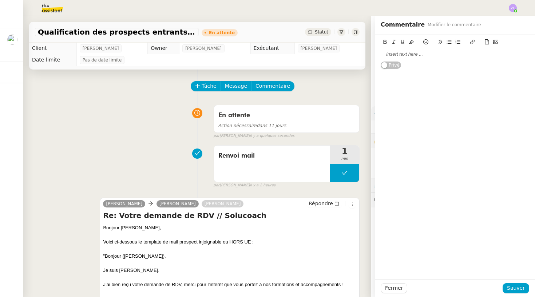
click at [391, 54] on div at bounding box center [455, 54] width 149 height 7
click at [528, 286] on button "Sauver" at bounding box center [516, 288] width 27 height 10
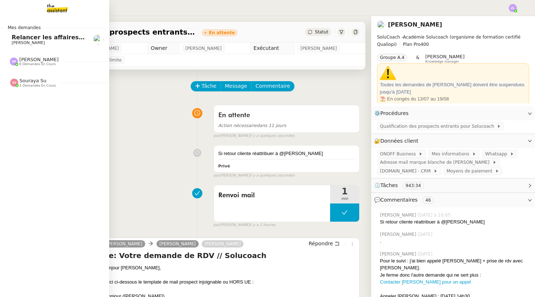
click at [29, 41] on span "[PERSON_NAME]" at bounding box center [28, 42] width 33 height 5
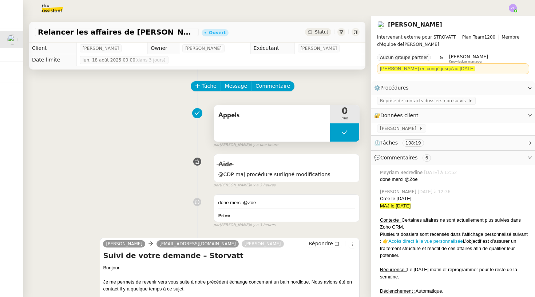
click at [334, 134] on button at bounding box center [344, 132] width 29 height 18
click at [334, 134] on div at bounding box center [337, 132] width 15 height 18
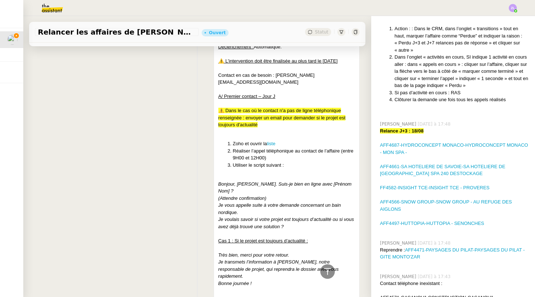
scroll to position [1954, 0]
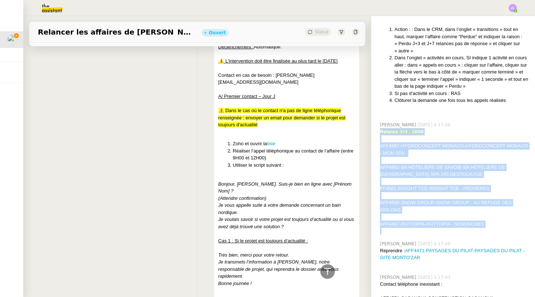
drag, startPoint x: 379, startPoint y: 80, endPoint x: 484, endPoint y: 174, distance: 141.3
click at [484, 174] on div "Zoé Lachambre Hier à 17:48 Relance J+3 : 18/08 AFF4687-HYDROCONCEPT MONACO-HYDR…" at bounding box center [453, 178] width 152 height 119
copy div "Relance J+3 : 18/08 AFF4687-HYDROCONCEPT MONACO-HYDROCONCEPT MONACO - MON SPA -…"
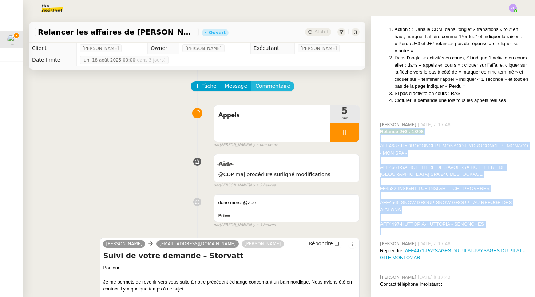
click at [267, 85] on span "Commentaire" at bounding box center [273, 86] width 35 height 8
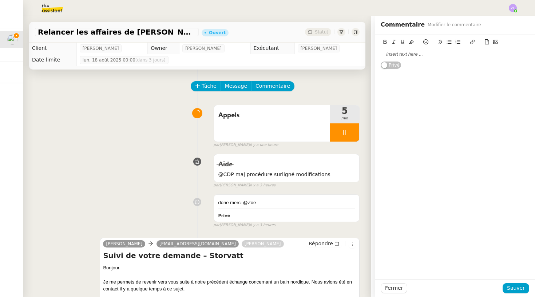
click at [385, 56] on div at bounding box center [455, 54] width 149 height 7
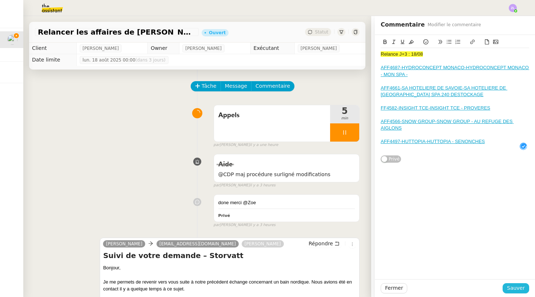
click at [527, 292] on button "Sauver" at bounding box center [516, 288] width 27 height 10
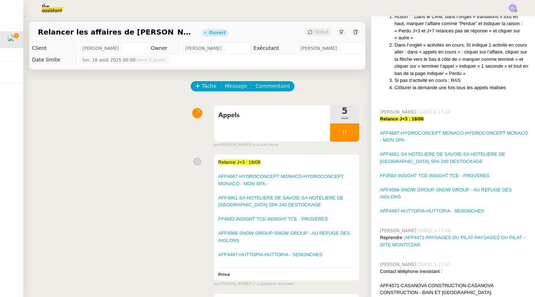
scroll to position [2082, 0]
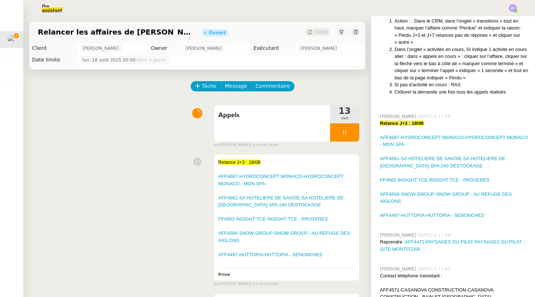
click at [516, 3] on div at bounding box center [267, 8] width 499 height 16
click at [513, 7] on img at bounding box center [513, 8] width 8 height 8
click at [507, 19] on li "Suivi" at bounding box center [493, 21] width 47 height 10
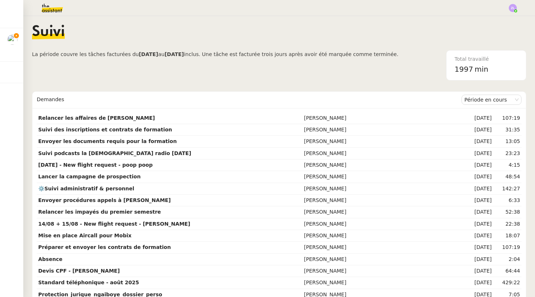
click at [48, 9] on img at bounding box center [46, 8] width 56 height 16
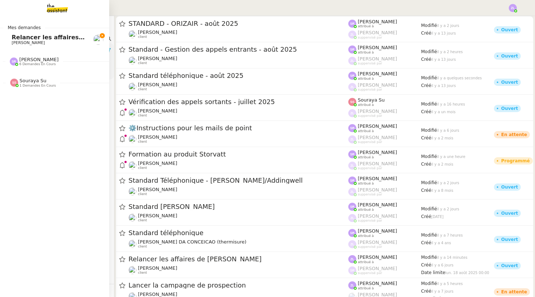
click at [9, 48] on div "Stéphanie Rakotosalama 6 demandes en cours" at bounding box center [54, 58] width 109 height 21
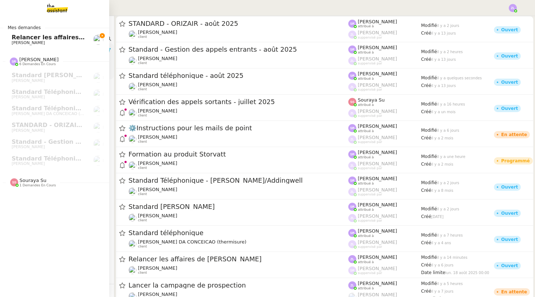
click at [16, 39] on span "Relancer les affaires de [PERSON_NAME]" at bounding box center [79, 37] width 134 height 7
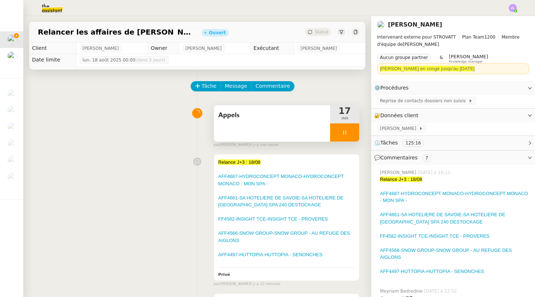
click at [340, 139] on div at bounding box center [344, 132] width 29 height 18
click at [341, 128] on div at bounding box center [337, 132] width 15 height 18
click at [276, 89] on span "Commentaire" at bounding box center [273, 86] width 35 height 8
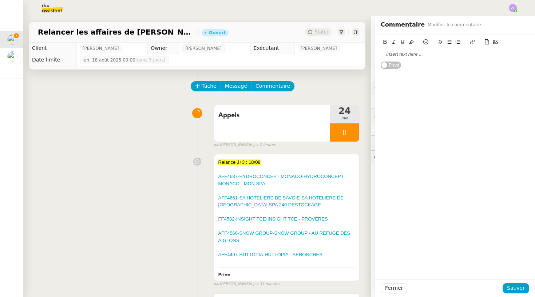
click at [398, 54] on div at bounding box center [455, 54] width 149 height 7
click at [522, 289] on span "Sauver" at bounding box center [516, 288] width 18 height 8
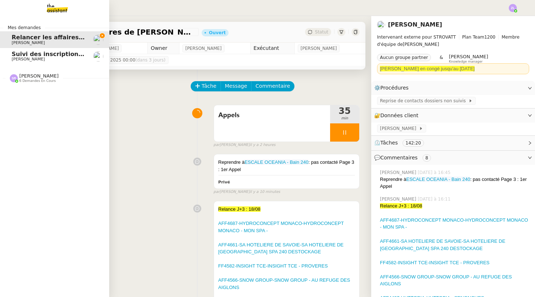
click at [27, 57] on span "[PERSON_NAME]" at bounding box center [28, 59] width 33 height 5
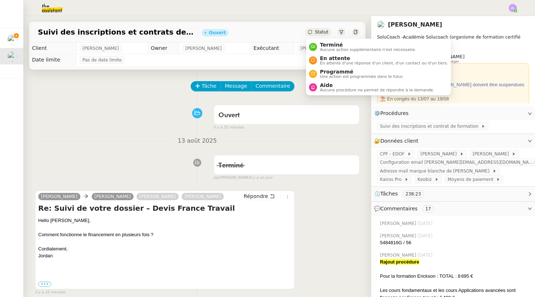
click at [327, 30] on span "Statut" at bounding box center [321, 31] width 13 height 5
click at [328, 48] on span "Aucune action supplémentaire n'est nécessaire." at bounding box center [368, 50] width 96 height 4
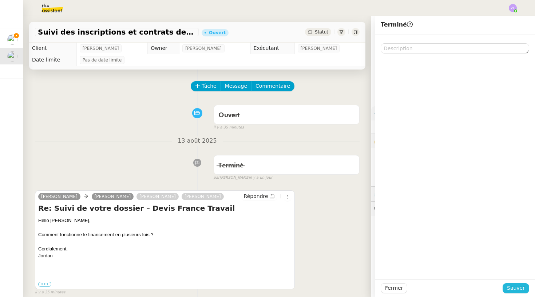
click at [521, 290] on span "Sauver" at bounding box center [516, 288] width 18 height 8
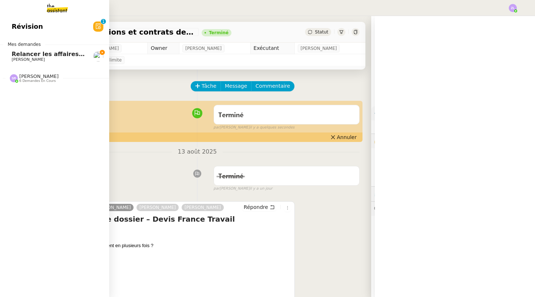
click at [10, 35] on link "Révision 0 1 2 3 4 5 6 7 8 9" at bounding box center [54, 26] width 109 height 17
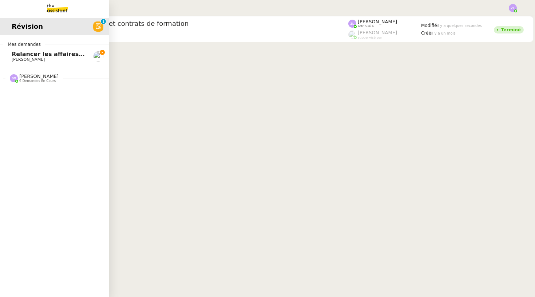
click at [16, 54] on span "Relancer les affaires de [PERSON_NAME]" at bounding box center [79, 54] width 134 height 7
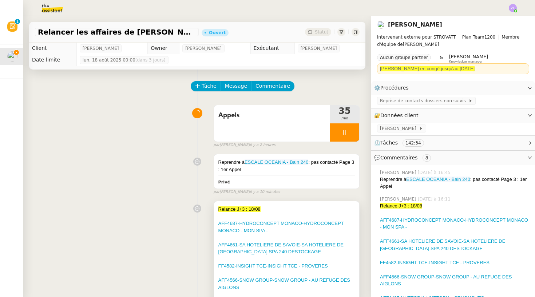
scroll to position [5, 0]
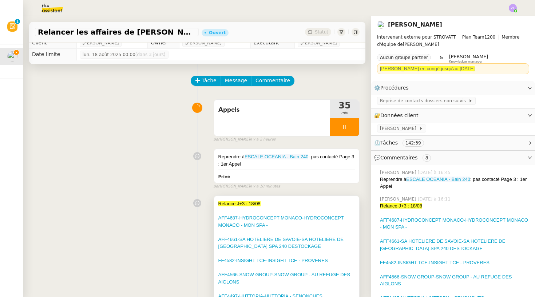
click at [272, 201] on div "Relance J+3 : 18/08" at bounding box center [287, 203] width 137 height 7
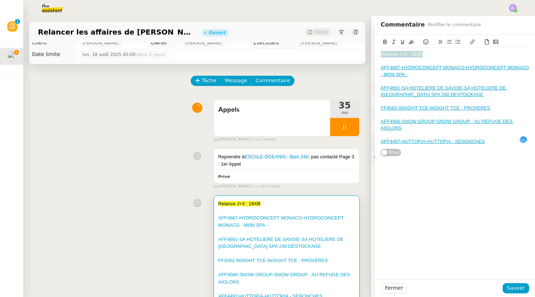
drag, startPoint x: 425, startPoint y: 55, endPoint x: 365, endPoint y: 55, distance: 60.5
click at [365, 55] on app-ticket "Relancer les affaires de Franck Ouvert Statut Client Thomas SOULIER Owner Stéph…" at bounding box center [279, 156] width 512 height 281
click at [385, 39] on button at bounding box center [385, 42] width 9 height 8
click at [520, 292] on span "Sauver" at bounding box center [516, 288] width 18 height 8
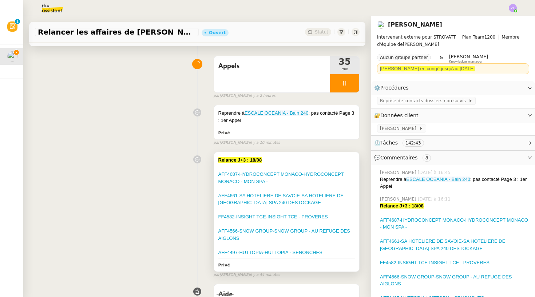
scroll to position [110, 0]
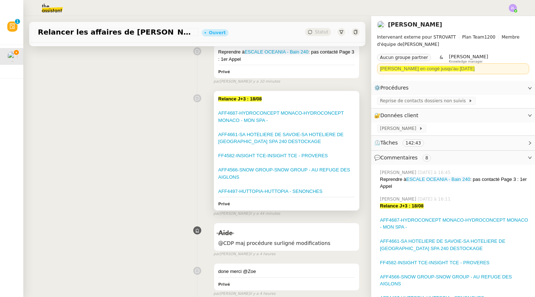
click at [341, 188] on div "AFF4497-HUTTOPIA-HUTTOPIA - SENONCHES" at bounding box center [287, 191] width 137 height 7
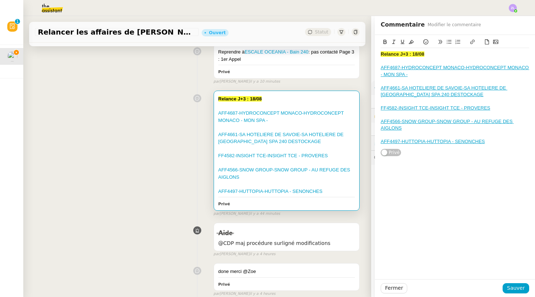
click at [493, 142] on div "AFF4497-HUTTOPIA-HUTTOPIA - SENONCHES" at bounding box center [455, 141] width 149 height 7
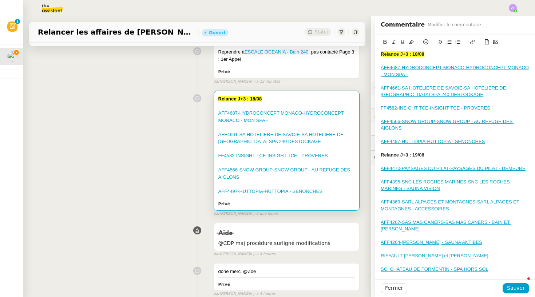
drag, startPoint x: 428, startPoint y: 151, endPoint x: 371, endPoint y: 151, distance: 56.4
click at [371, 151] on app-ticket "Relancer les affaires de Franck Ouvert Statut Client Thomas SOULIER Owner Stéph…" at bounding box center [279, 156] width 512 height 281
click at [409, 42] on icon at bounding box center [411, 41] width 5 height 5
click at [447, 159] on div at bounding box center [455, 162] width 149 height 7
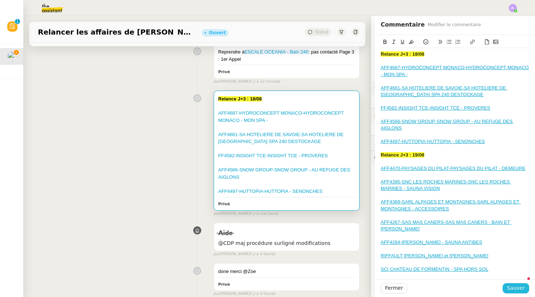
click at [522, 292] on span "Sauver" at bounding box center [516, 288] width 18 height 8
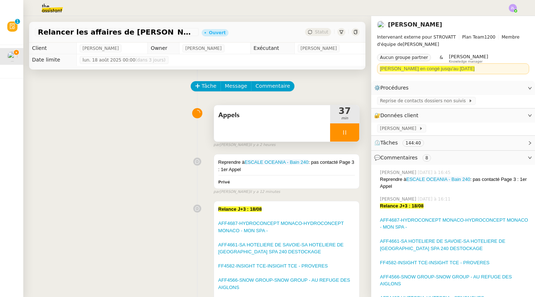
click at [338, 134] on div at bounding box center [344, 132] width 29 height 18
click at [355, 131] on button at bounding box center [352, 132] width 15 height 18
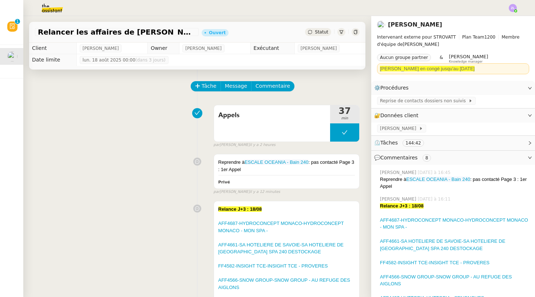
click at [502, 8] on div at bounding box center [267, 8] width 499 height 16
click at [513, 8] on img at bounding box center [513, 8] width 8 height 8
click at [500, 19] on li "Suivi" at bounding box center [493, 21] width 47 height 10
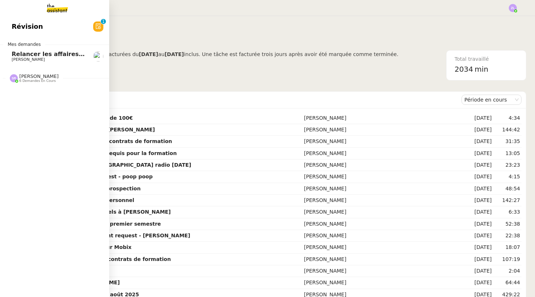
click at [19, 57] on span "Relancer les affaires de [PERSON_NAME]" at bounding box center [79, 54] width 134 height 7
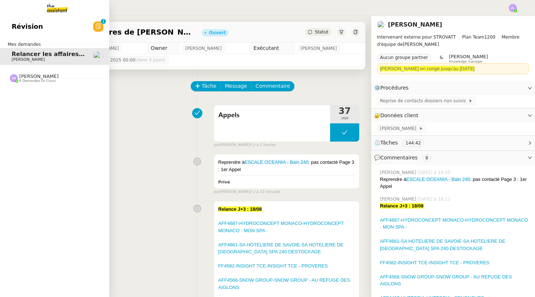
click at [50, 11] on img at bounding box center [51, 8] width 56 height 16
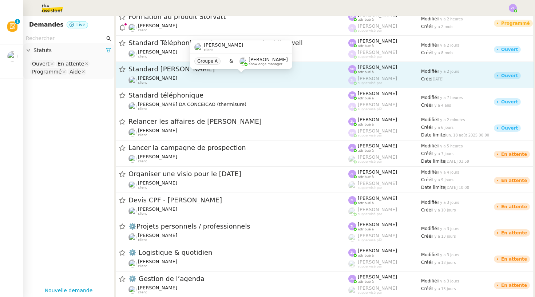
scroll to position [141, 0]
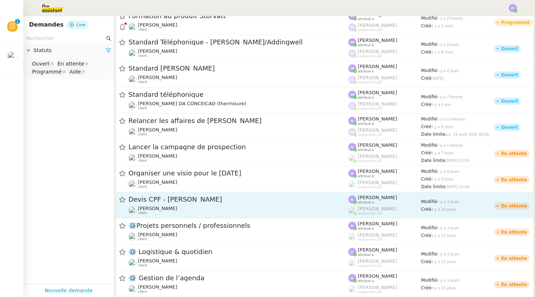
click at [177, 208] on span "[PERSON_NAME]" at bounding box center [157, 208] width 39 height 5
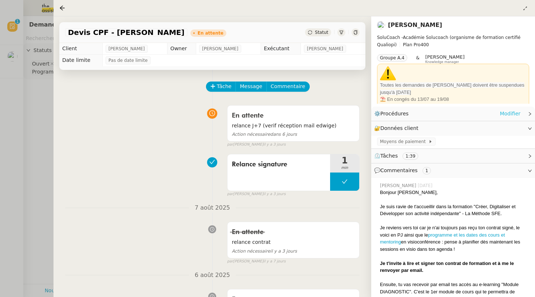
click at [505, 115] on link "Modifier" at bounding box center [510, 114] width 21 height 8
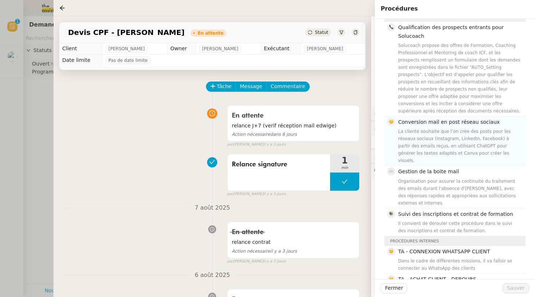
scroll to position [32, 0]
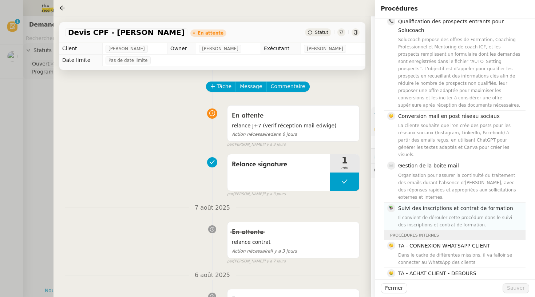
click at [422, 214] on div "Il convient de dérouler cette procédure dans le suivi des inscriptions et contr…" at bounding box center [459, 221] width 123 height 15
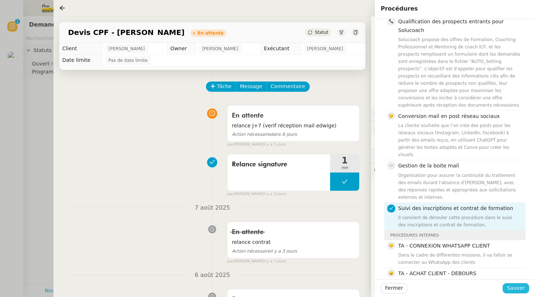
click at [507, 287] on button "Sauver" at bounding box center [516, 288] width 27 height 10
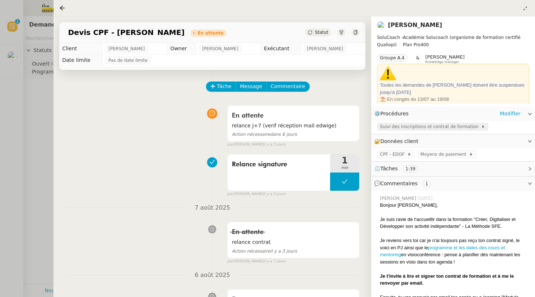
click at [401, 129] on span "Suivi des inscriptions et contrat de formation" at bounding box center [430, 126] width 101 height 7
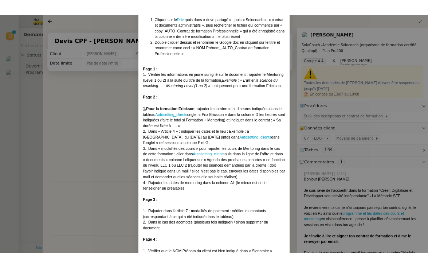
scroll to position [3864, 0]
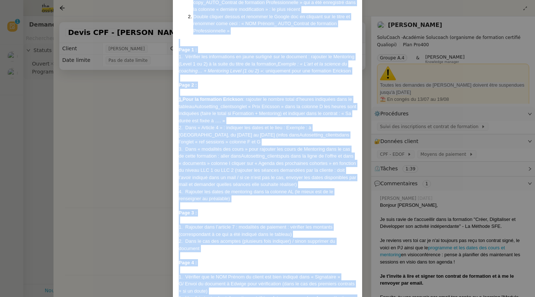
drag, startPoint x: 179, startPoint y: 46, endPoint x: 266, endPoint y: 296, distance: 264.1
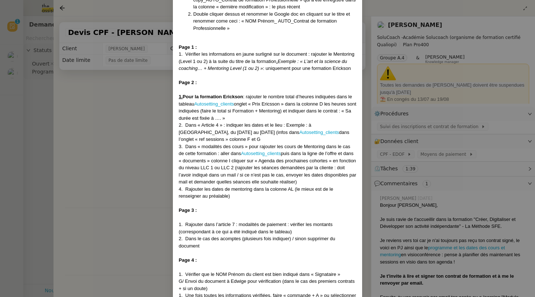
click at [254, 292] on div "1. Une fois toutes les informations vérifiées, faire « commande + A » ou sélect…" at bounding box center [268, 299] width 178 height 14
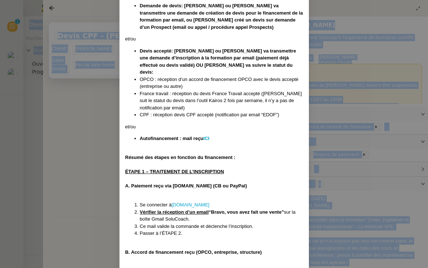
scroll to position [173, 0]
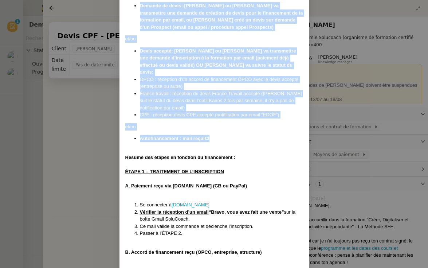
drag, startPoint x: 125, startPoint y: 45, endPoint x: 236, endPoint y: 126, distance: 137.8
copy div "Créé le 15/07/2025 MAJ le 21/07/2025 Contexte : Chez SoluCoach, chaque nouvelle…"
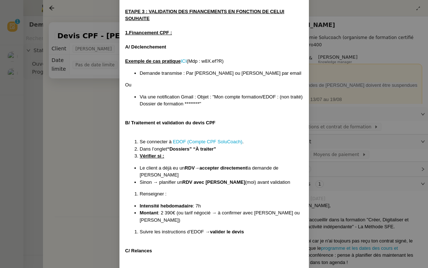
scroll to position [764, 0]
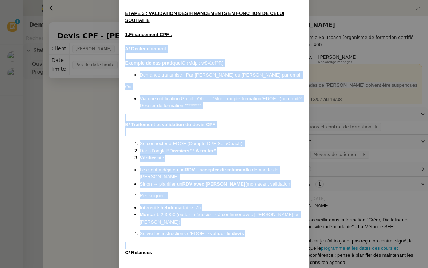
drag, startPoint x: 126, startPoint y: 23, endPoint x: 161, endPoint y: 212, distance: 192.2
click at [161, 242] on div at bounding box center [214, 245] width 178 height 7
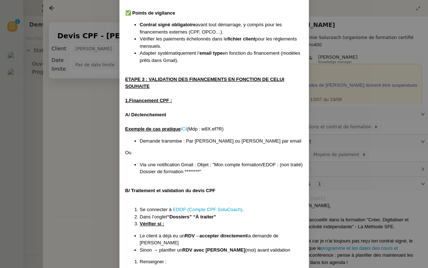
scroll to position [729, 0]
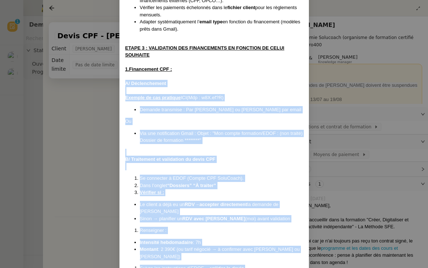
drag, startPoint x: 125, startPoint y: 56, endPoint x: 158, endPoint y: 247, distance: 193.3
copy div "A/ Déclenchement Exemple de cas pratique ICI (Mdp : w8X.ef?R) Demande transmise…"
click at [154, 215] on li "Sinon → planifier un RDV avec Charlie (moi) avant validation" at bounding box center [221, 218] width 163 height 7
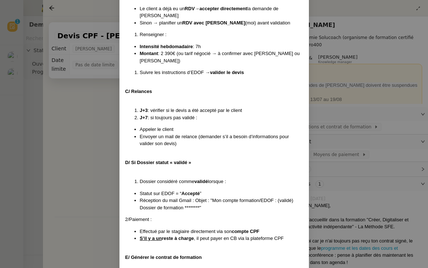
click at [142, 178] on li "Dossier considéré comme validé lorsque :" at bounding box center [221, 181] width 163 height 7
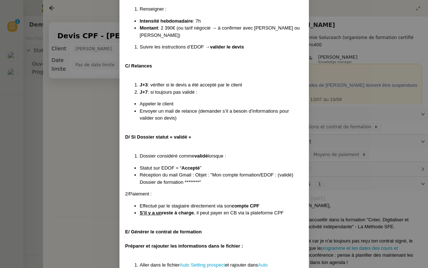
click at [193, 133] on div "D/ Si Dossier statut « validé »" at bounding box center [214, 136] width 178 height 7
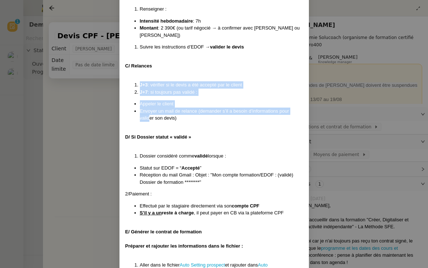
drag, startPoint x: 133, startPoint y: 46, endPoint x: 148, endPoint y: 82, distance: 39.4
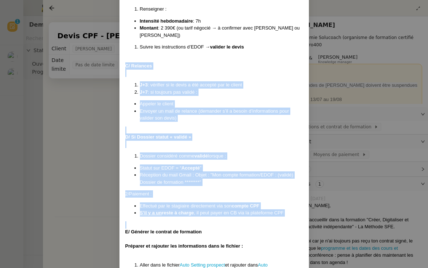
drag, startPoint x: 125, startPoint y: 29, endPoint x: 173, endPoint y: 189, distance: 167.9
copy div "C/ Relances J+3 : vérifier si le devis a été accepté par le client J+7 : si tou…"
drag, startPoint x: 425, startPoint y: 220, endPoint x: 166, endPoint y: 157, distance: 266.3
click at [166, 190] on div "2/Paiement :" at bounding box center [214, 193] width 178 height 7
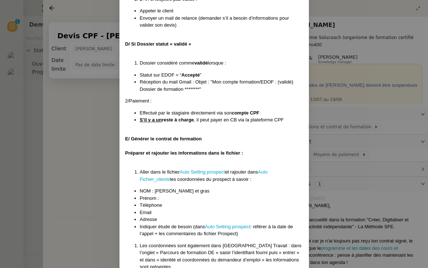
click at [166, 194] on li "Prénom :" at bounding box center [221, 197] width 163 height 7
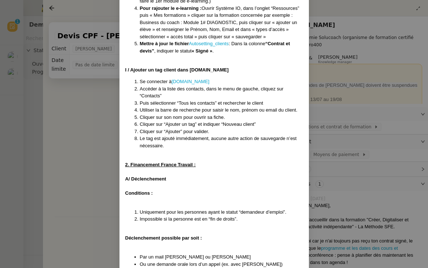
scroll to position [2390, 0]
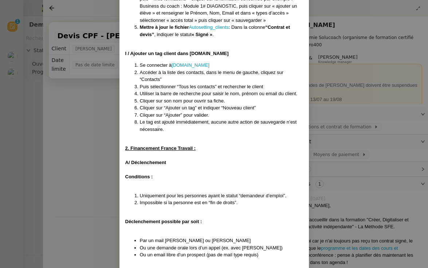
click at [131, 160] on strong "A/ Déclenchement" at bounding box center [145, 162] width 41 height 5
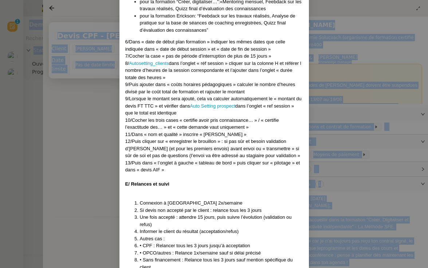
scroll to position [2978, 0]
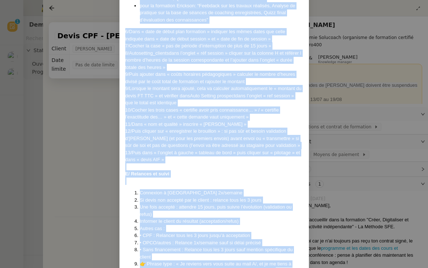
drag, startPoint x: 131, startPoint y: 110, endPoint x: 184, endPoint y: 221, distance: 123.0
click at [184, 221] on div "Créé le [DATE] MAJ le [DATE] Contexte : Chez SoluCoach, chaque nouvelle inscrip…" at bounding box center [214, 209] width 178 height 6290
copy div "Déclenchement Conditions : Uniquement pour les personnes ayant le statut “deman…"
click at [197, 217] on li "Informer le client du résultat (acceptation/refus)" at bounding box center [221, 220] width 163 height 7
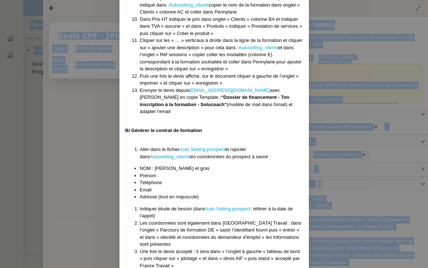
scroll to position [4770, 0]
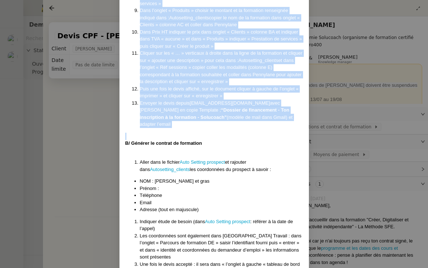
drag, startPoint x: 123, startPoint y: 31, endPoint x: 216, endPoint y: 50, distance: 94.3
copy div "A/ Renseignement au préalable du stagiaire Le stagiaire doit se renseigner avan…"
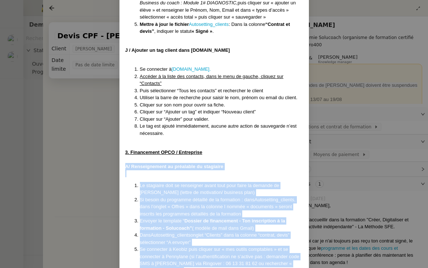
scroll to position [4414, 0]
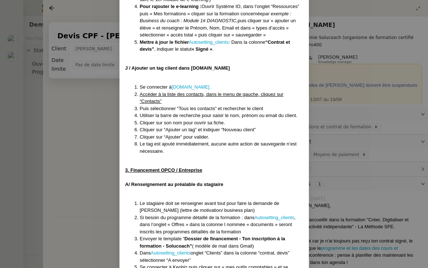
click at [178, 188] on div at bounding box center [214, 191] width 178 height 7
click at [354, 197] on nz-modal-container "Créé le [DATE] MAJ le [DATE] Contexte : Chez SoluCoach, chaque nouvelle inscrip…" at bounding box center [214, 134] width 428 height 268
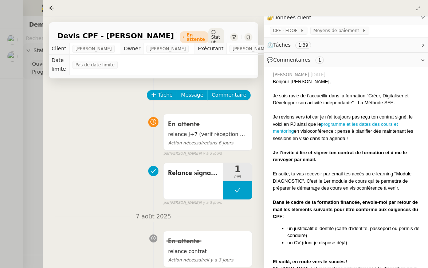
scroll to position [118, 0]
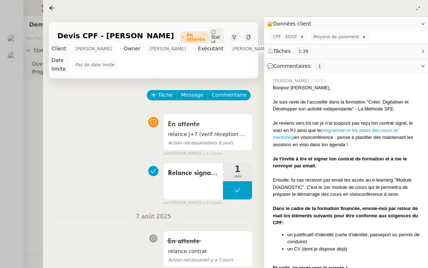
click at [34, 138] on div at bounding box center [214, 134] width 428 height 268
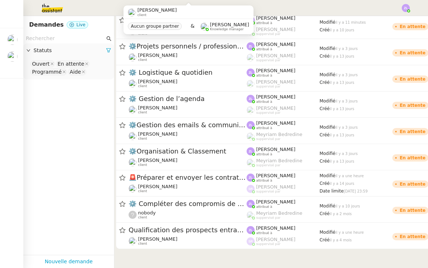
scroll to position [330, 0]
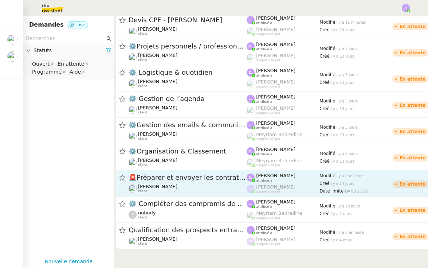
click at [172, 182] on div "🚨 Préparer et envoyer les contrats de formation Edwige Giron-Fleckinger client" at bounding box center [188, 183] width 118 height 20
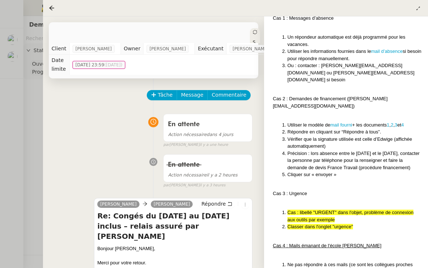
scroll to position [1625, 0]
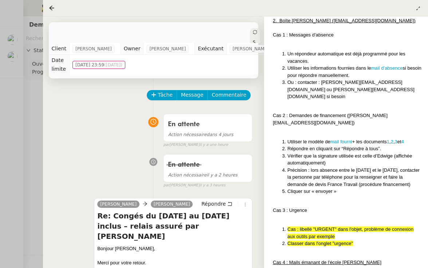
click at [30, 143] on div at bounding box center [214, 134] width 428 height 268
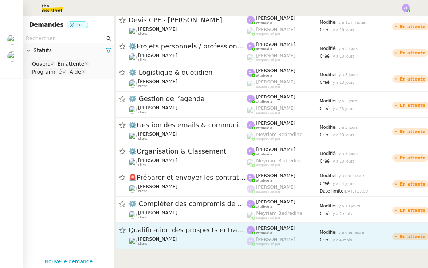
click at [172, 229] on span "Qualification des prospects entrants pour Solucoach- 29 avril 2025" at bounding box center [188, 230] width 118 height 7
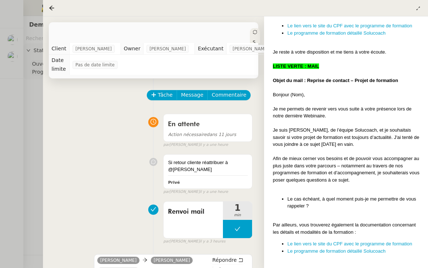
scroll to position [2595, 0]
click at [11, 128] on div at bounding box center [214, 134] width 428 height 268
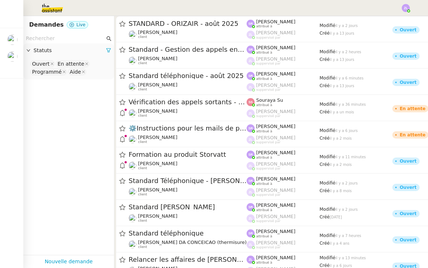
click at [46, 11] on img at bounding box center [46, 8] width 56 height 16
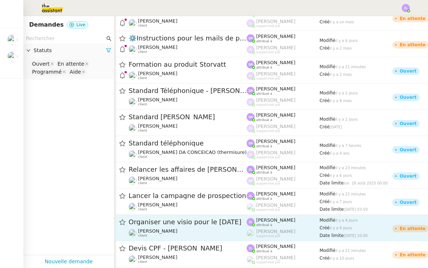
scroll to position [115, 0]
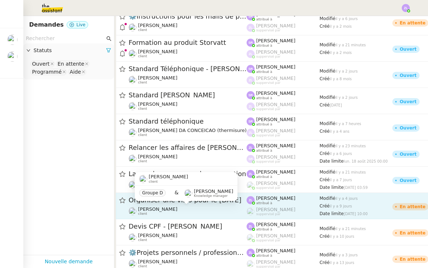
click at [170, 237] on span "[PERSON_NAME]" at bounding box center [157, 234] width 39 height 5
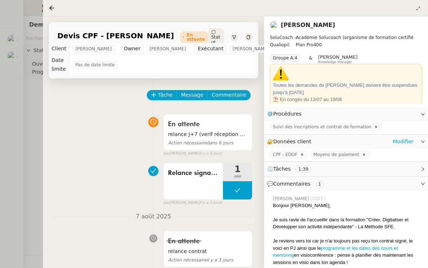
scroll to position [22, 0]
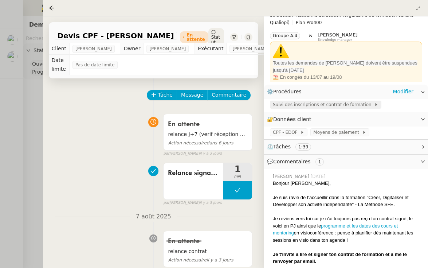
click at [329, 105] on span "Suivi des inscriptions et contrat de formation" at bounding box center [323, 104] width 101 height 7
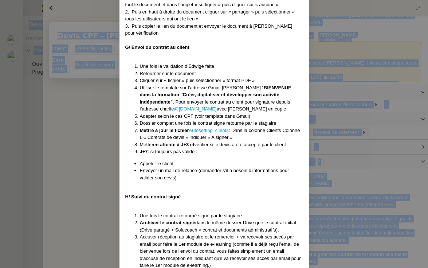
scroll to position [2110, 0]
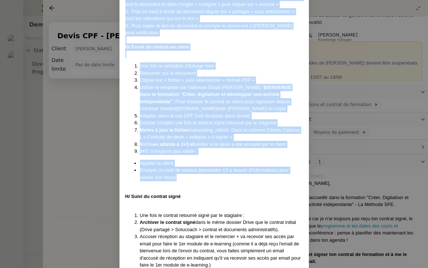
drag, startPoint x: 126, startPoint y: 43, endPoint x: 195, endPoint y: 130, distance: 111.7
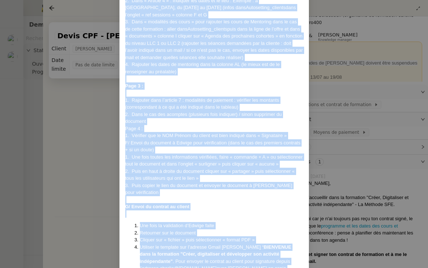
scroll to position [1969, 0]
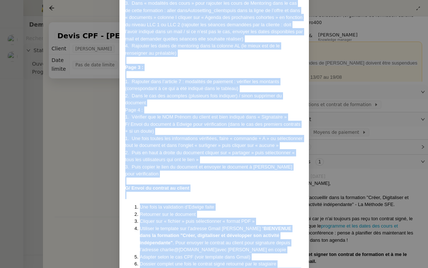
copy div "Préparer et rajouter les informations dans le fichier : Aller dans le fichier A…"
click at [71, 149] on nz-modal-container "Créé le [DATE] MAJ le [DATE] Contexte : Chez SoluCoach, chaque nouvelle inscrip…" at bounding box center [214, 134] width 428 height 268
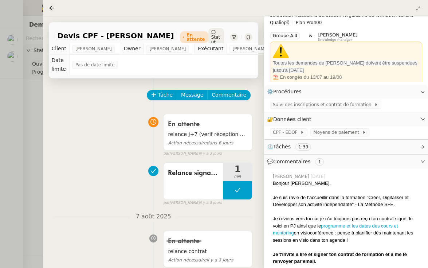
scroll to position [0, 0]
click at [35, 113] on div at bounding box center [214, 134] width 428 height 268
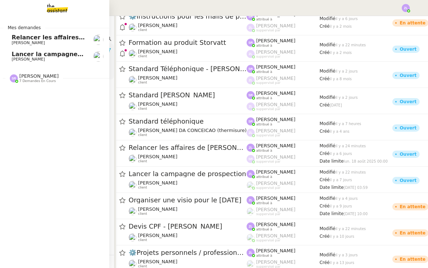
click at [12, 56] on span "Lancer la campagne de prospection" at bounding box center [70, 54] width 117 height 7
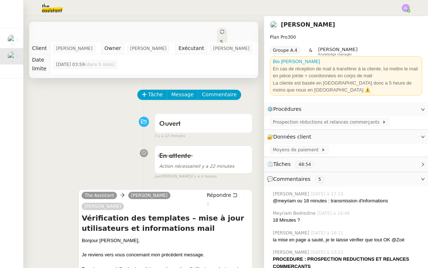
click at [220, 39] on span "Statut" at bounding box center [221, 54] width 3 height 31
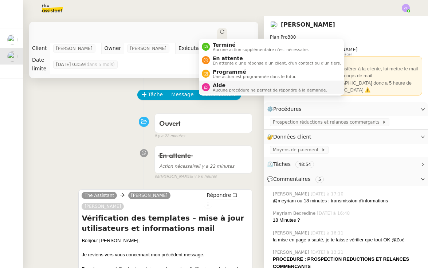
click at [225, 86] on span "Aide" at bounding box center [270, 85] width 114 height 6
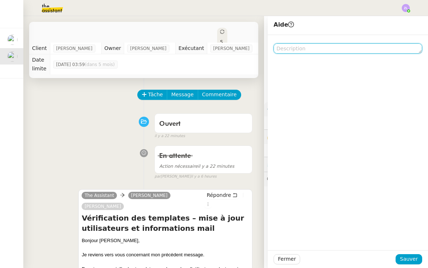
click at [304, 48] on textarea at bounding box center [347, 48] width 149 height 10
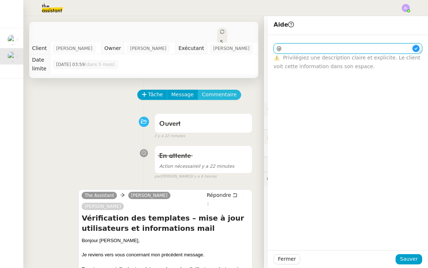
type textarea "@"
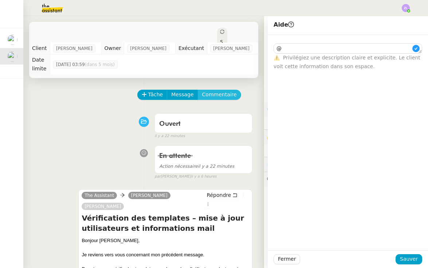
click at [218, 90] on span "Commentaire" at bounding box center [219, 94] width 35 height 8
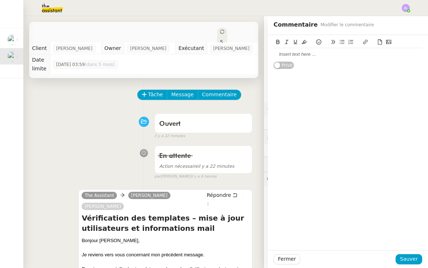
click at [308, 56] on div at bounding box center [347, 54] width 149 height 7
click at [258, 54] on app-ticket "Lancer la campagne de prospection Ouvert Statut Client Astrid Brucker Owner Rom…" at bounding box center [225, 142] width 405 height 252
click at [276, 38] on button at bounding box center [277, 42] width 9 height 8
click at [303, 40] on icon at bounding box center [304, 41] width 5 height 5
click at [303, 56] on strong "Instructions :" at bounding box center [288, 53] width 30 height 5
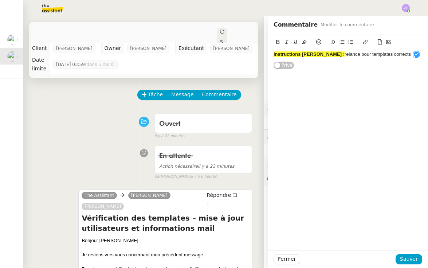
click at [402, 56] on div "Instructions Stéphanie : relance pour templates corrects" at bounding box center [347, 54] width 149 height 7
click at [332, 59] on div "Instructions Stéphanie : relance pour templates corrects / ne pas commencer la …" at bounding box center [347, 57] width 149 height 13
click at [373, 59] on div "Instructions Stéphanie : relance pour templates corrects / ne pas commencer la …" at bounding box center [347, 57] width 149 height 13
click at [404, 259] on span "Sauver" at bounding box center [409, 259] width 18 height 8
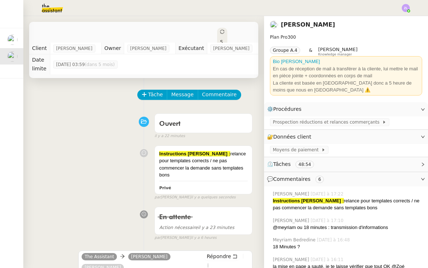
click at [220, 39] on span "Statut" at bounding box center [221, 54] width 3 height 31
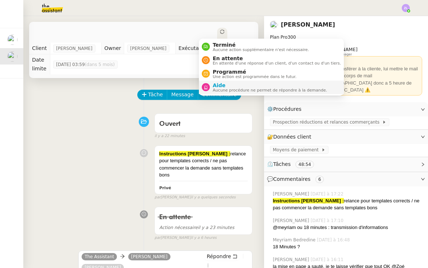
click at [232, 88] on span "Aucune procédure ne permet de répondre à la demande." at bounding box center [270, 90] width 114 height 4
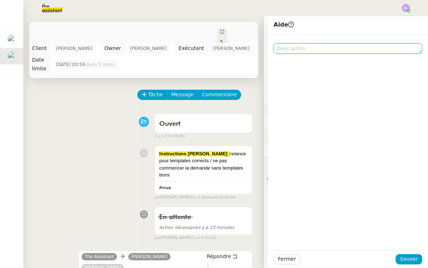
click at [298, 48] on textarea at bounding box center [347, 48] width 149 height 10
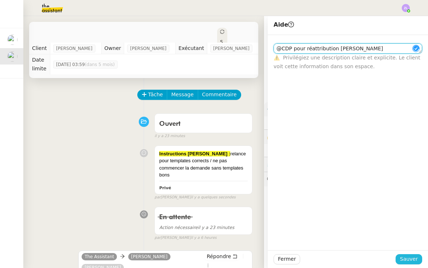
type textarea "@CDP pour réattribution [PERSON_NAME]"
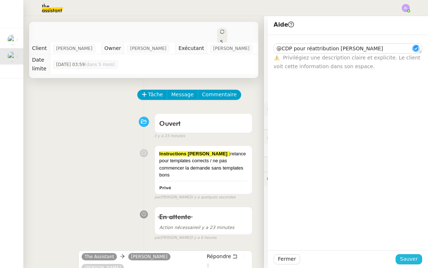
click at [415, 258] on span "Sauver" at bounding box center [409, 259] width 18 height 8
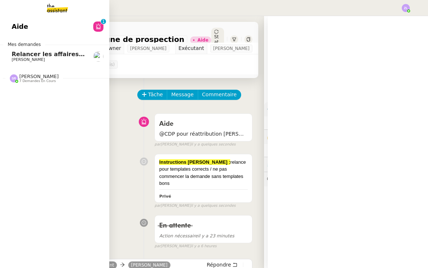
click at [19, 54] on span "Relancer les affaires de [PERSON_NAME]" at bounding box center [79, 54] width 134 height 7
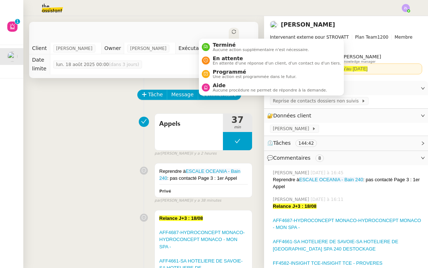
click at [232, 39] on span "Statut" at bounding box center [233, 54] width 3 height 31
click at [224, 89] on span "Aucune procédure ne permet de répondre à la demande." at bounding box center [270, 90] width 114 height 4
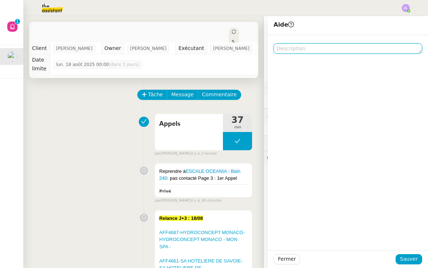
click at [285, 47] on textarea at bounding box center [347, 48] width 149 height 10
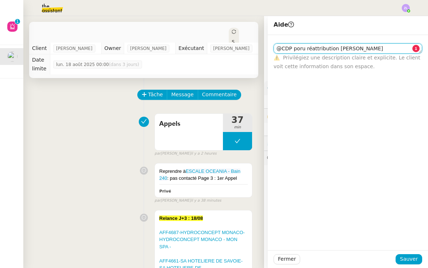
type textarea "@CDP poru réattribution [PERSON_NAME]"
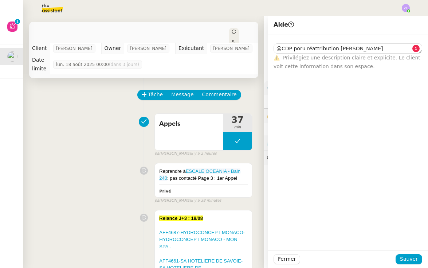
click at [395, 255] on div at bounding box center [347, 259] width 95 height 10
click at [404, 255] on span "Sauver" at bounding box center [409, 259] width 18 height 8
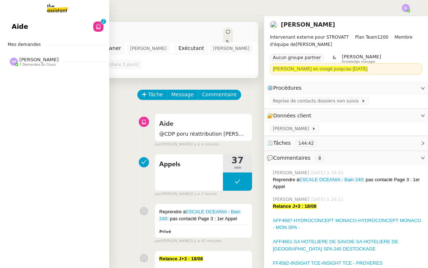
click at [58, 7] on img at bounding box center [51, 8] width 56 height 16
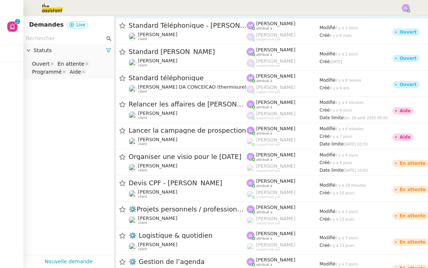
scroll to position [167, 0]
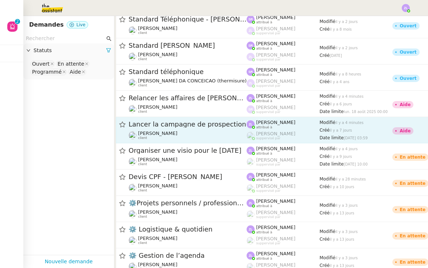
click at [155, 132] on span "[PERSON_NAME]" at bounding box center [157, 132] width 39 height 5
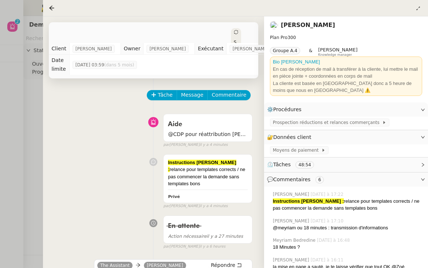
click at [33, 179] on div at bounding box center [214, 134] width 428 height 268
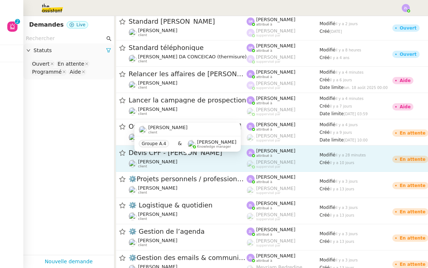
scroll to position [193, 0]
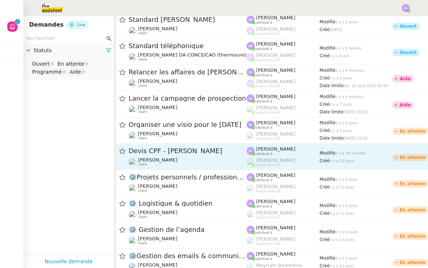
click at [164, 153] on span "Devis CPF - [PERSON_NAME]" at bounding box center [188, 150] width 118 height 7
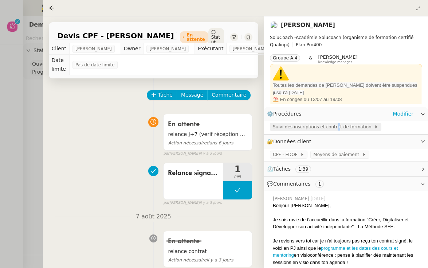
click at [335, 129] on span "Suivi des inscriptions et contrat de formation" at bounding box center [323, 126] width 101 height 7
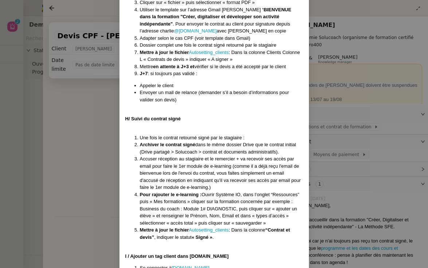
scroll to position [2189, 0]
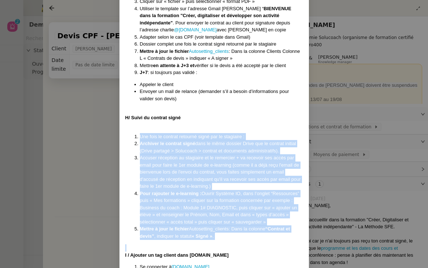
drag, startPoint x: 139, startPoint y: 85, endPoint x: 193, endPoint y: 192, distance: 119.9
copy ol "Lor ipsu do sitamet consecte adipi eli se doeiusmod : Temporin ut laboree dolor…"
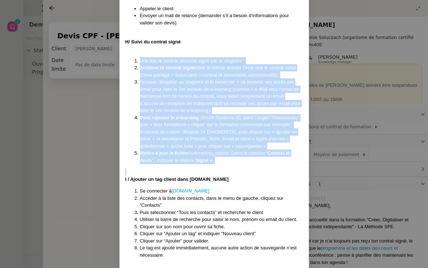
scroll to position [2250, 0]
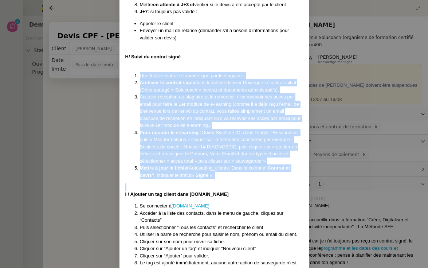
click at [149, 129] on li "Pour rajouter le e-learning : Ouvrir Système IO, dans l’onglet “Ressources” pui…" at bounding box center [221, 147] width 163 height 36
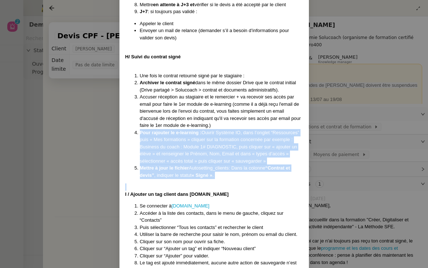
drag, startPoint x: 139, startPoint y: 81, endPoint x: 240, endPoint y: 128, distance: 110.6
copy ol "Pour rajouter le e-learning : Ouvrir Système IO, dans l’onglet “Ressources” pui…"
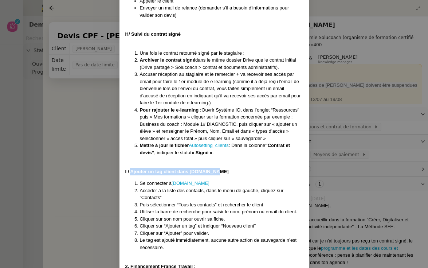
drag, startPoint x: 223, startPoint y: 118, endPoint x: 130, endPoint y: 119, distance: 92.5
click at [130, 168] on div "I / Ajouter un tag client dans [DOMAIN_NAME]" at bounding box center [214, 171] width 178 height 7
copy strong "Ajouter un tag client dans [DOMAIN_NAME]"
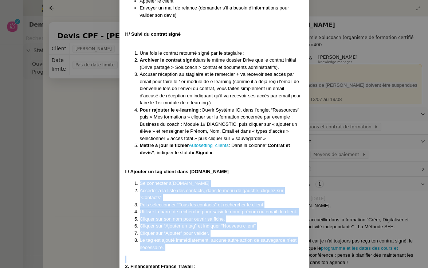
drag, startPoint x: 177, startPoint y: 198, endPoint x: 127, endPoint y: 126, distance: 87.8
copy ol "Se connecter à [DOMAIN_NAME] Accéder à la liste des contacts, dans le menu de g…"
click at [165, 236] on li "Le tag est ajouté immédiatement, aucune autre action de sauvegarde n’est nécess…" at bounding box center [221, 243] width 163 height 14
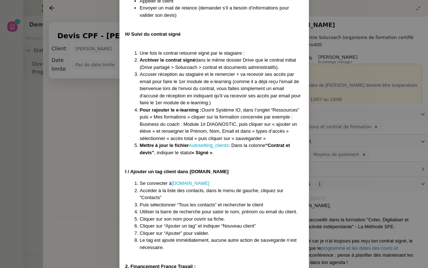
click at [167, 255] on div at bounding box center [214, 258] width 178 height 7
click at [77, 108] on nz-modal-container "Créé le [DATE] MAJ le [DATE] Contexte : Chez SoluCoach, chaque nouvelle inscrip…" at bounding box center [214, 134] width 428 height 268
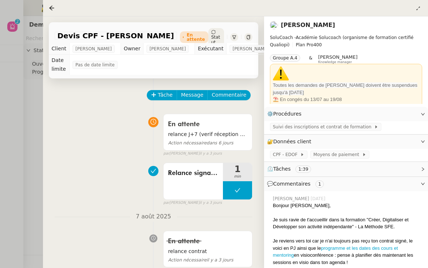
scroll to position [0, 0]
click at [22, 111] on div at bounding box center [214, 134] width 428 height 268
